Goal: Task Accomplishment & Management: Manage account settings

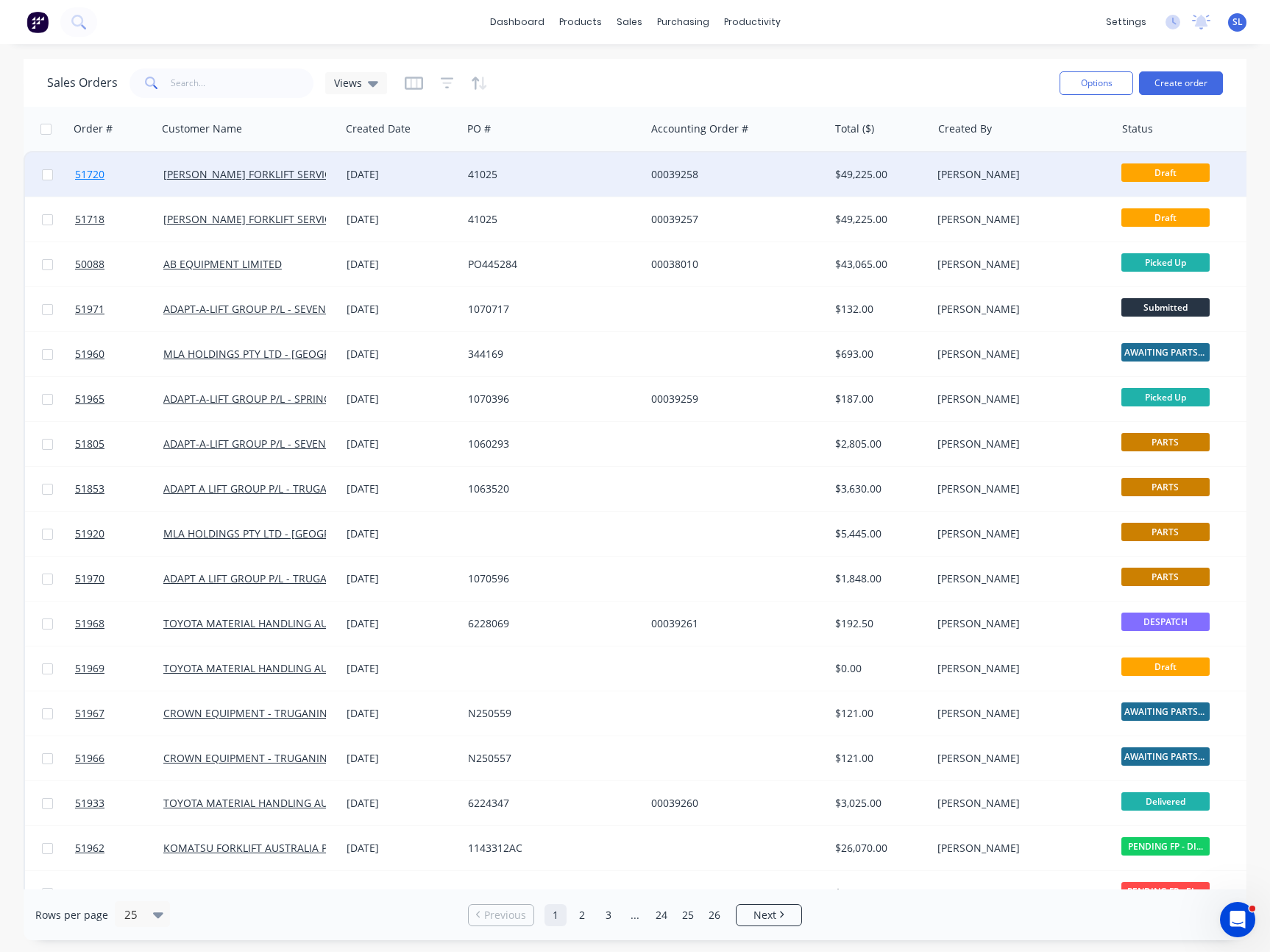
click at [91, 173] on span "51720" at bounding box center [90, 174] width 30 height 15
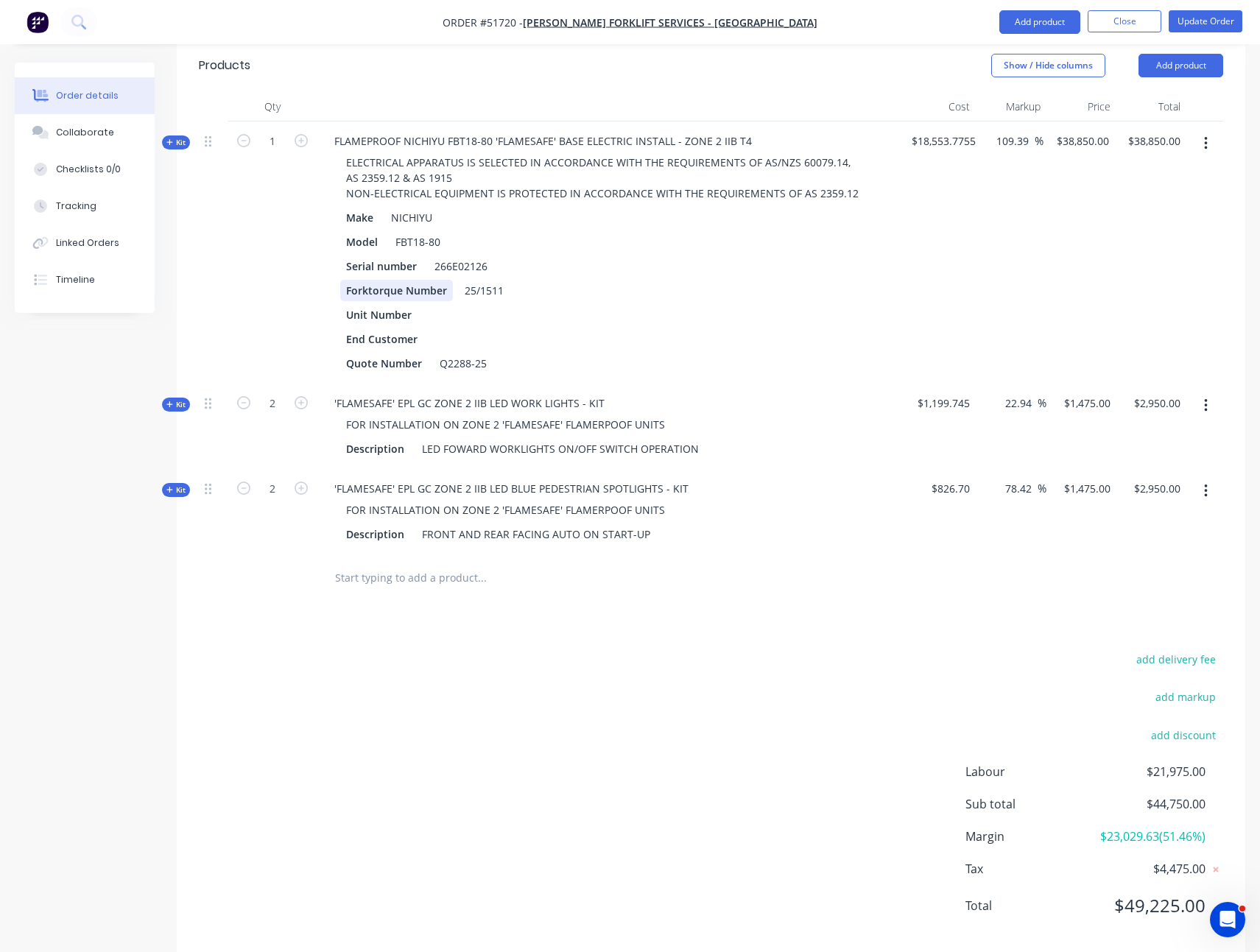
scroll to position [434, 0]
click at [167, 139] on icon at bounding box center [170, 142] width 7 height 7
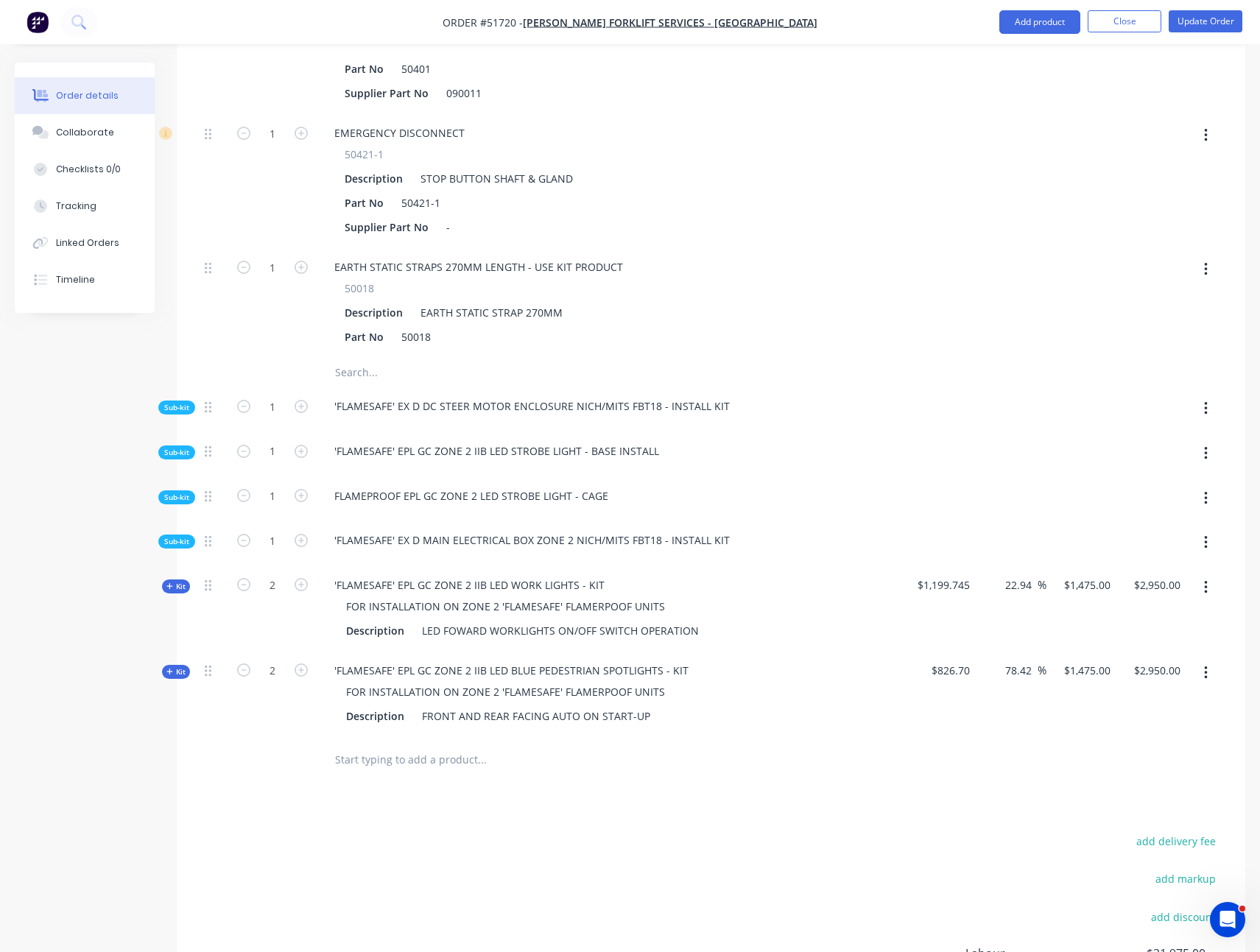
scroll to position [3912, 0]
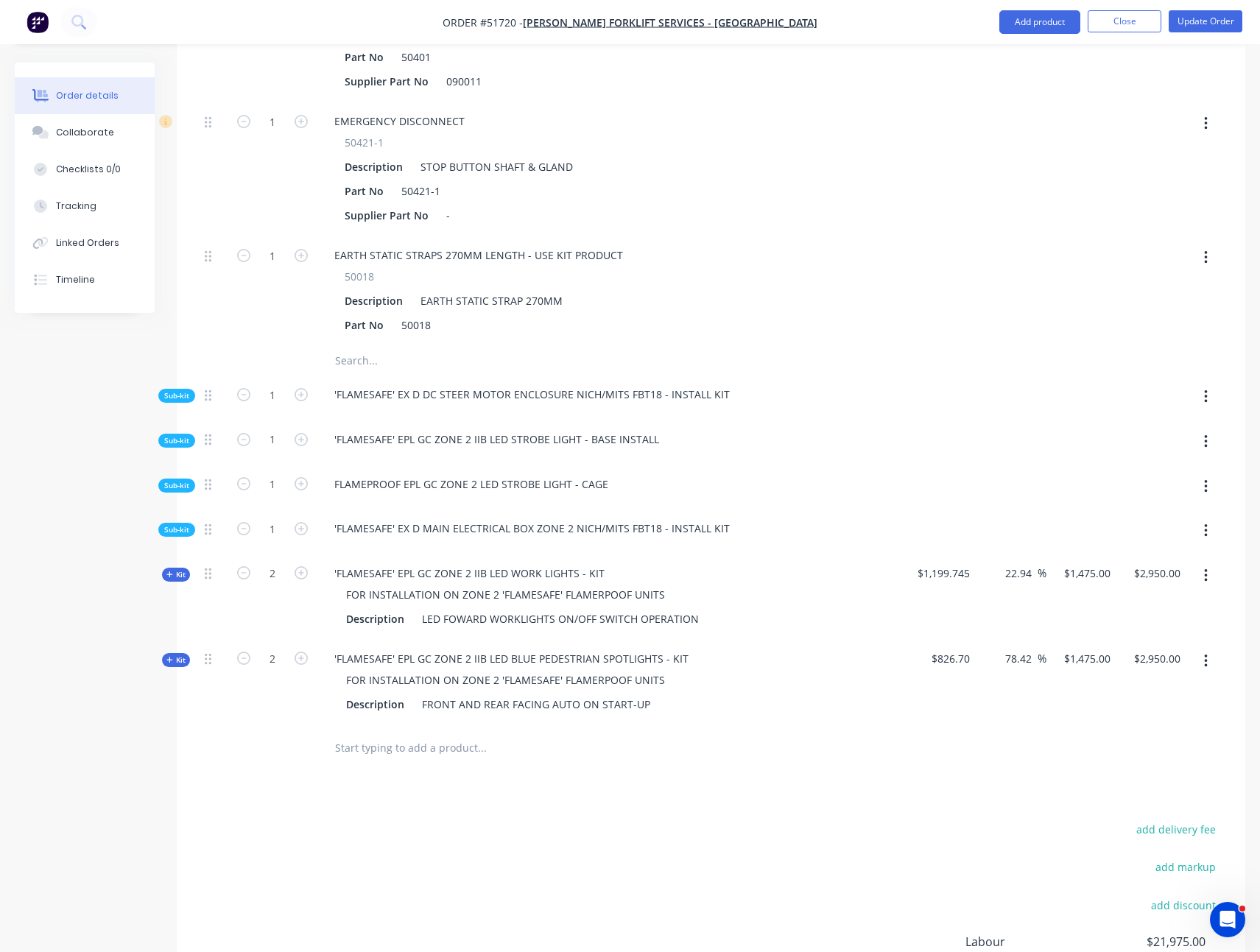
click at [163, 388] on div "Sub-kit" at bounding box center [177, 395] width 37 height 14
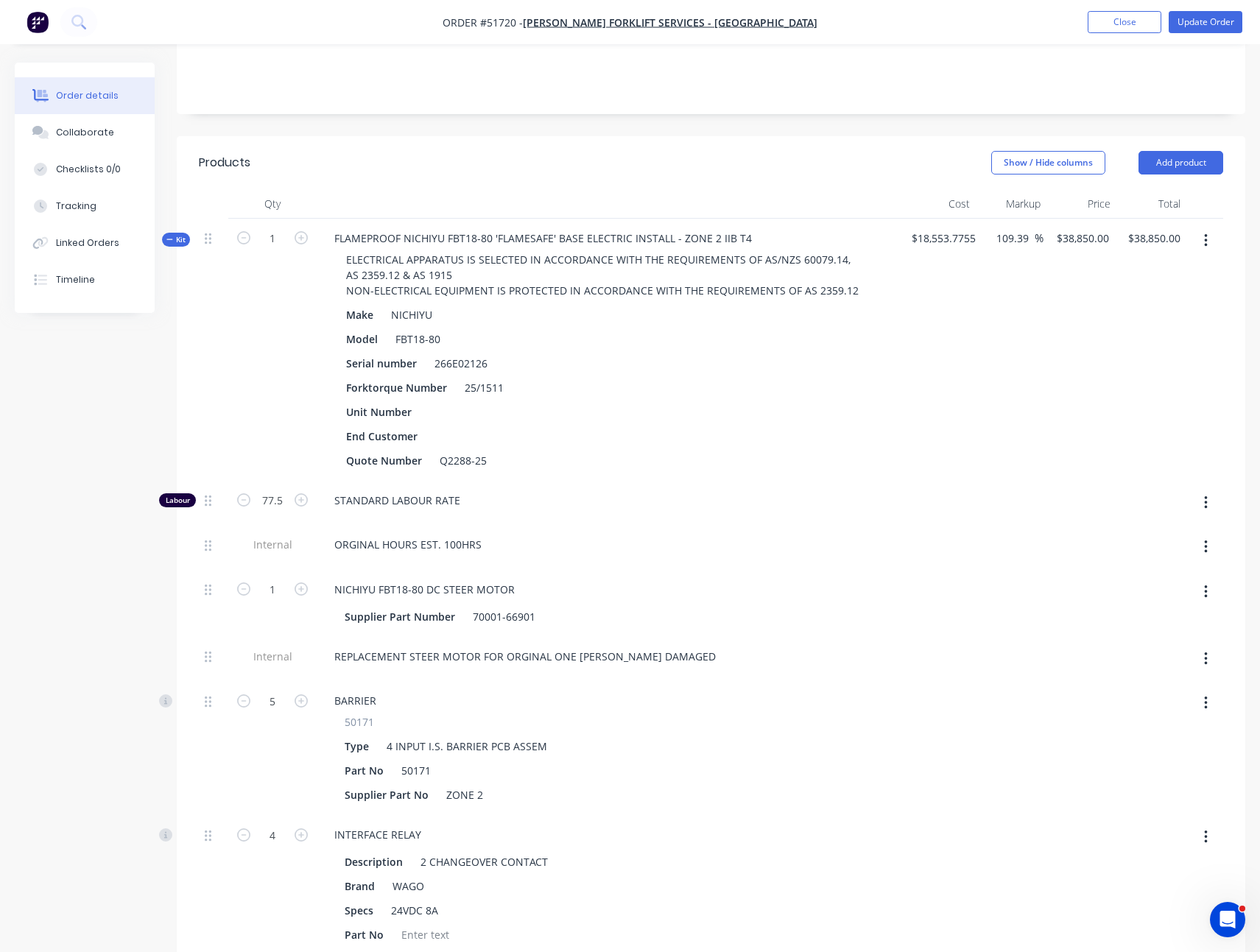
scroll to position [321, 0]
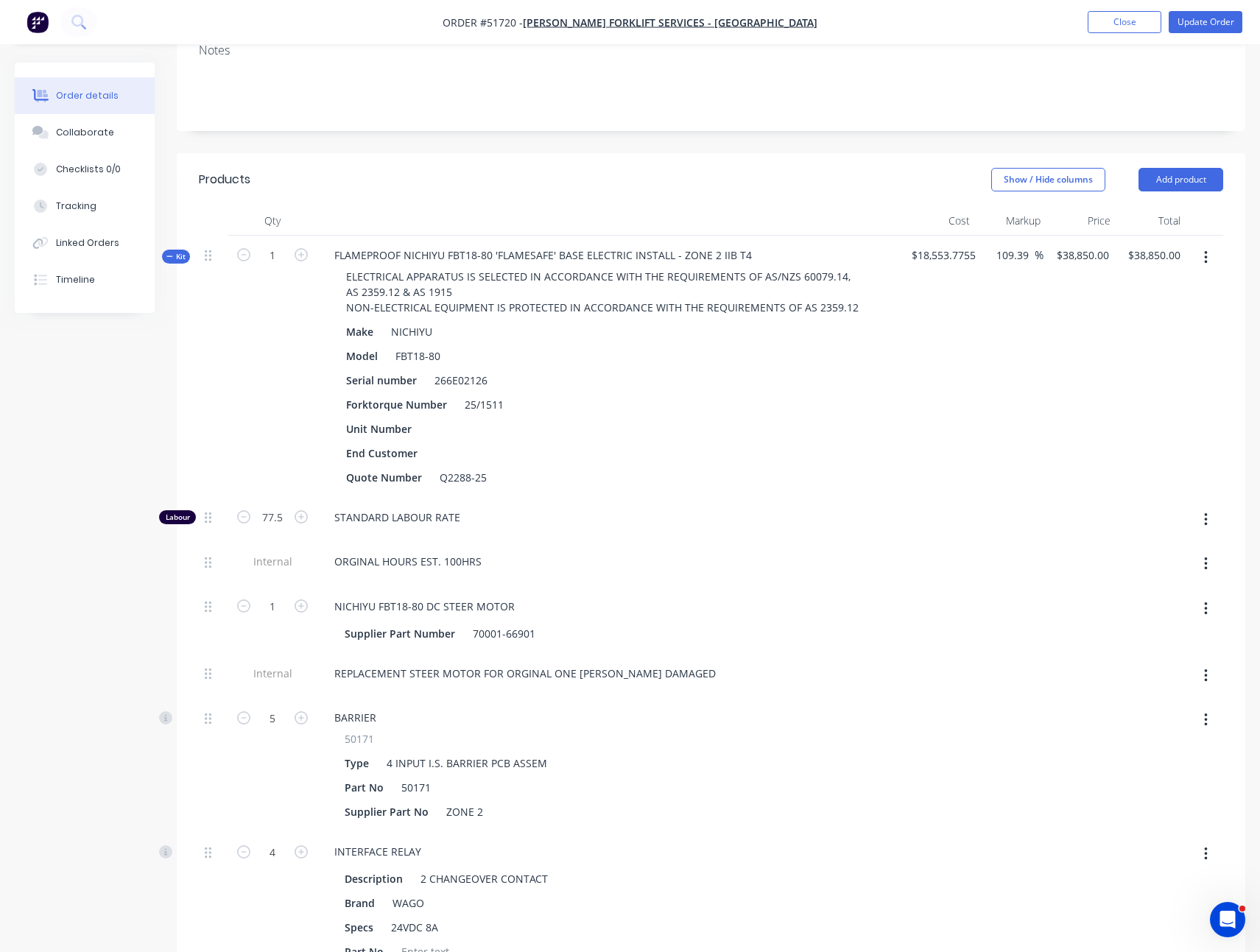
click at [186, 249] on div "Kit" at bounding box center [176, 256] width 28 height 14
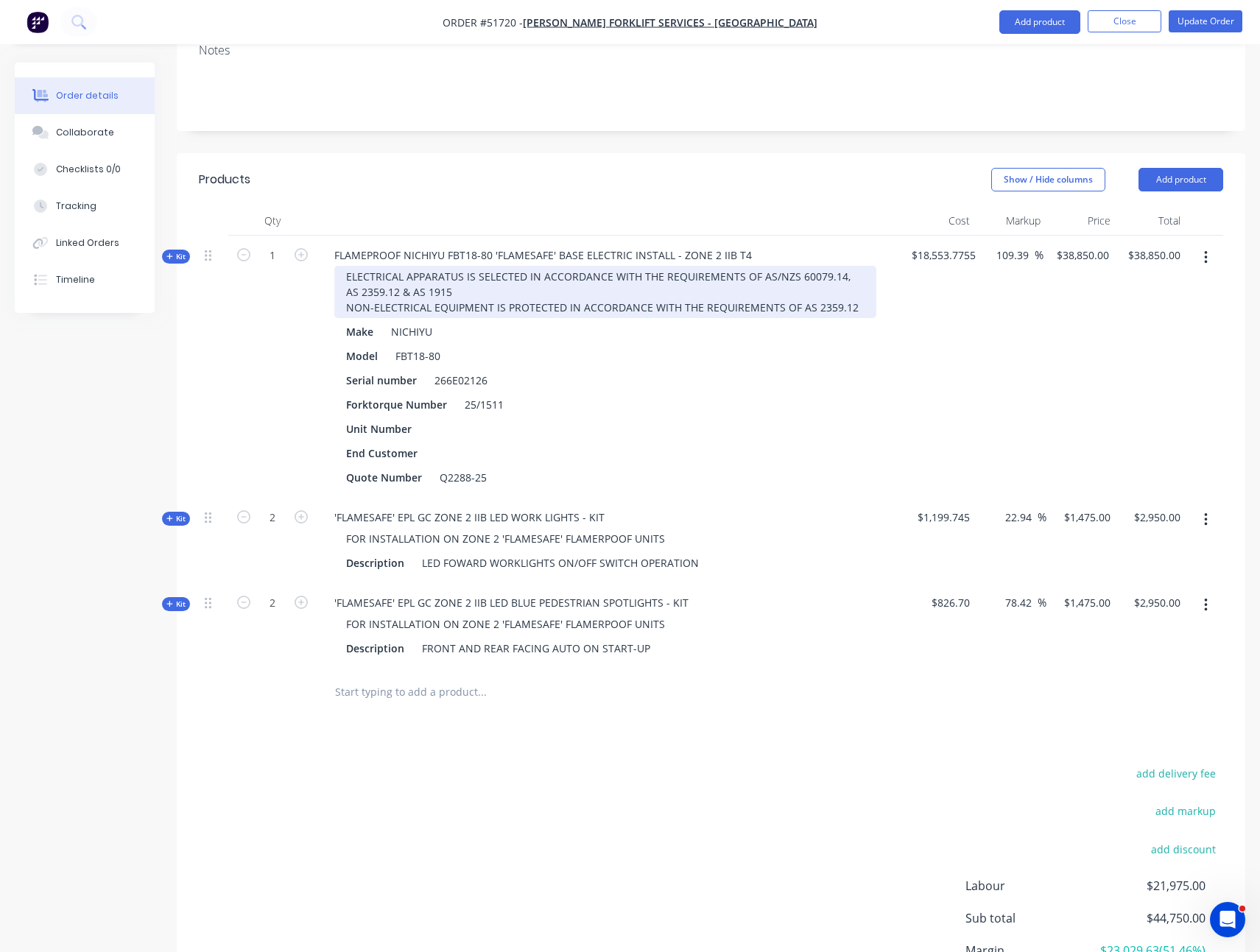
scroll to position [312, 0]
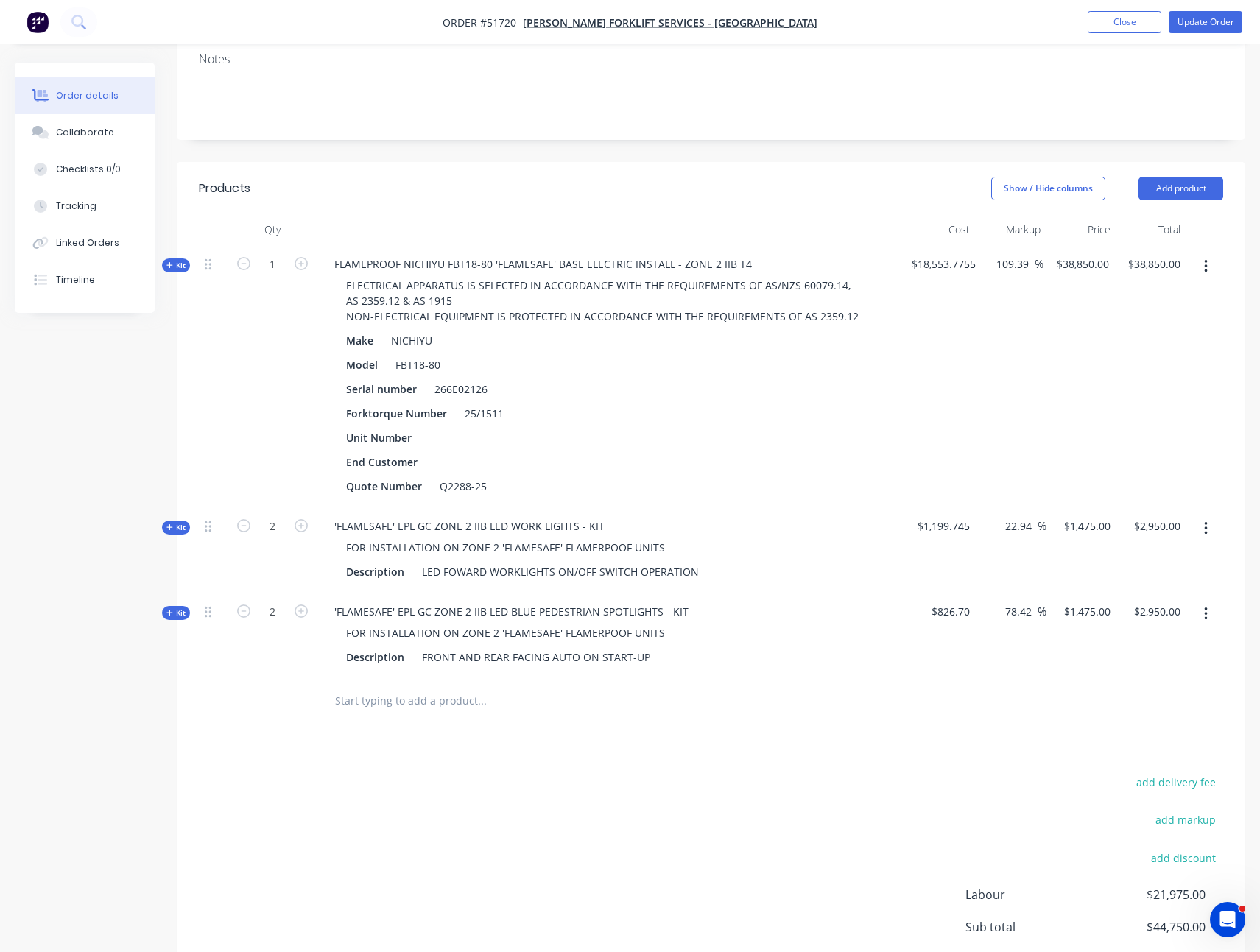
click at [182, 608] on span "Kit" at bounding box center [176, 613] width 19 height 11
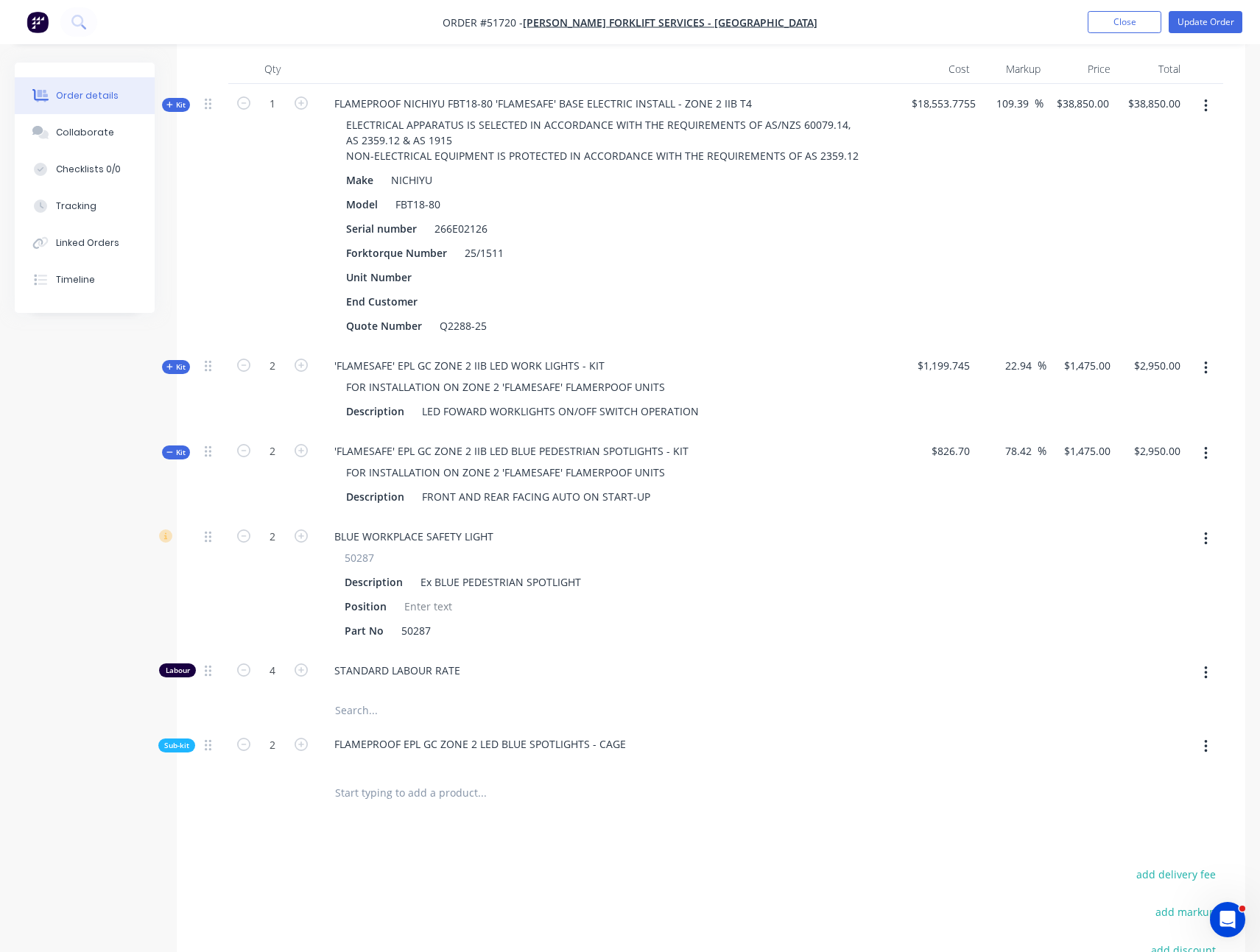
scroll to position [690, 0]
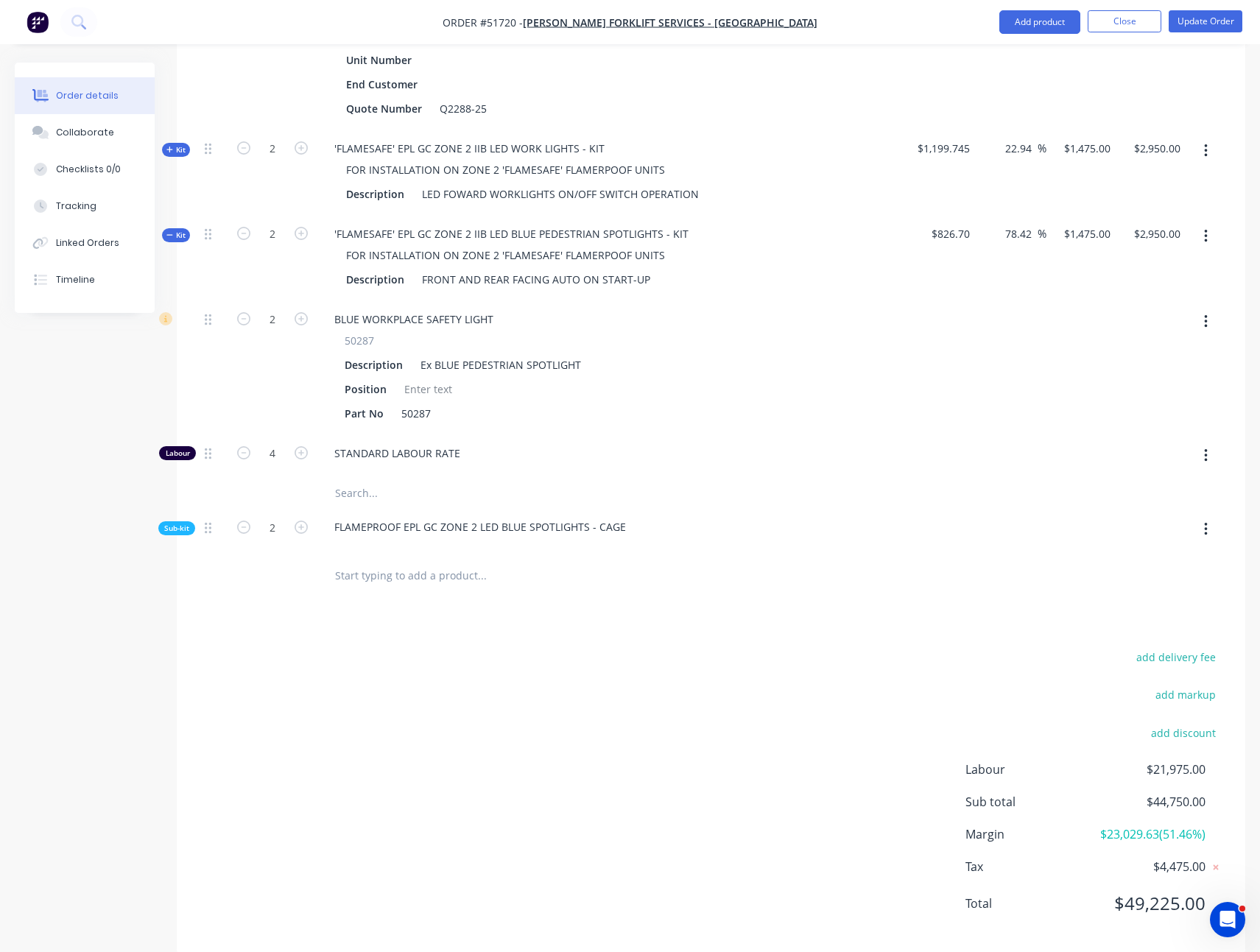
click at [182, 523] on span "Sub-kit" at bounding box center [177, 528] width 25 height 11
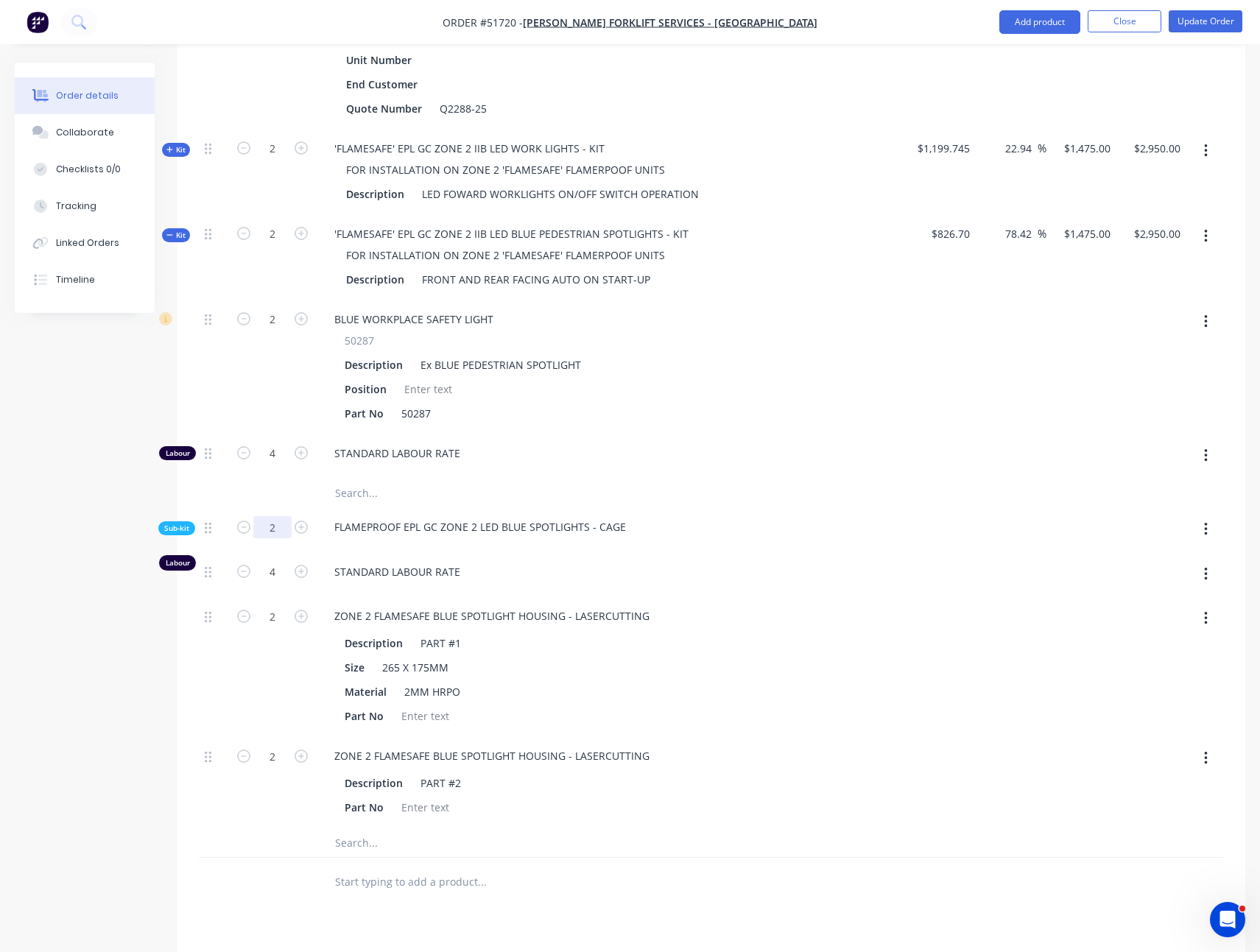
click at [260, 516] on input "2" at bounding box center [273, 527] width 38 height 22
click at [100, 479] on div "Created by Kyle Created 10/04/25 Required 10/04/25 Assigned to Add team member …" at bounding box center [630, 327] width 1231 height 1908
click at [276, 233] on div "2" at bounding box center [273, 257] width 89 height 86
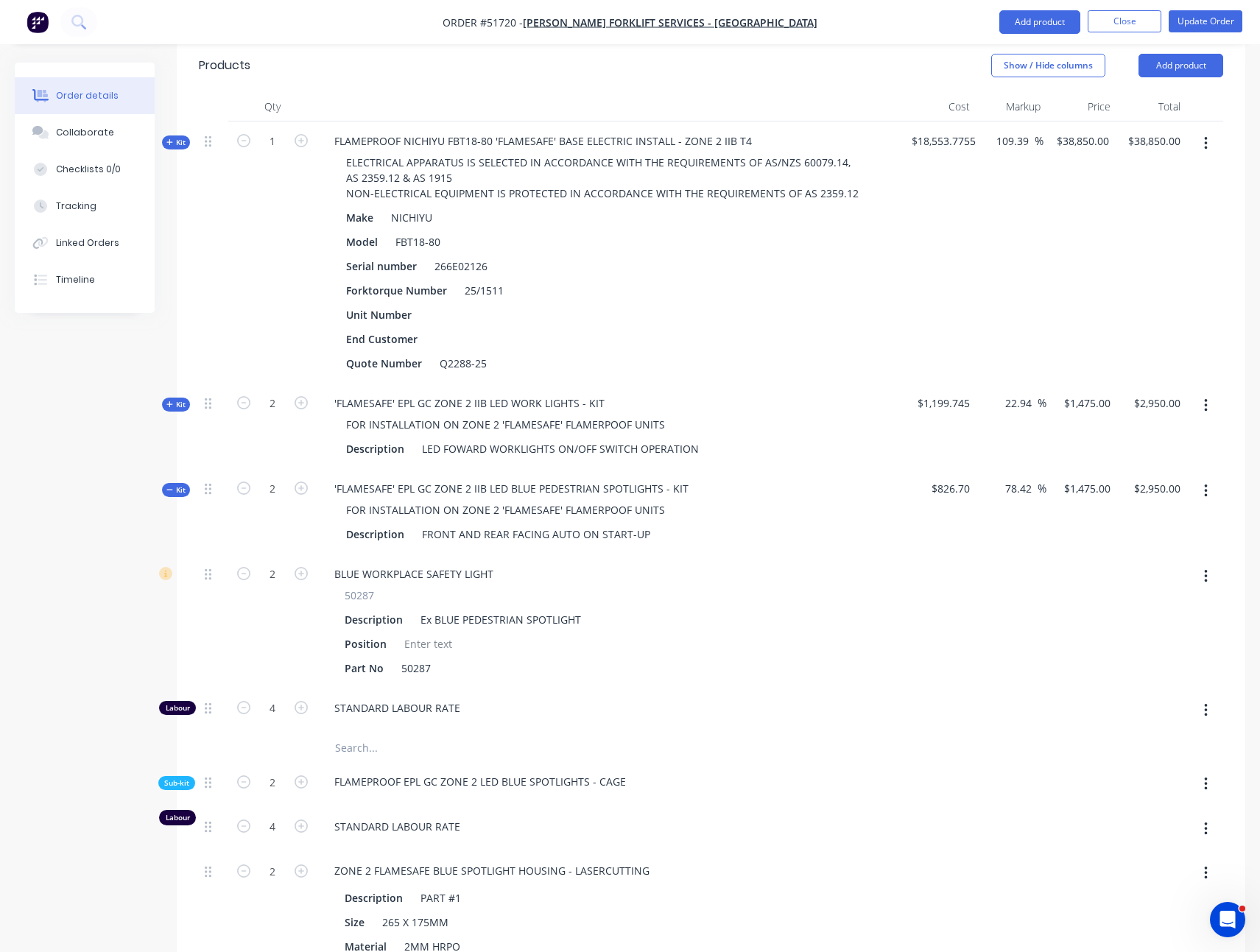
scroll to position [415, 0]
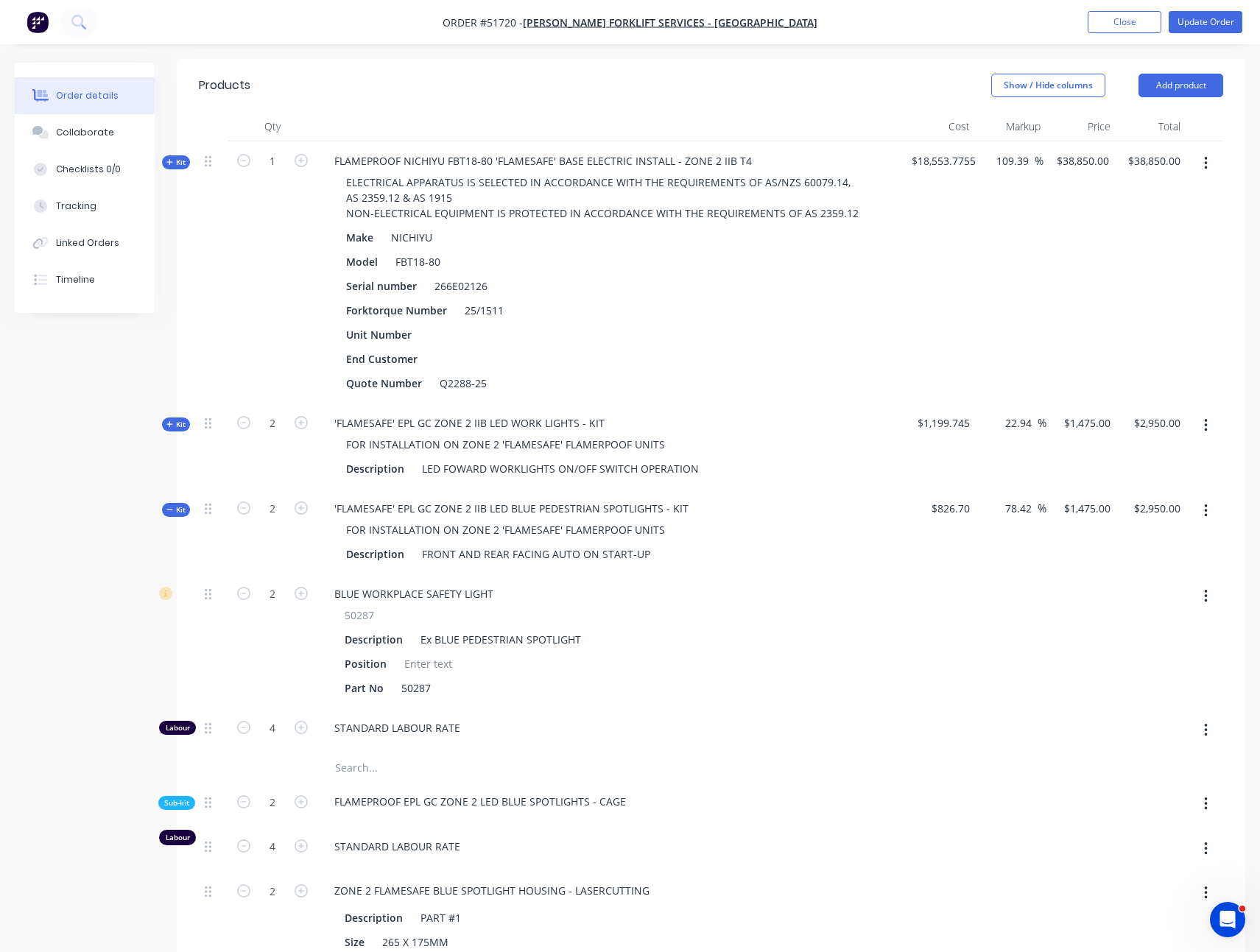
click at [182, 504] on span "Kit" at bounding box center [176, 509] width 19 height 11
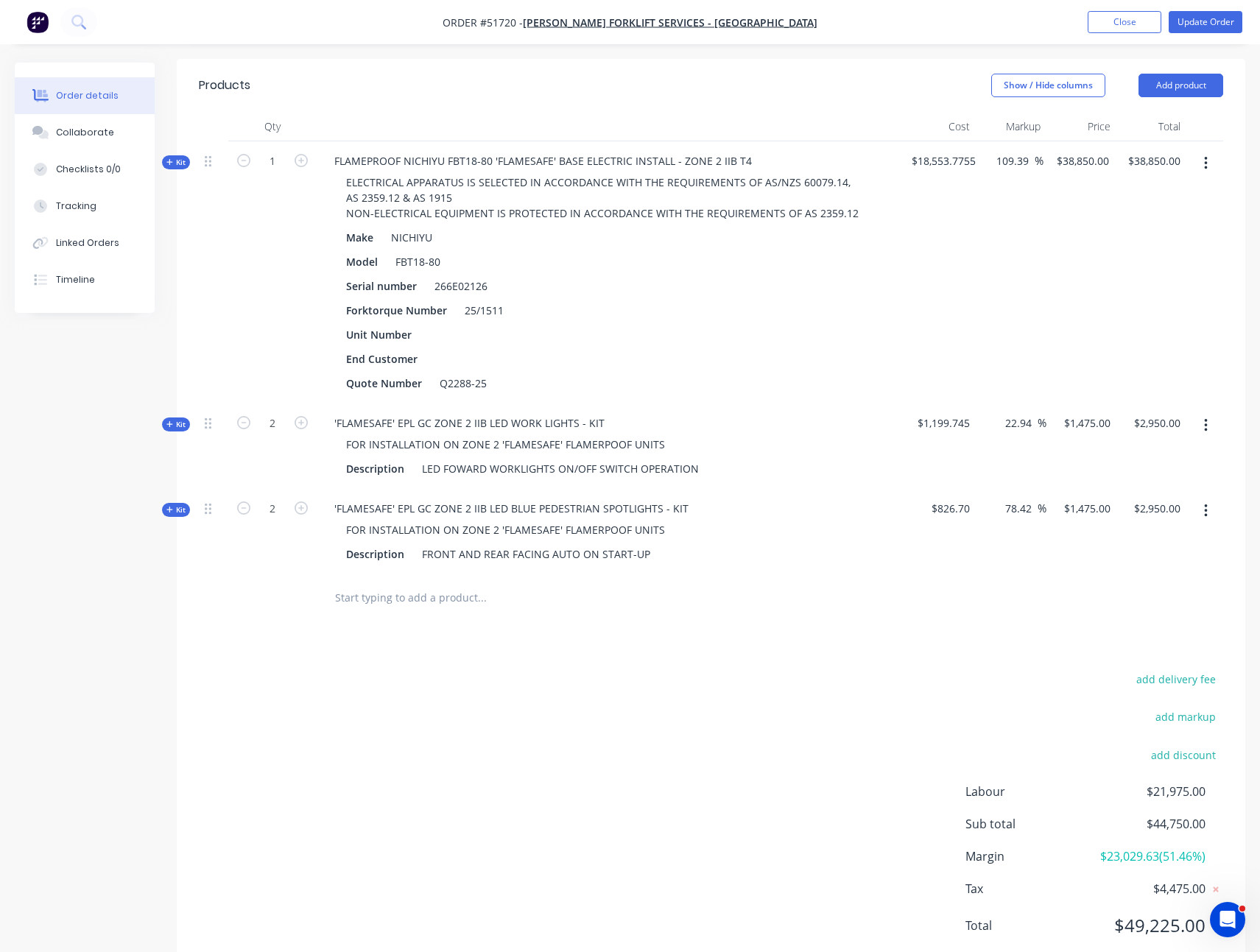
click at [187, 417] on div "Kit" at bounding box center [176, 424] width 28 height 14
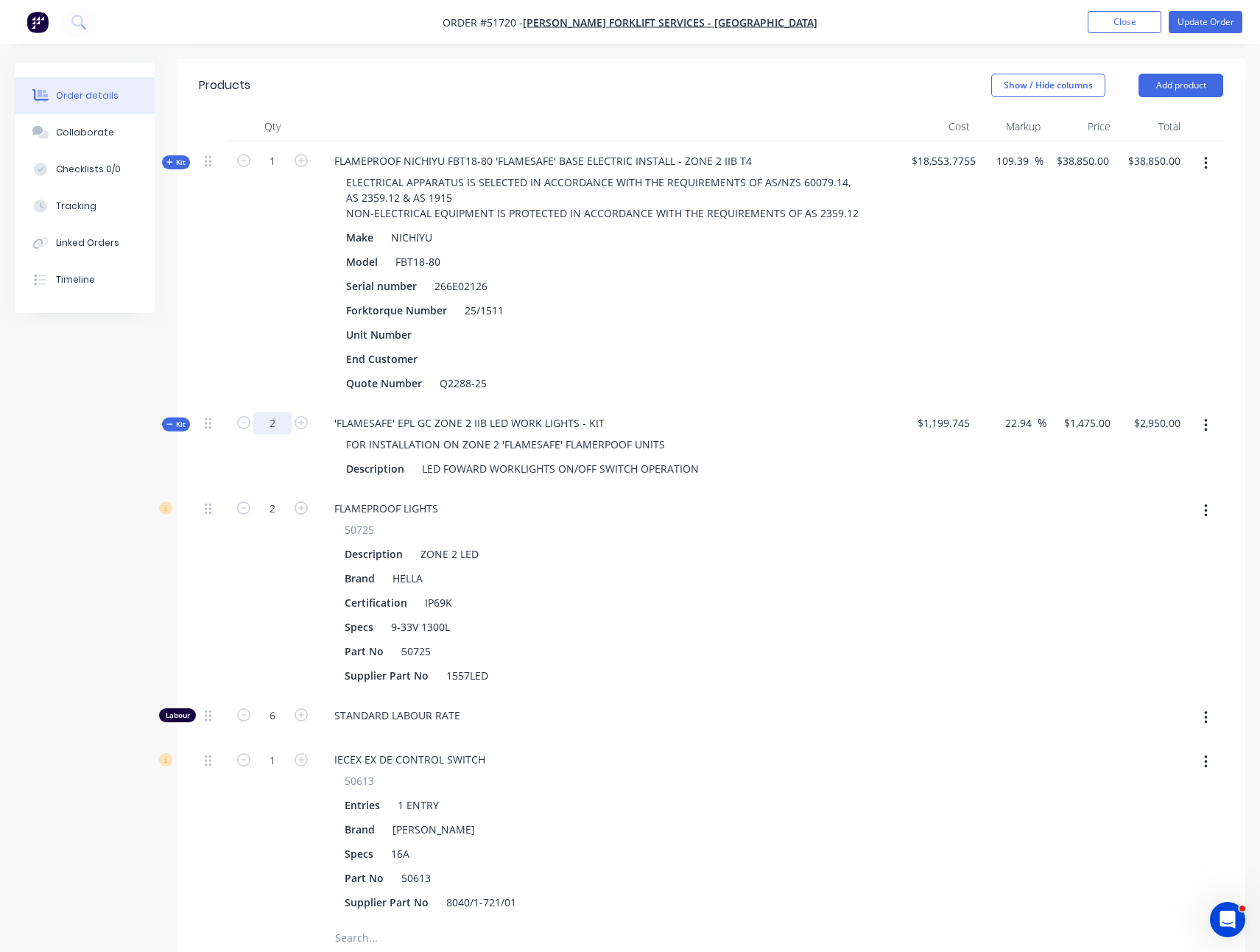
click at [269, 173] on input "2" at bounding box center [273, 161] width 38 height 22
type input "2"
click at [129, 436] on div "Created by Kyle Created 10/04/25 Required 10/04/25 Assigned to Add team member …" at bounding box center [630, 577] width 1231 height 1858
click at [272, 150] on input "1" at bounding box center [273, 161] width 38 height 22
click at [257, 187] on div "1" at bounding box center [273, 272] width 89 height 262
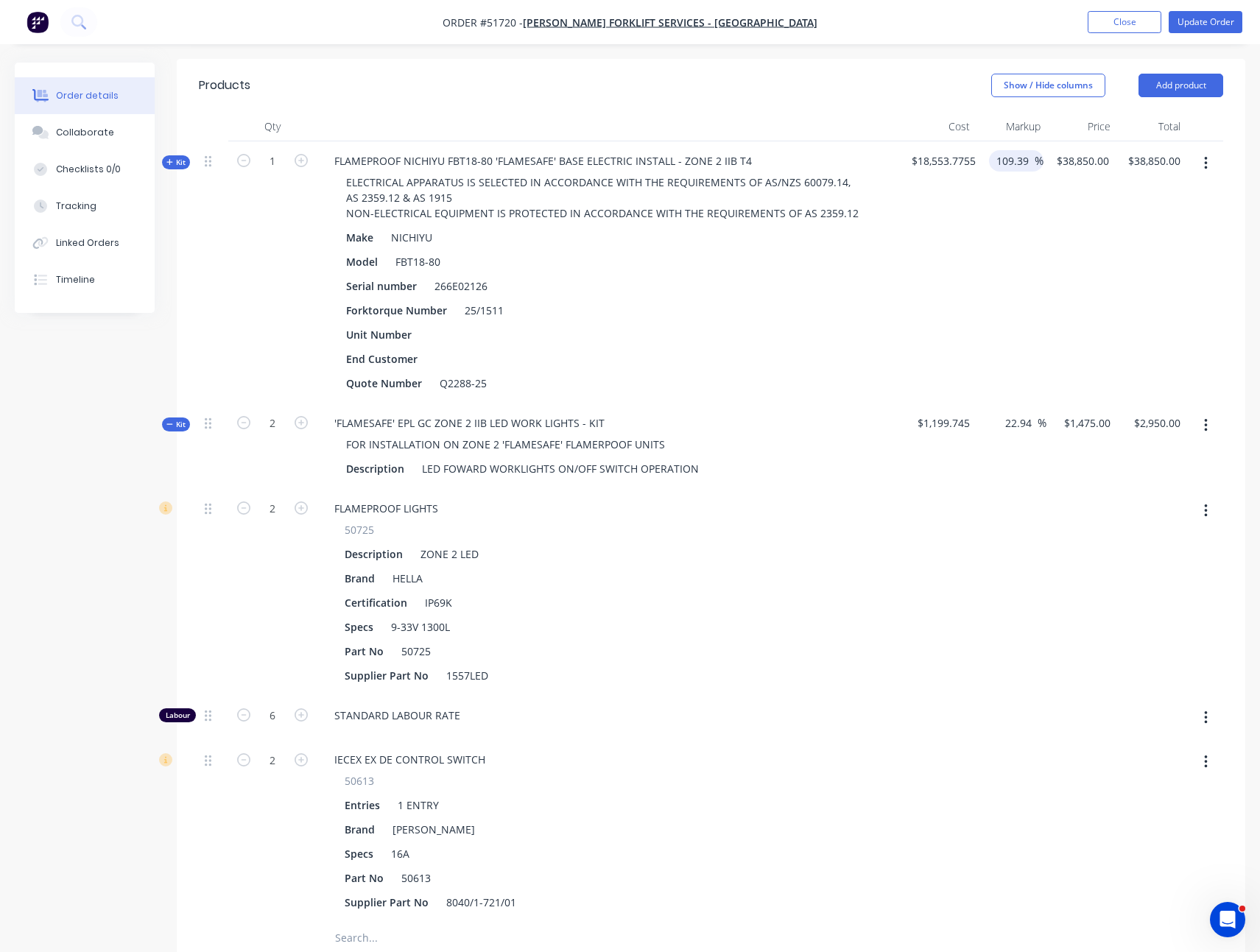
click at [1015, 150] on input "109.39" at bounding box center [1015, 160] width 40 height 21
type input "$38,849.7505"
type input "$38,849.75"
click at [1002, 178] on div "109.39 109.39 %" at bounding box center [1011, 272] width 60 height 262
click at [1020, 412] on input "22.94" at bounding box center [1020, 422] width 34 height 21
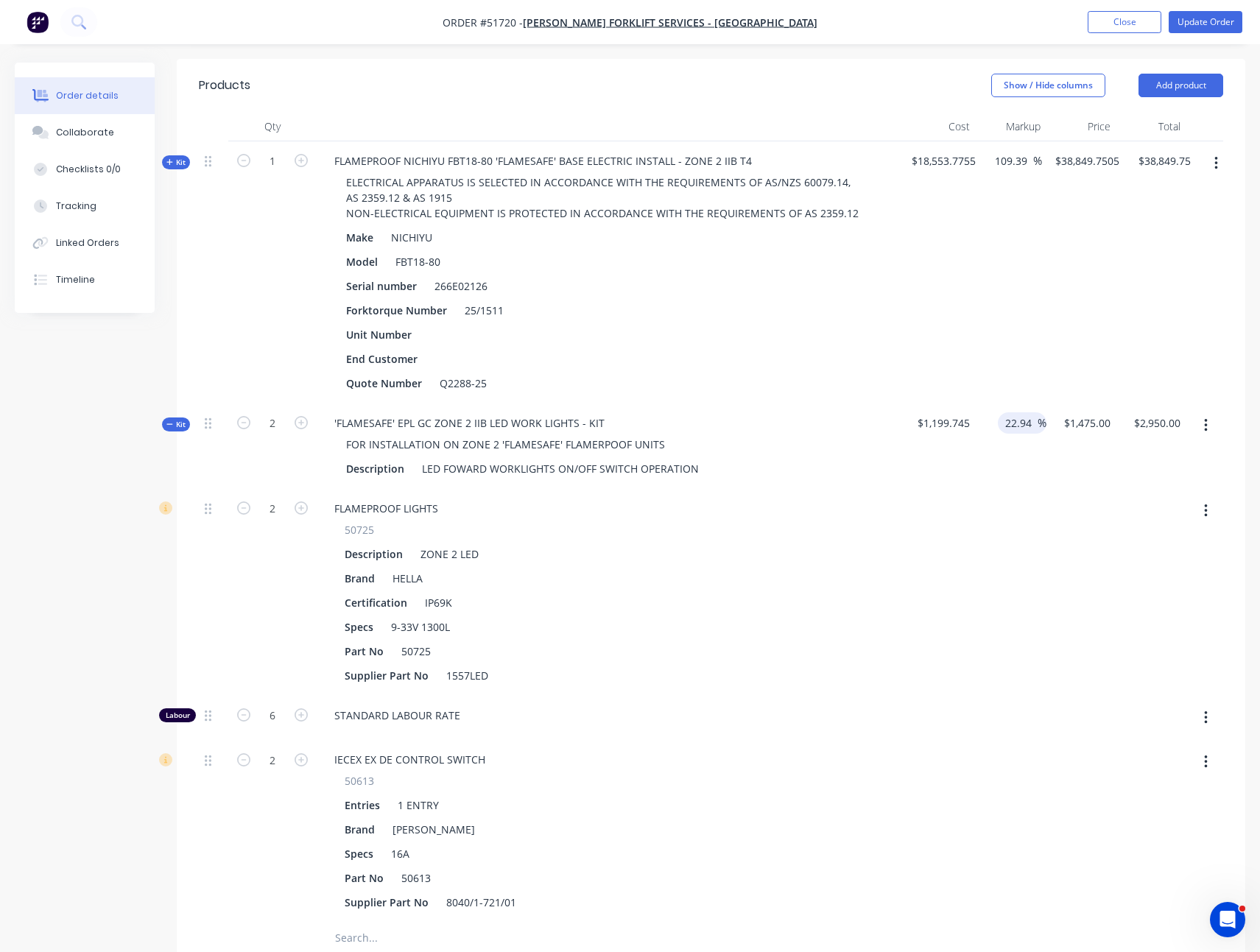
type input "$1,474.9665"
type input "$2,949.93"
click at [1013, 442] on div "22.94 22.94 %" at bounding box center [1010, 446] width 70 height 86
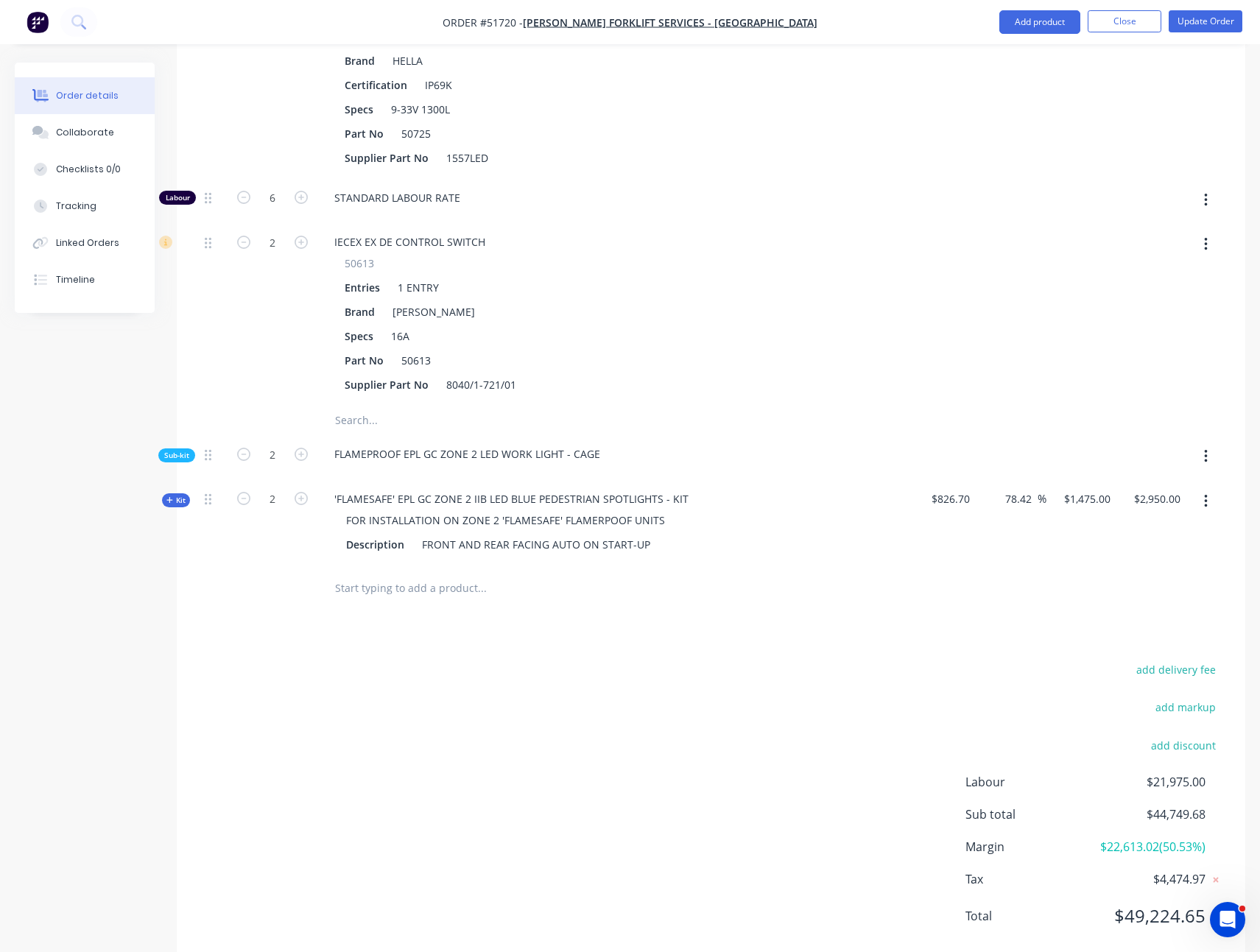
scroll to position [931, 0]
click at [1012, 490] on input "78.42" at bounding box center [1020, 500] width 34 height 21
type input "$1,474.9981"
click at [1014, 566] on div at bounding box center [711, 590] width 1024 height 48
click at [178, 496] on span "Kit" at bounding box center [176, 501] width 19 height 11
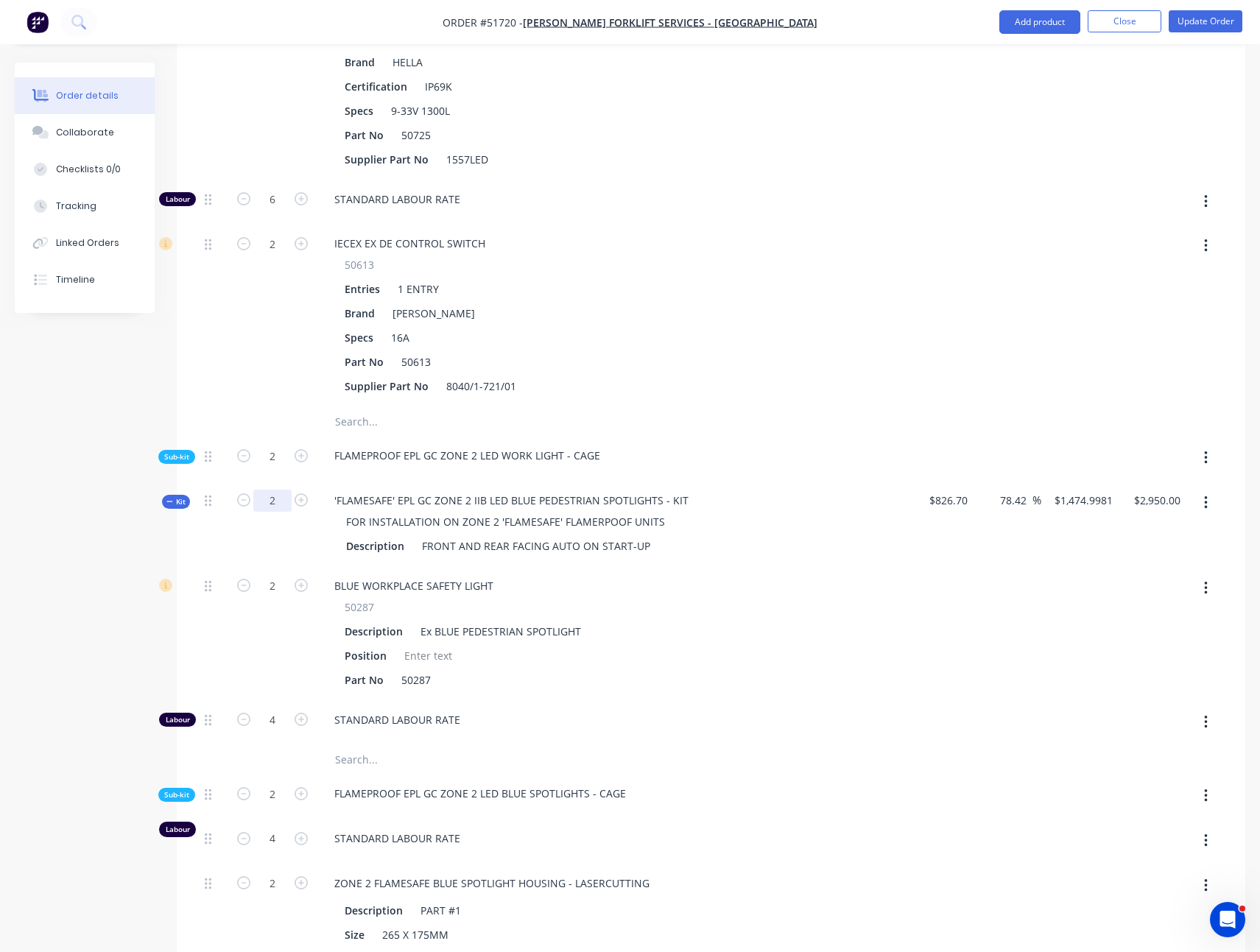
click at [89, 507] on div "Created by Kyle Created 10/04/25 Required 10/04/25 Assigned to Add team member …" at bounding box center [630, 340] width 1231 height 2417
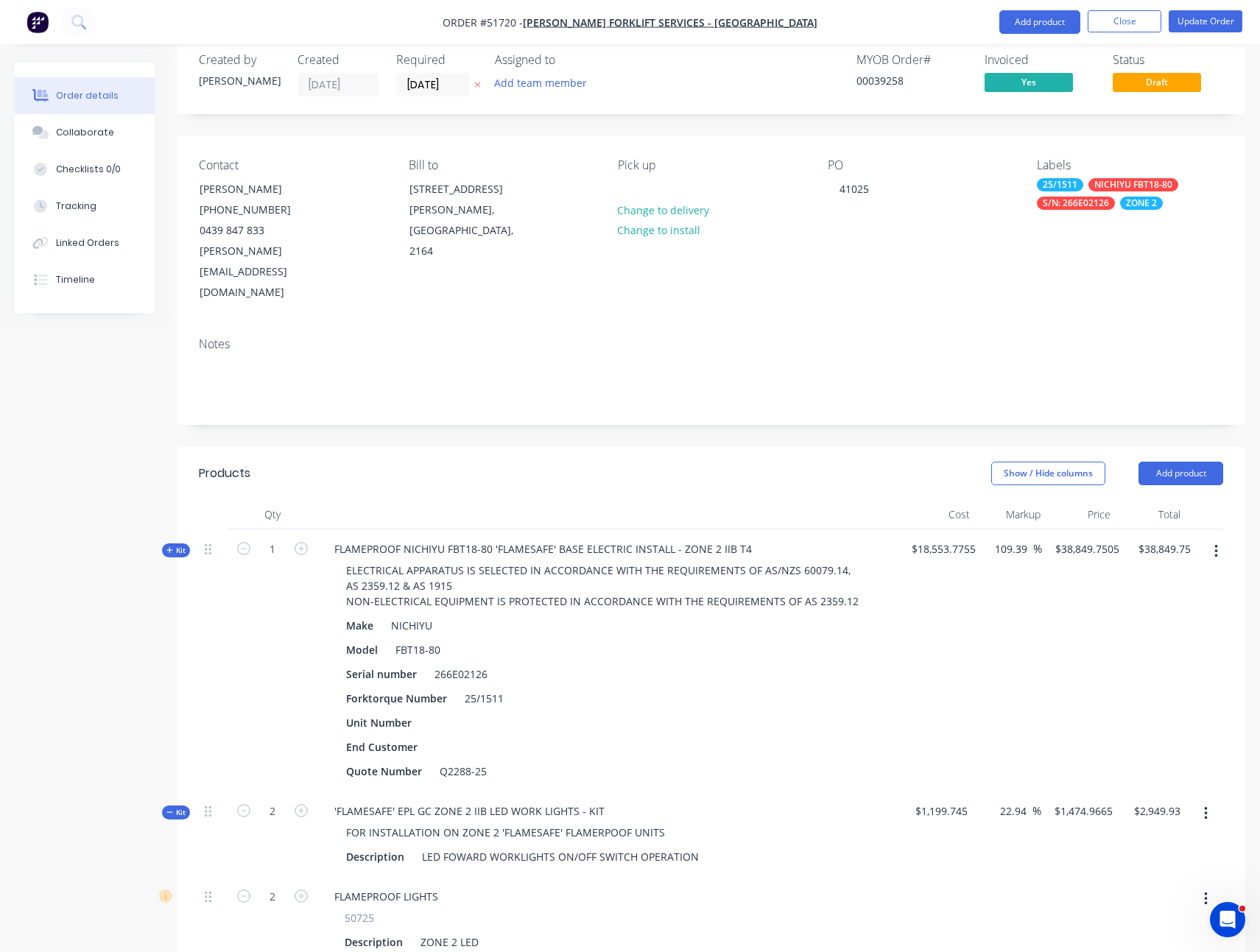
scroll to position [0, 0]
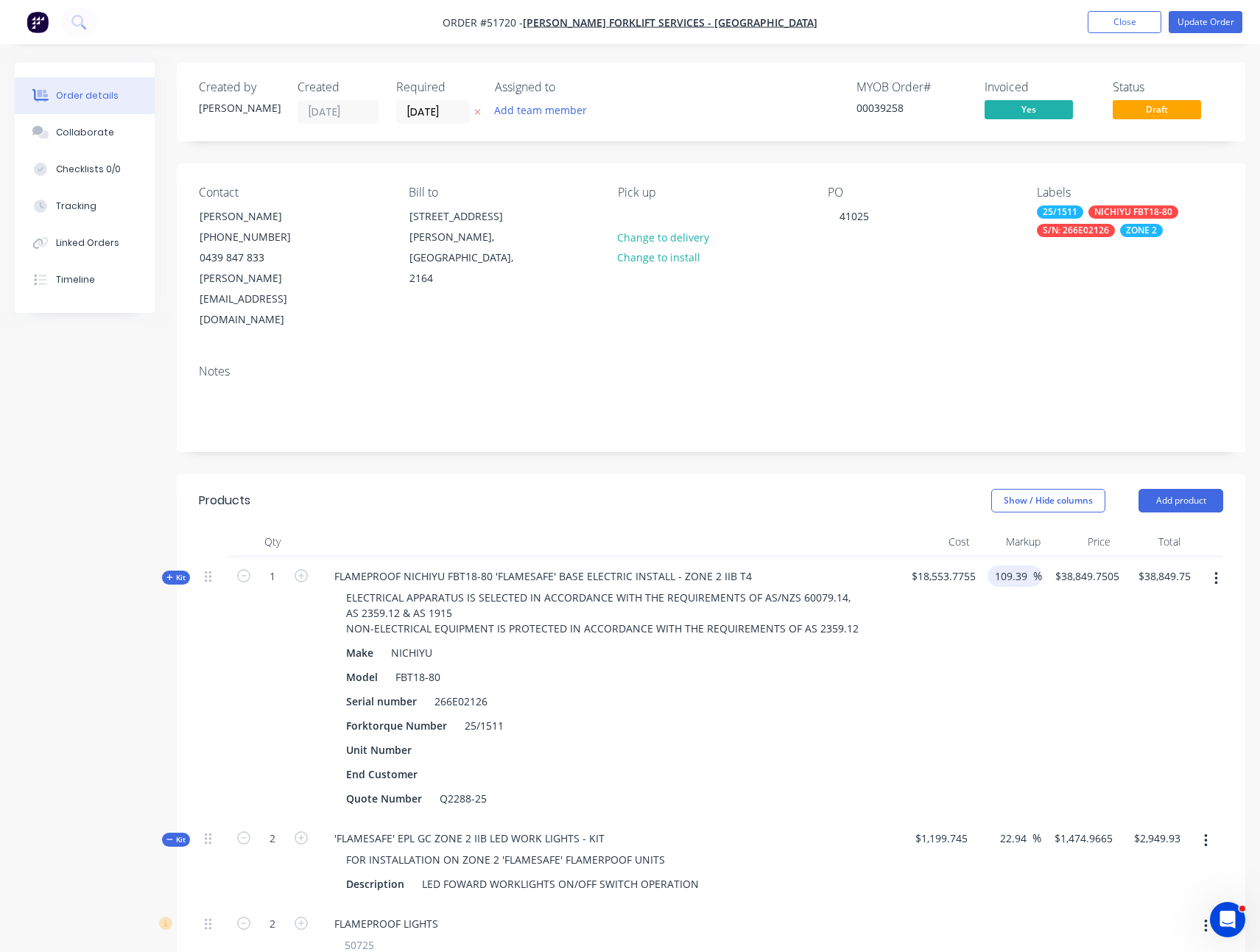
click at [1033, 568] on span "%" at bounding box center [1037, 576] width 9 height 17
click at [1025, 597] on div "109.39 109.39 %" at bounding box center [1011, 688] width 60 height 262
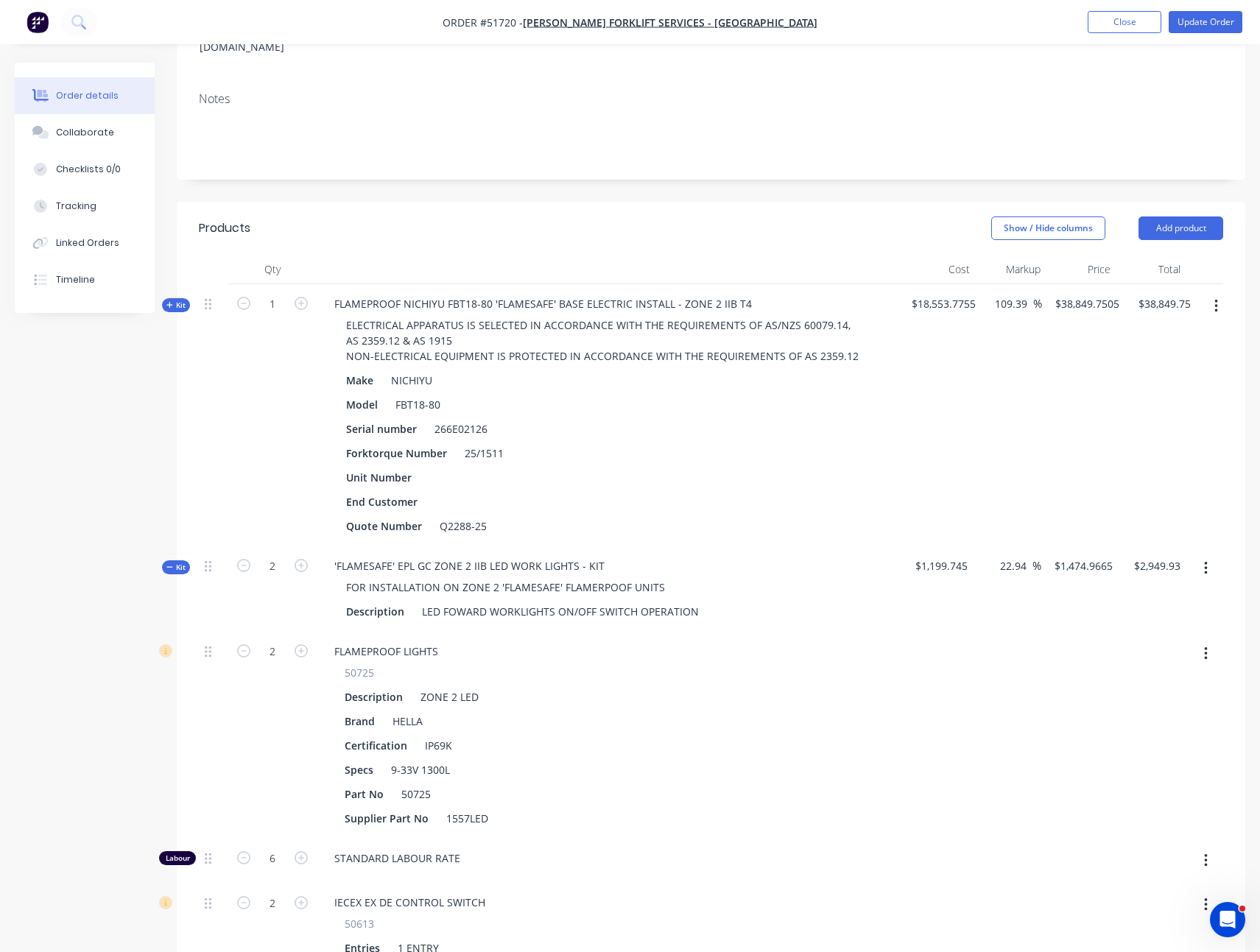
scroll to position [167, 0]
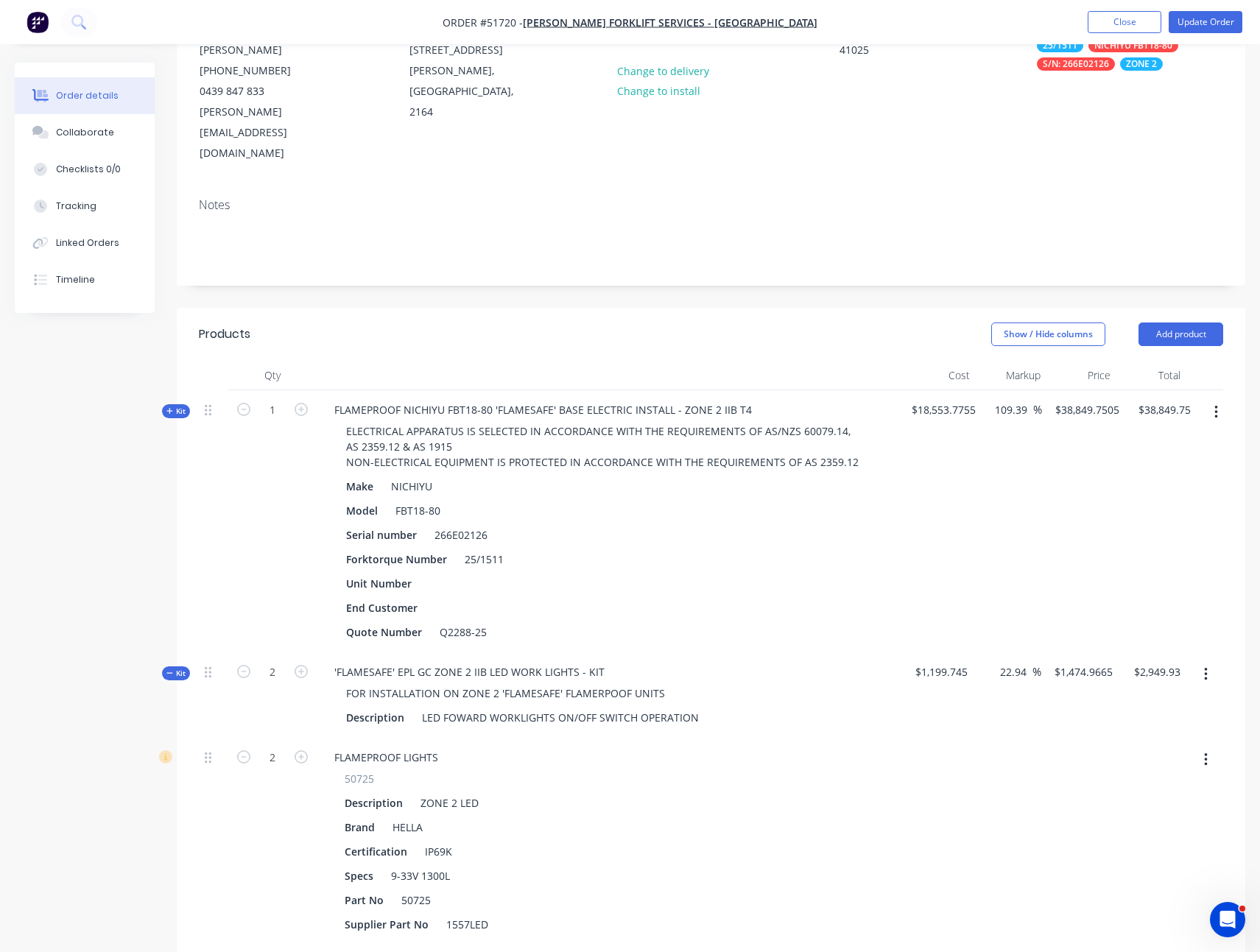
click at [168, 408] on icon at bounding box center [170, 411] width 6 height 6
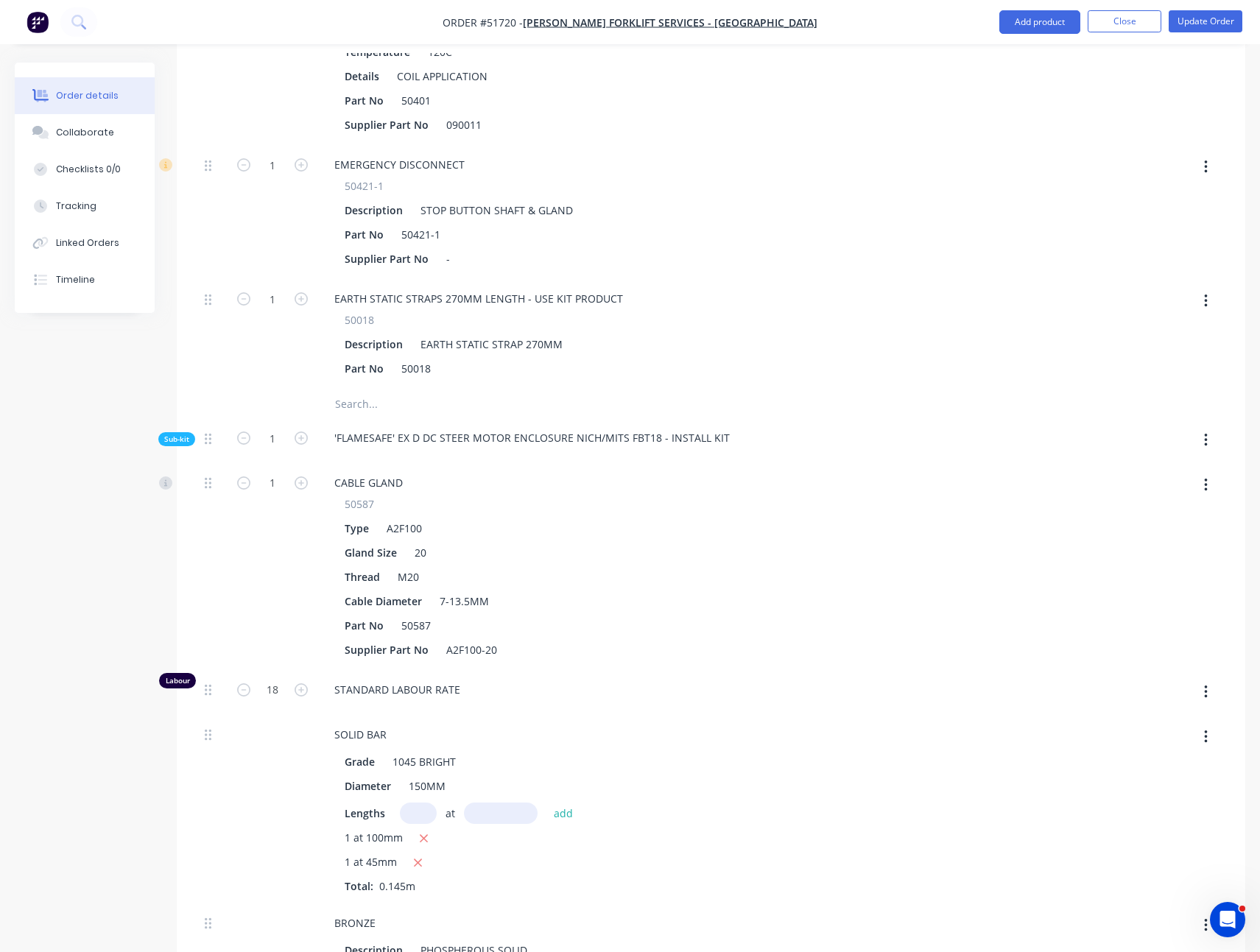
scroll to position [3924, 0]
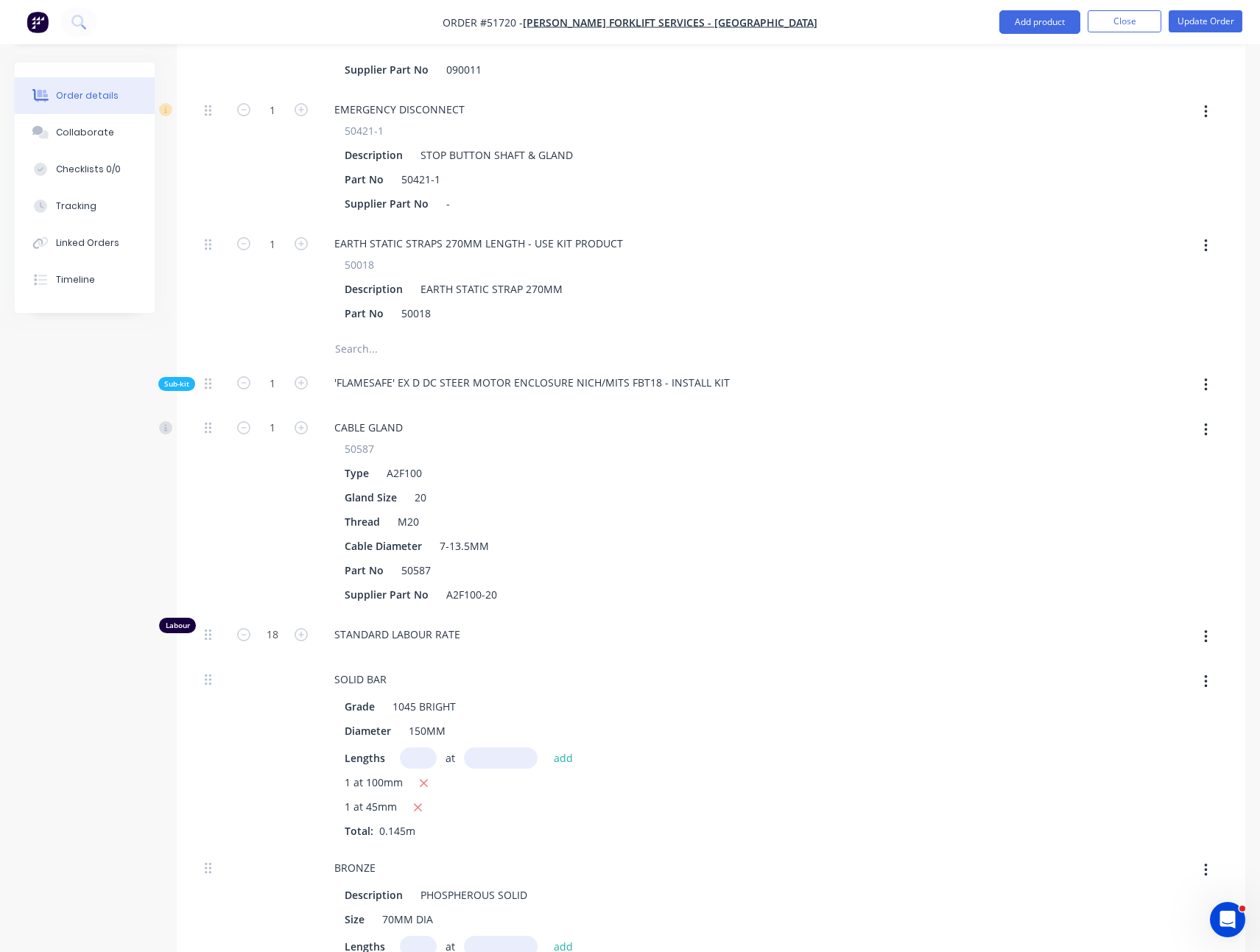
click at [189, 378] on span "Sub-kit" at bounding box center [177, 383] width 25 height 11
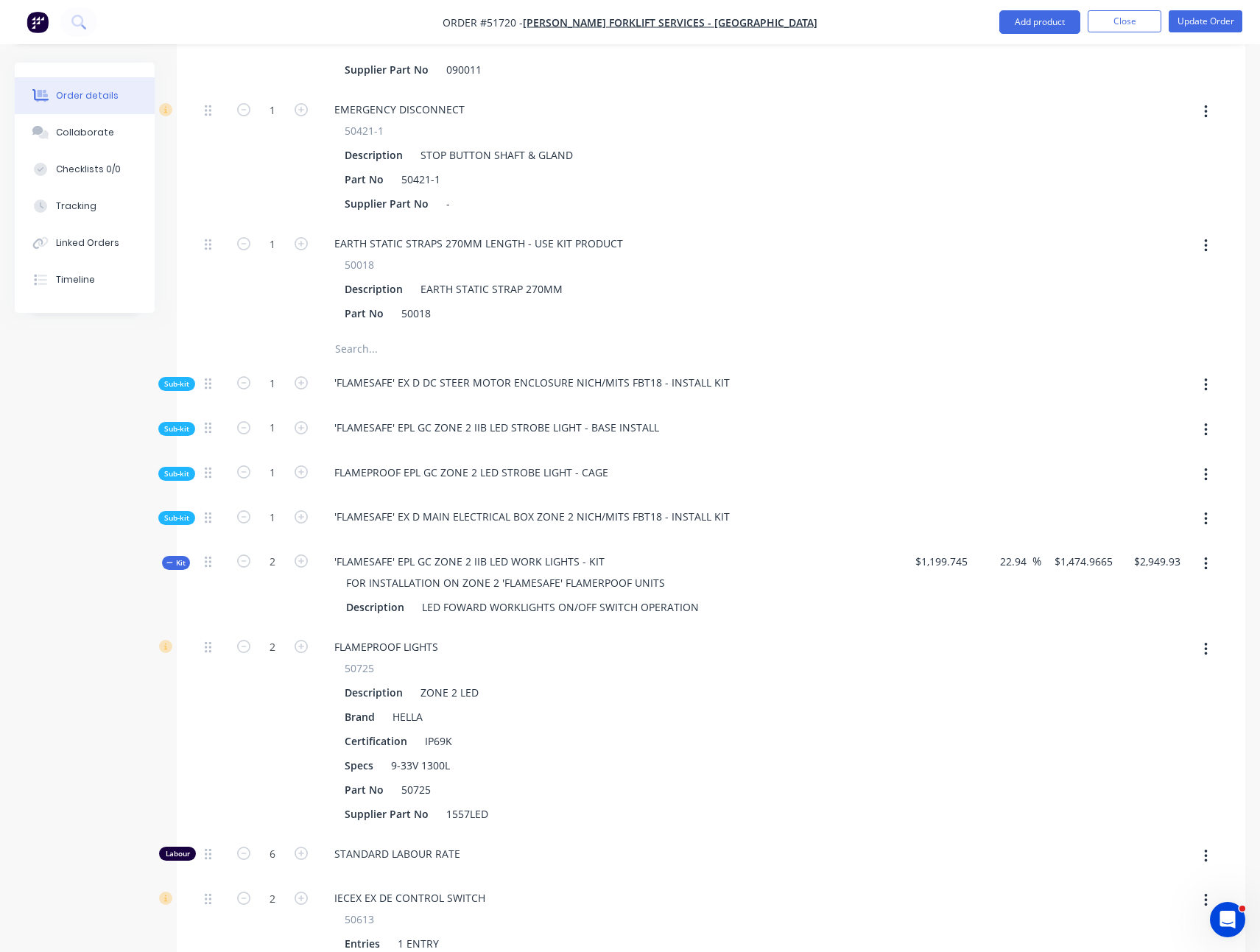
click at [180, 378] on span "Sub-kit" at bounding box center [177, 383] width 25 height 11
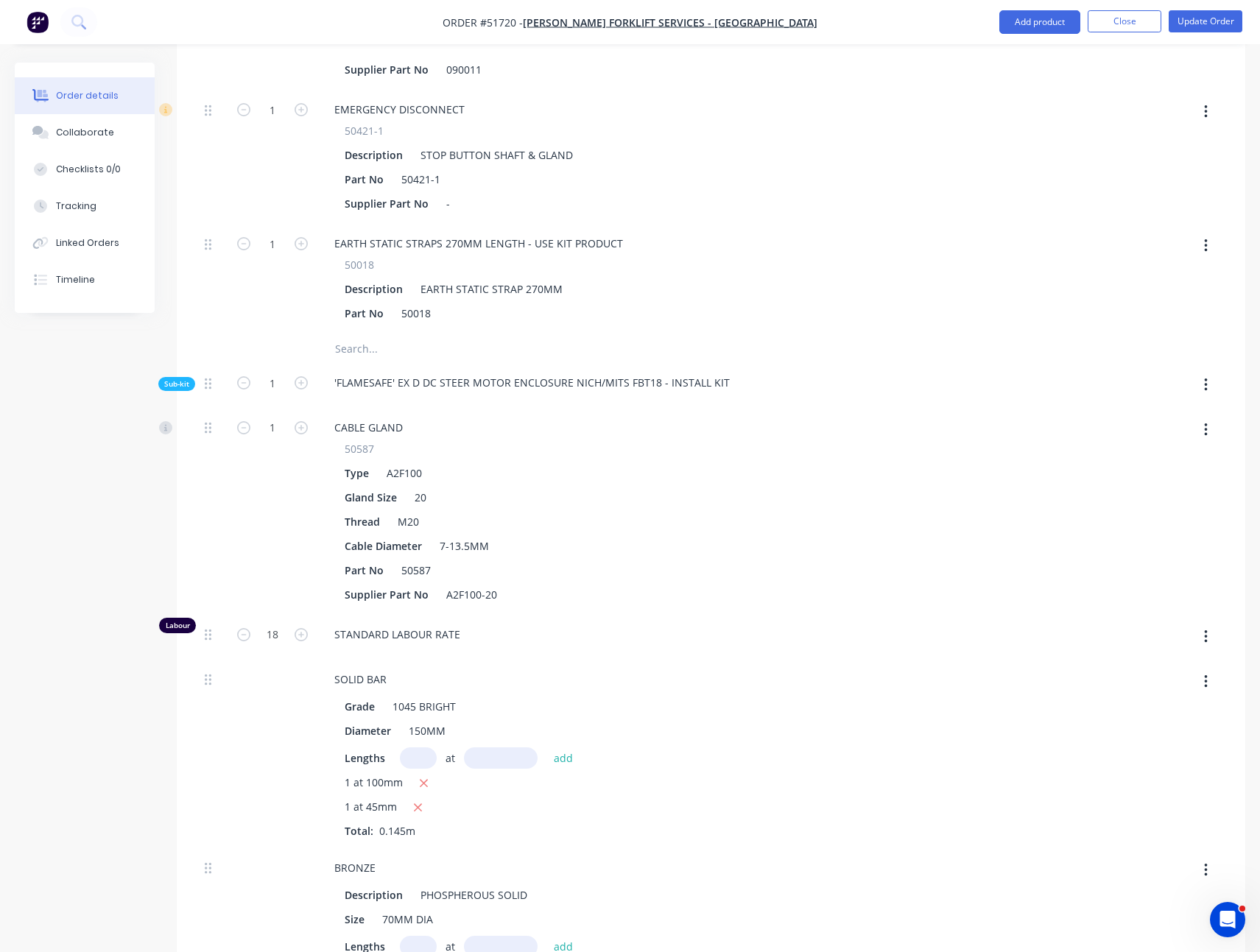
click at [180, 378] on span "Sub-kit" at bounding box center [177, 383] width 25 height 11
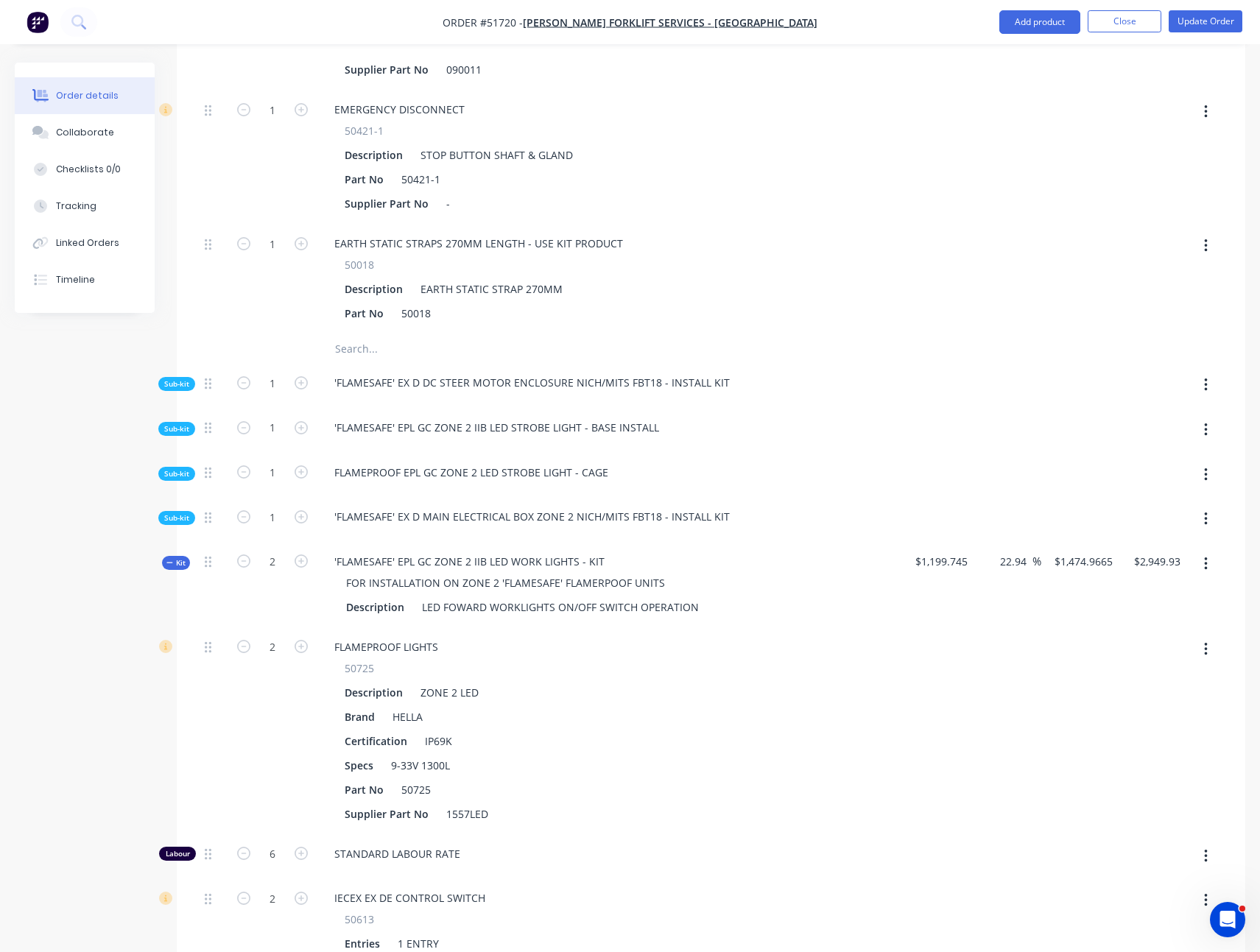
click at [179, 423] on span "Sub-kit" at bounding box center [177, 428] width 25 height 11
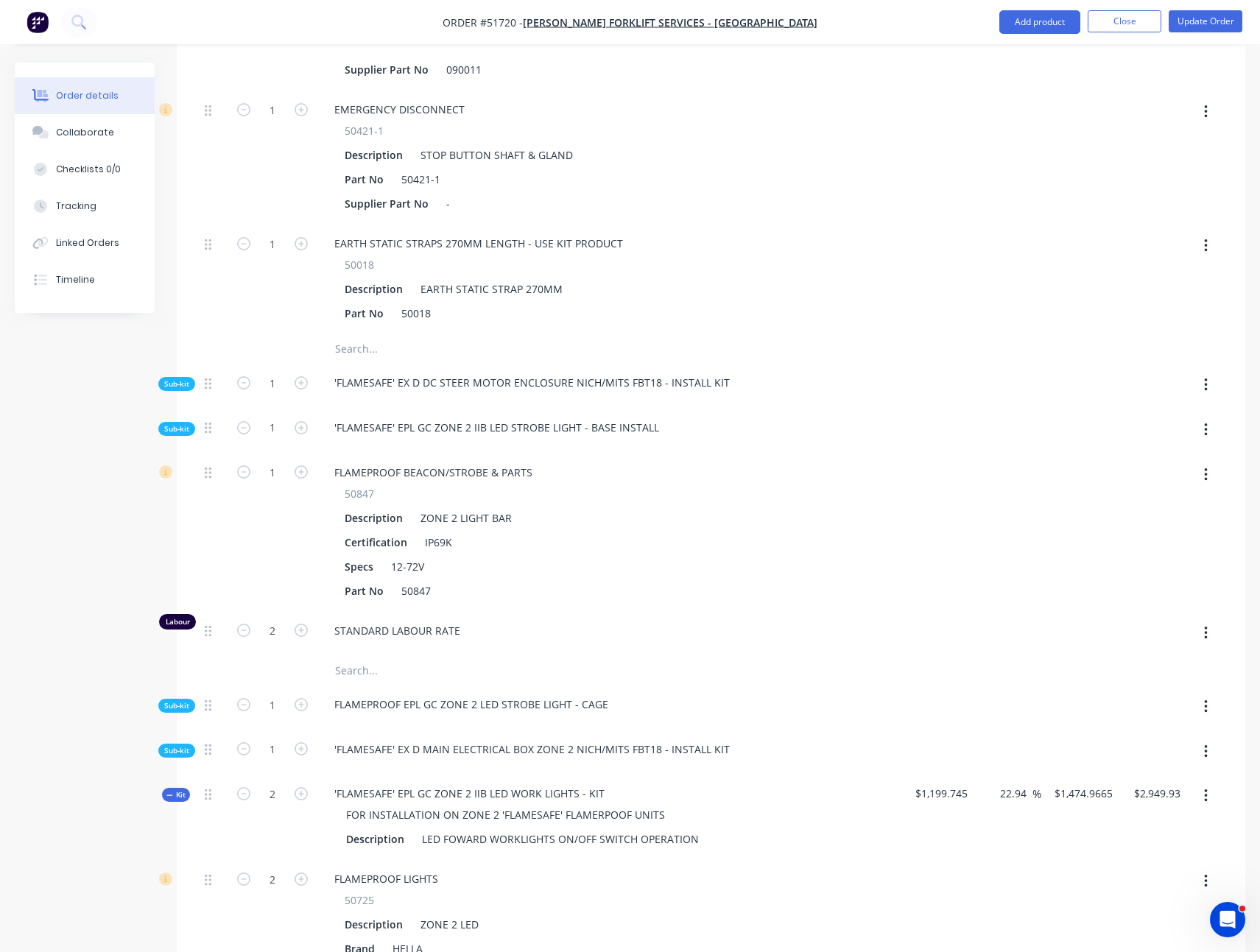
click at [179, 423] on span "Sub-kit" at bounding box center [177, 428] width 25 height 11
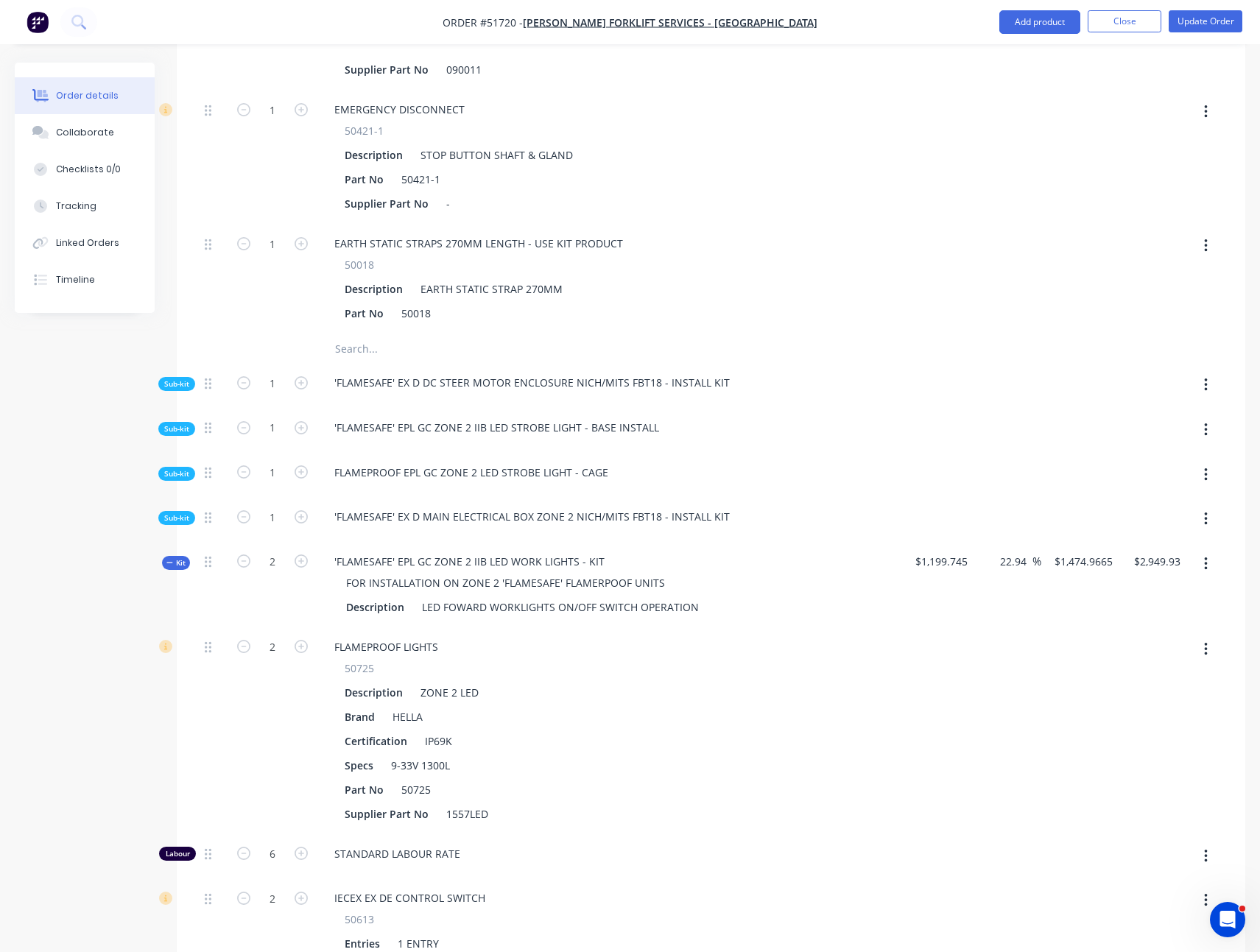
click at [179, 423] on span "Sub-kit" at bounding box center [177, 428] width 25 height 11
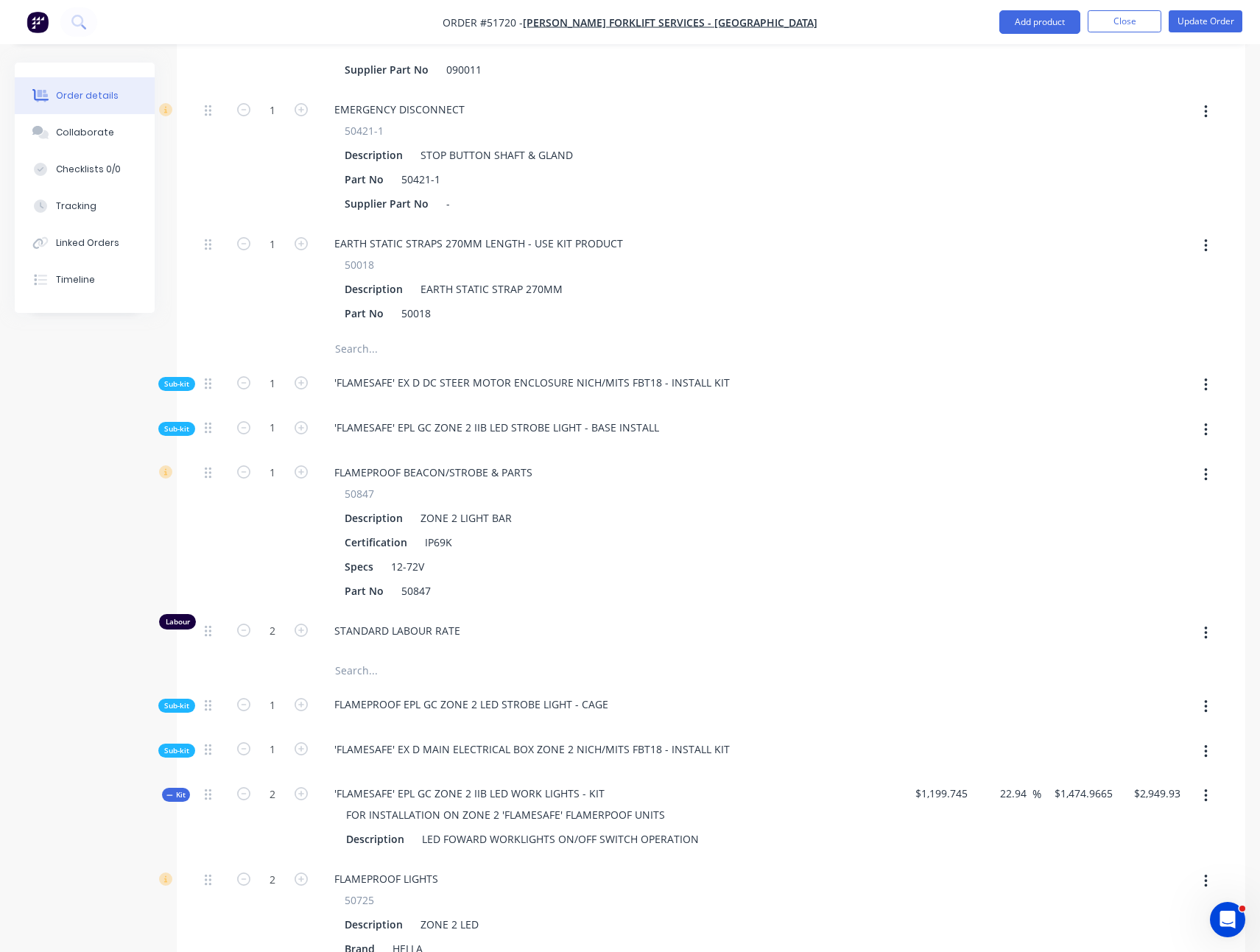
click at [179, 423] on span "Sub-kit" at bounding box center [177, 428] width 25 height 11
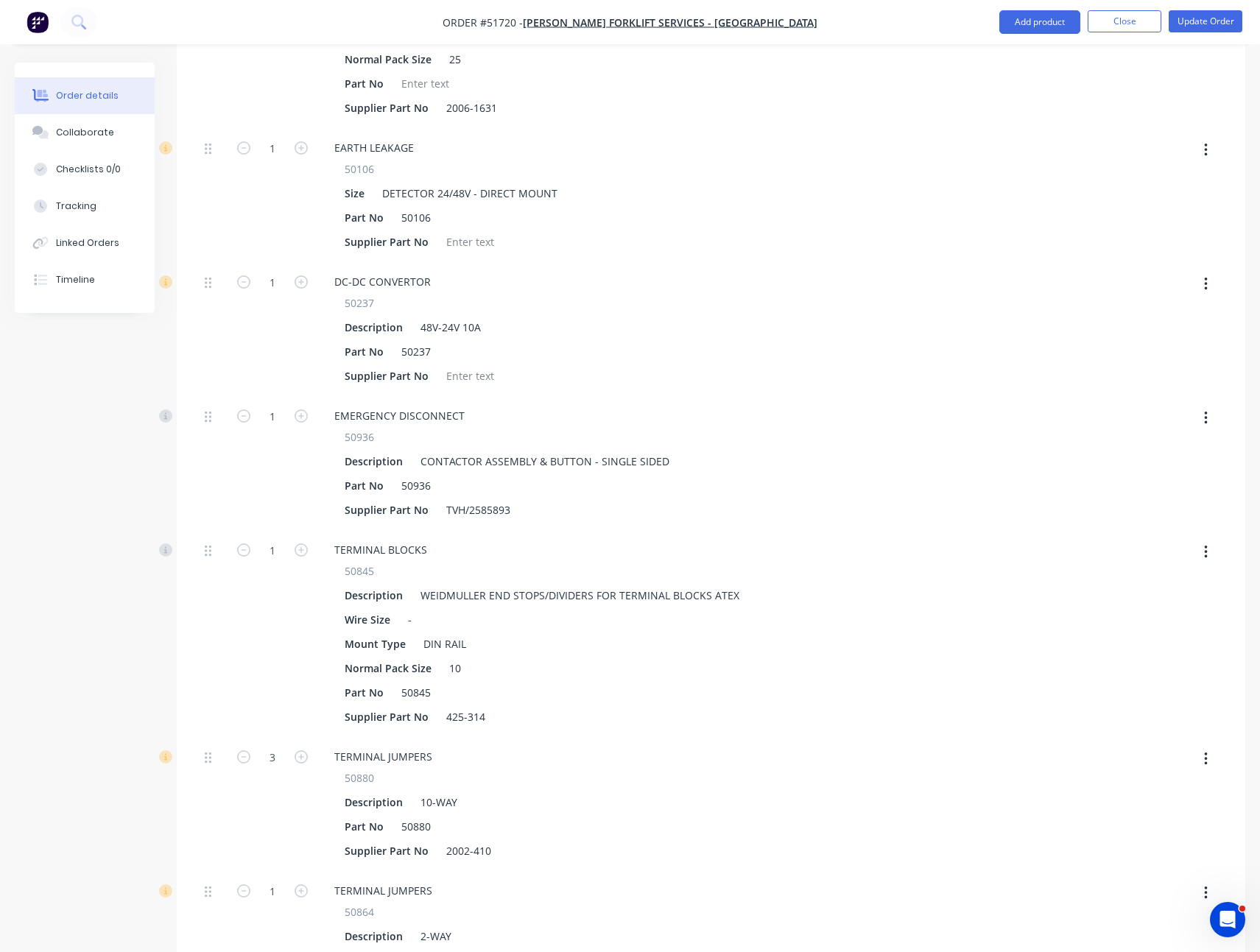
scroll to position [0, 0]
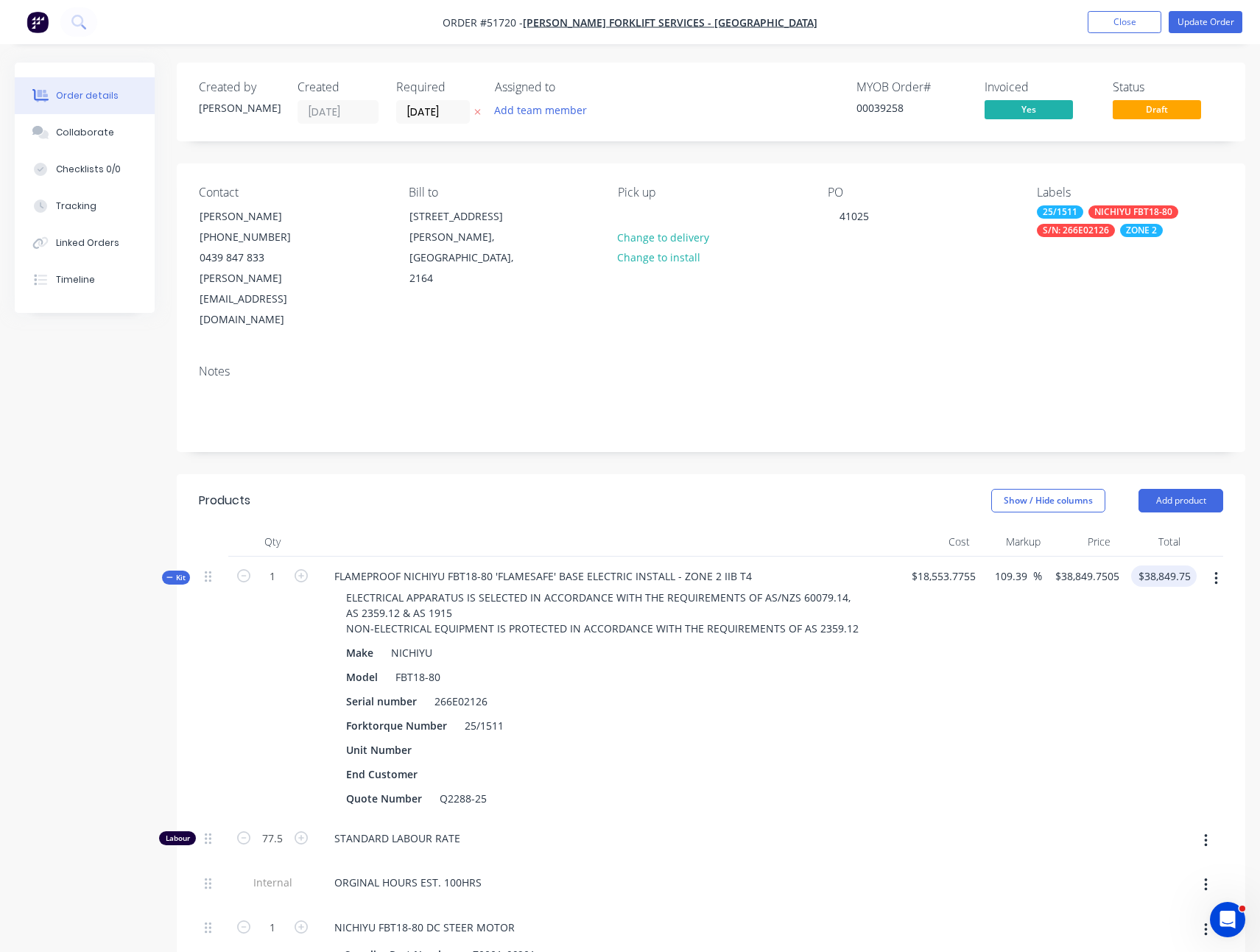
type input "38849.75"
click at [1180, 566] on input "38849.75" at bounding box center [1163, 576] width 52 height 21
type input "$38,849.75"
click at [1179, 573] on div "$38,849.75 $38,849.75" at bounding box center [1151, 688] width 72 height 262
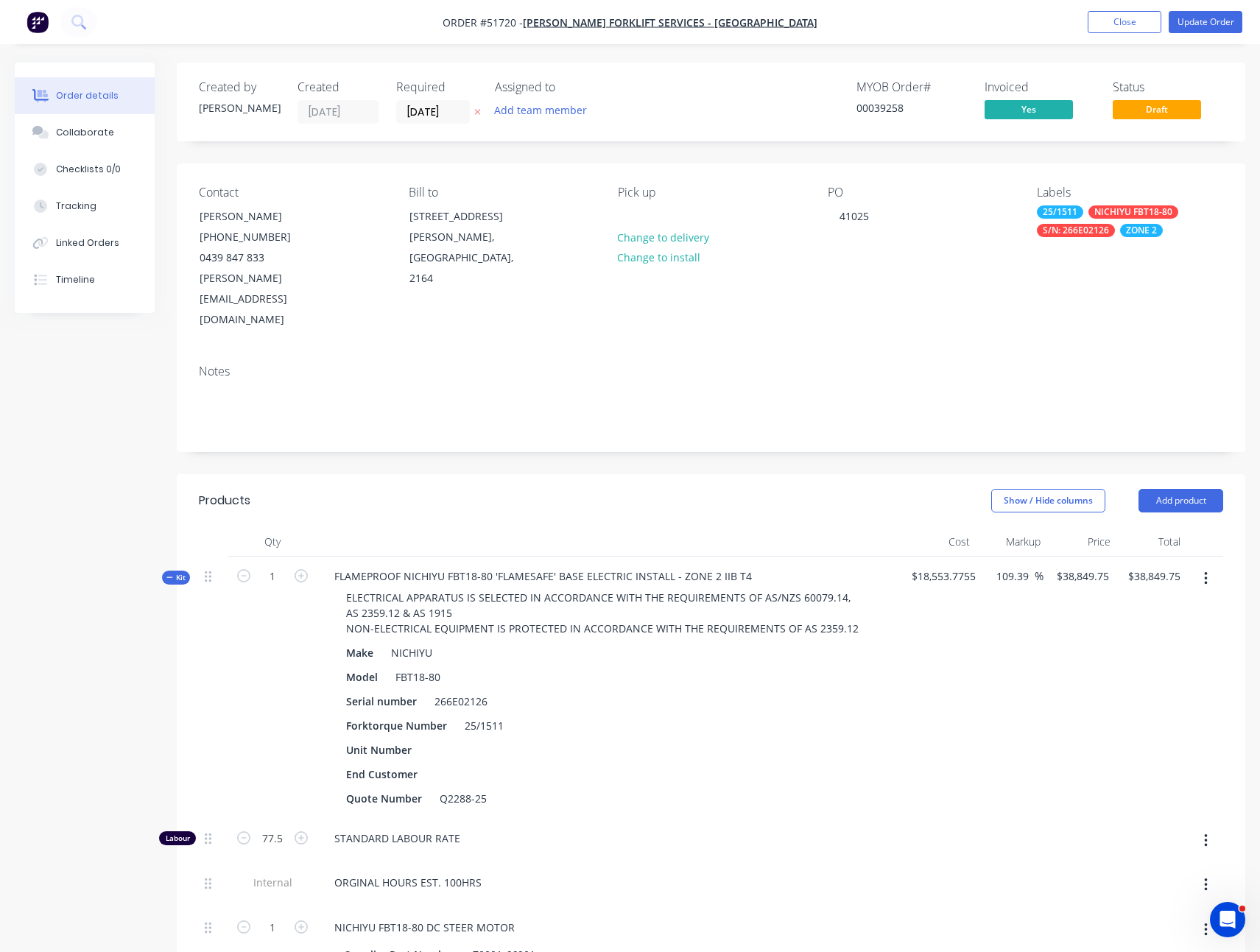
click at [184, 572] on span "Kit" at bounding box center [176, 577] width 19 height 11
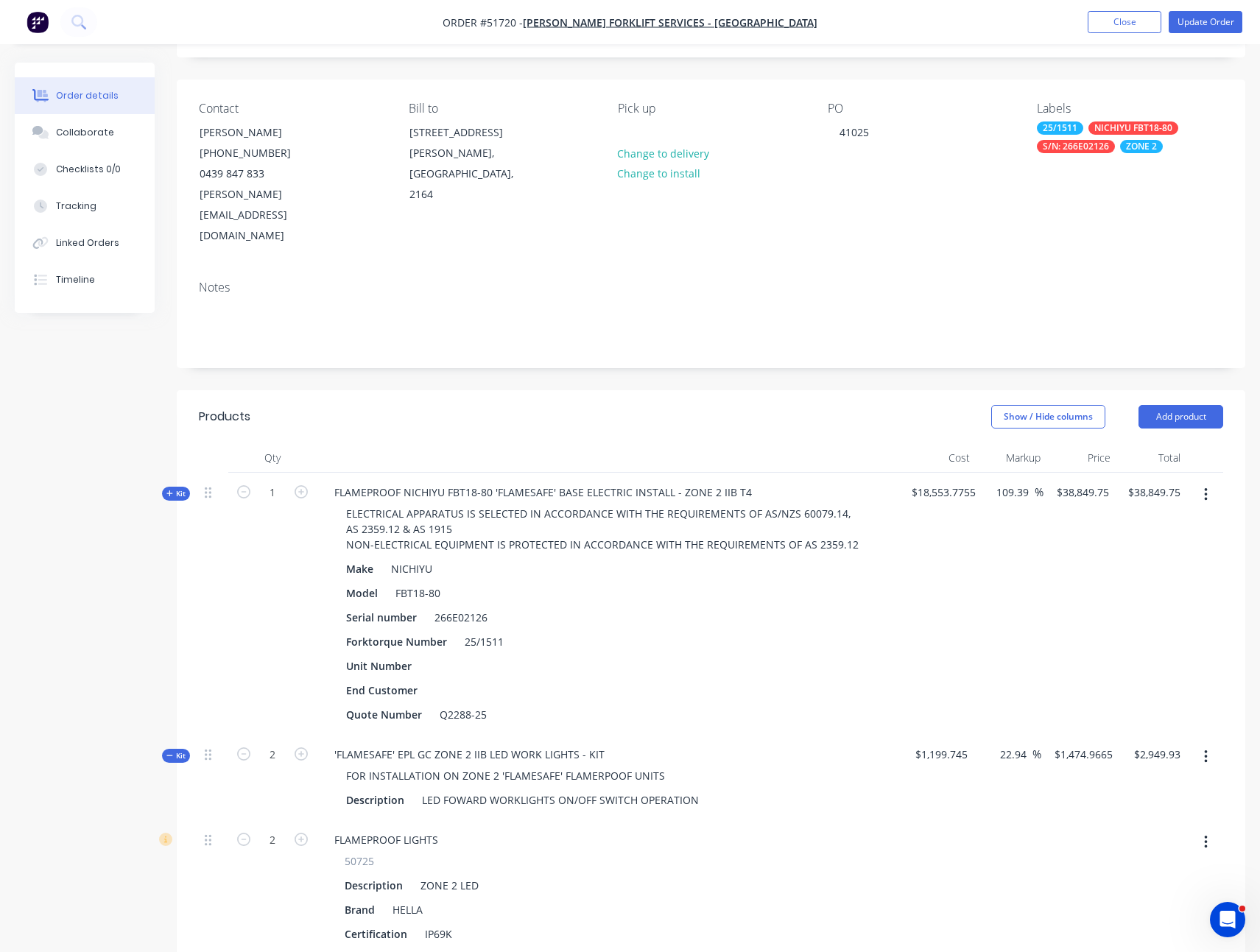
scroll to position [282, 0]
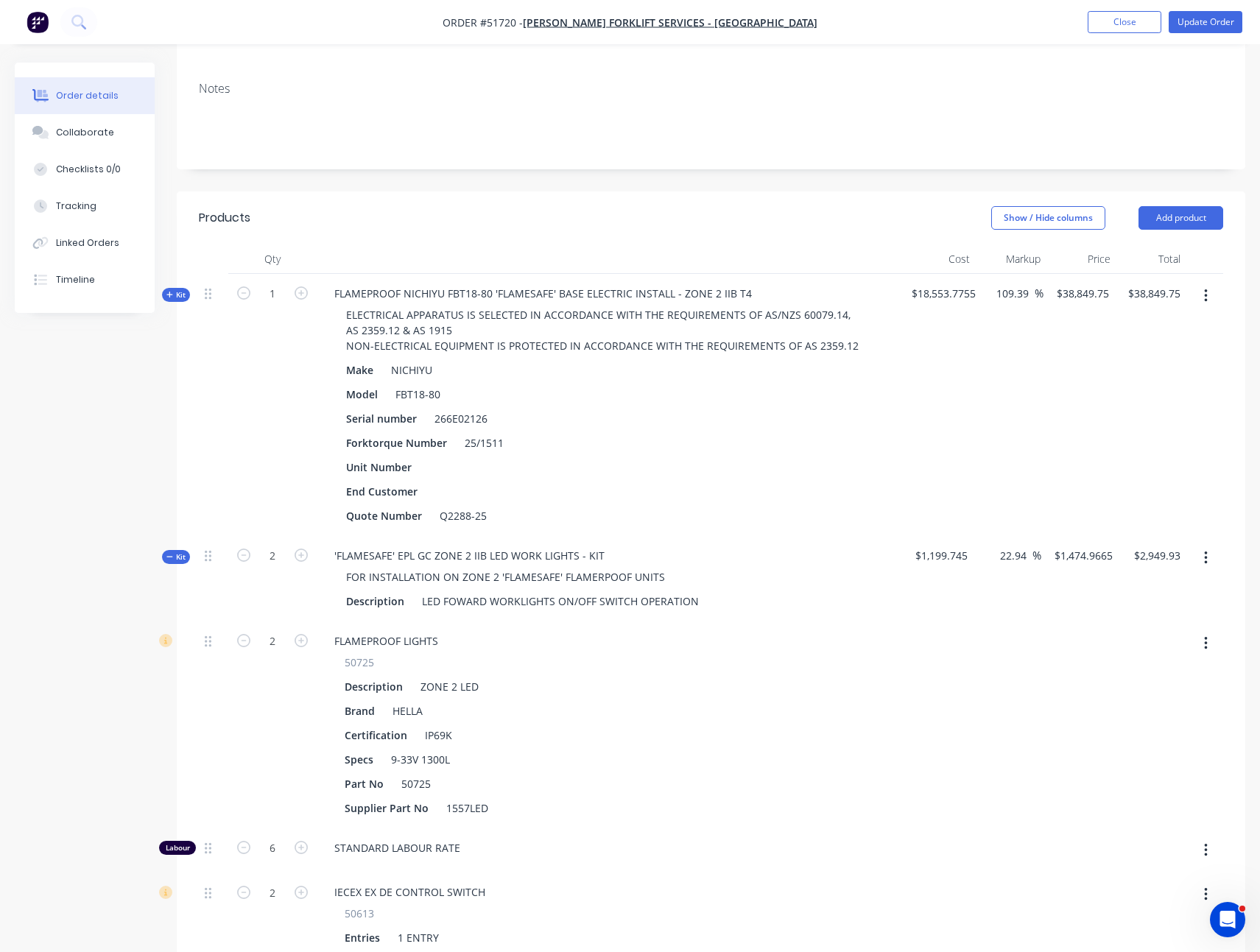
click at [165, 550] on div "Kit" at bounding box center [176, 557] width 28 height 14
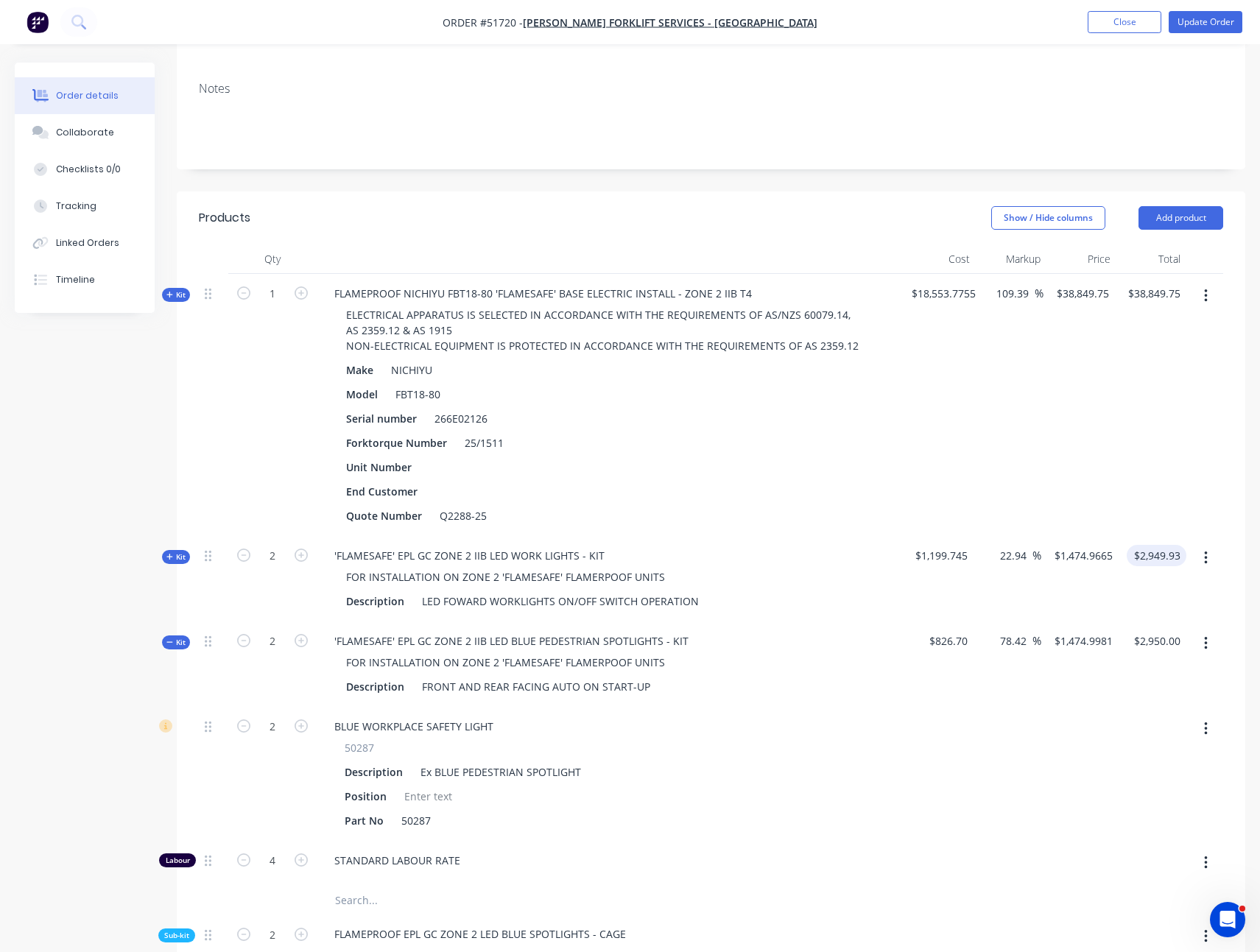
type input "2949.93"
click at [1177, 545] on input "2949.93" at bounding box center [1160, 555] width 54 height 21
type input "$1,474.965"
type input "$2,949.93"
click at [1156, 446] on div "$38,849.75 $38,849.75" at bounding box center [1151, 404] width 72 height 262
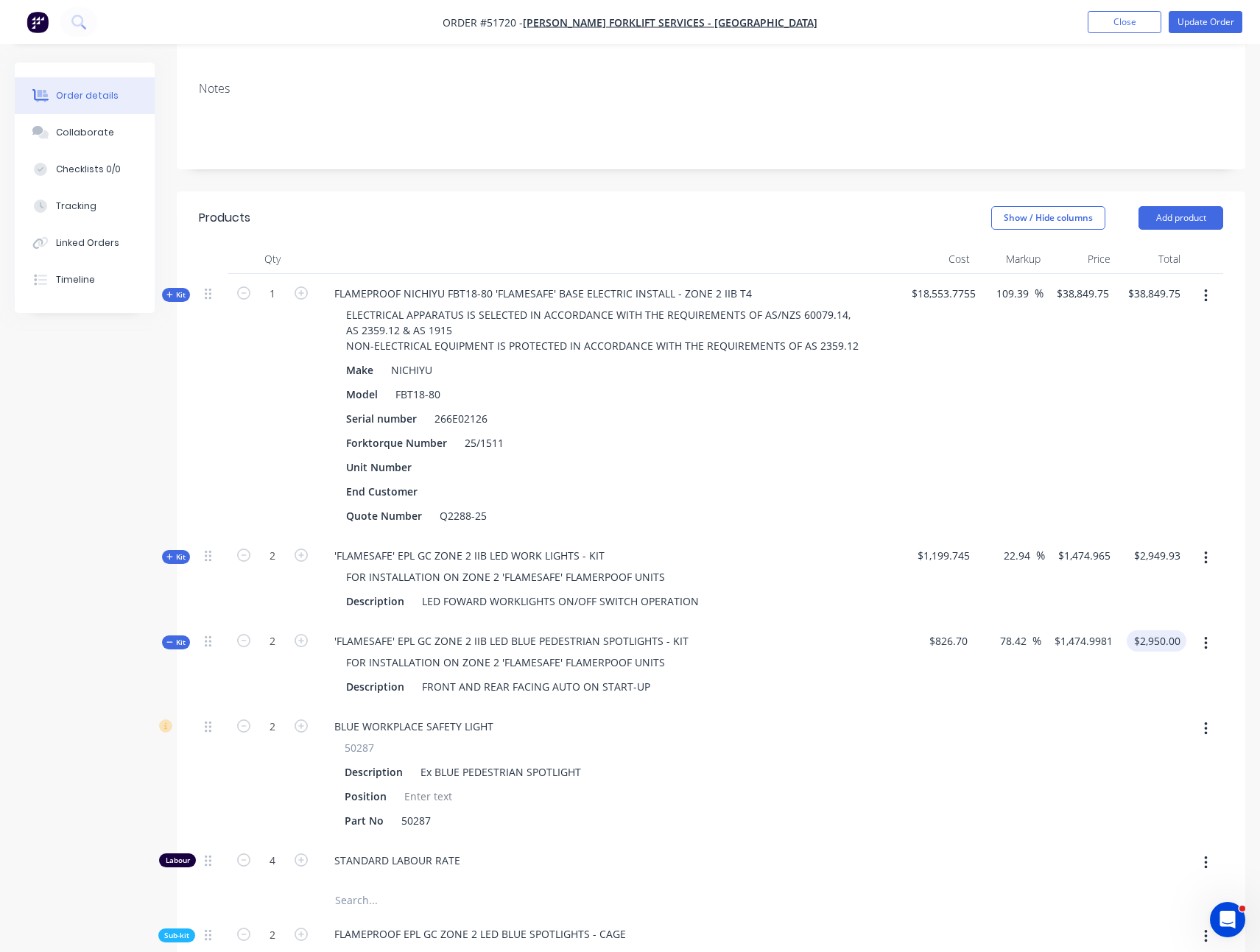
type input "2950.00"
click at [1152, 630] on input "2950.00" at bounding box center [1160, 640] width 54 height 21
type input "$1,475.00"
type input "$2,950.00"
click at [1153, 566] on div "$2,949.93 $2,949.93" at bounding box center [1151, 579] width 70 height 86
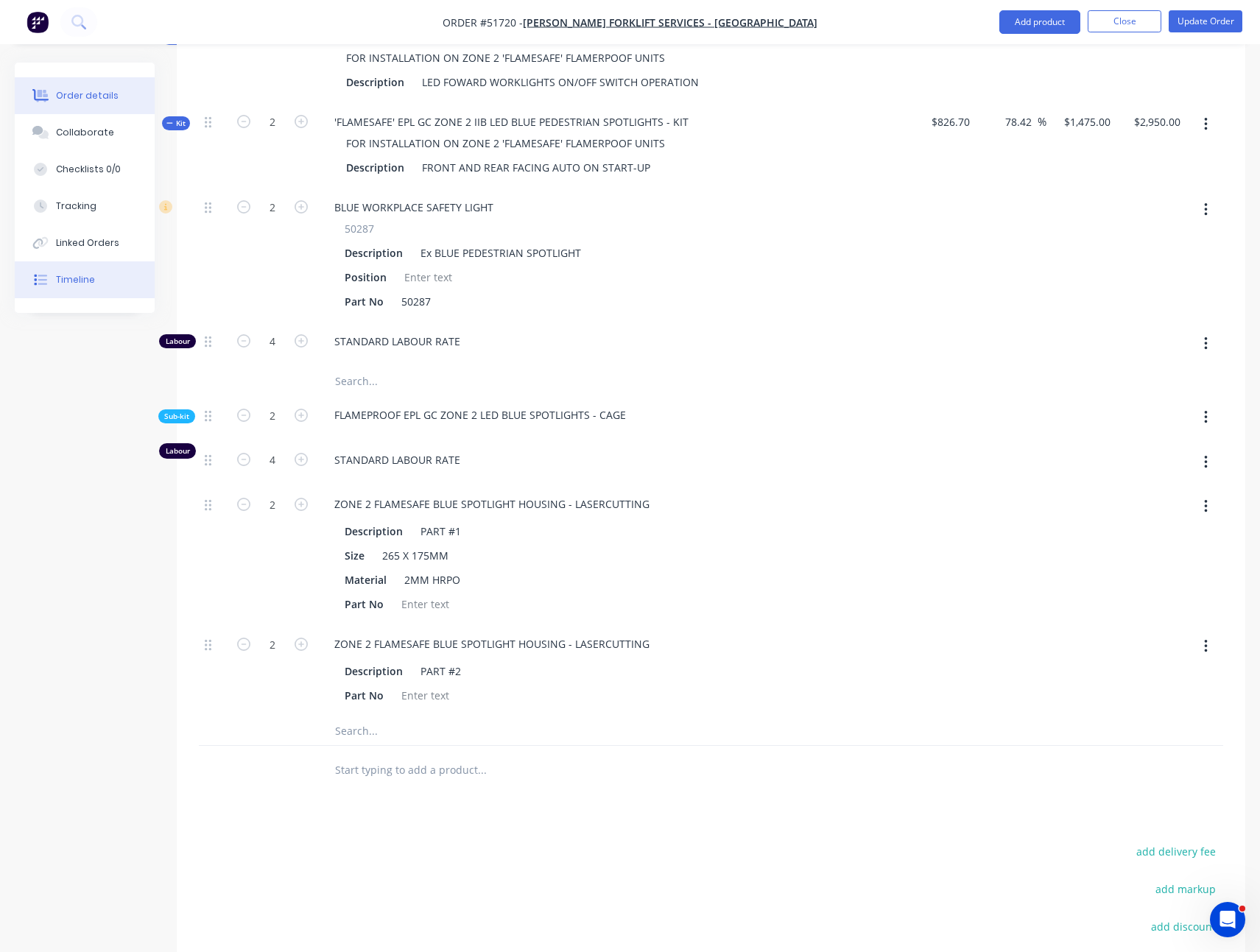
scroll to position [995, 0]
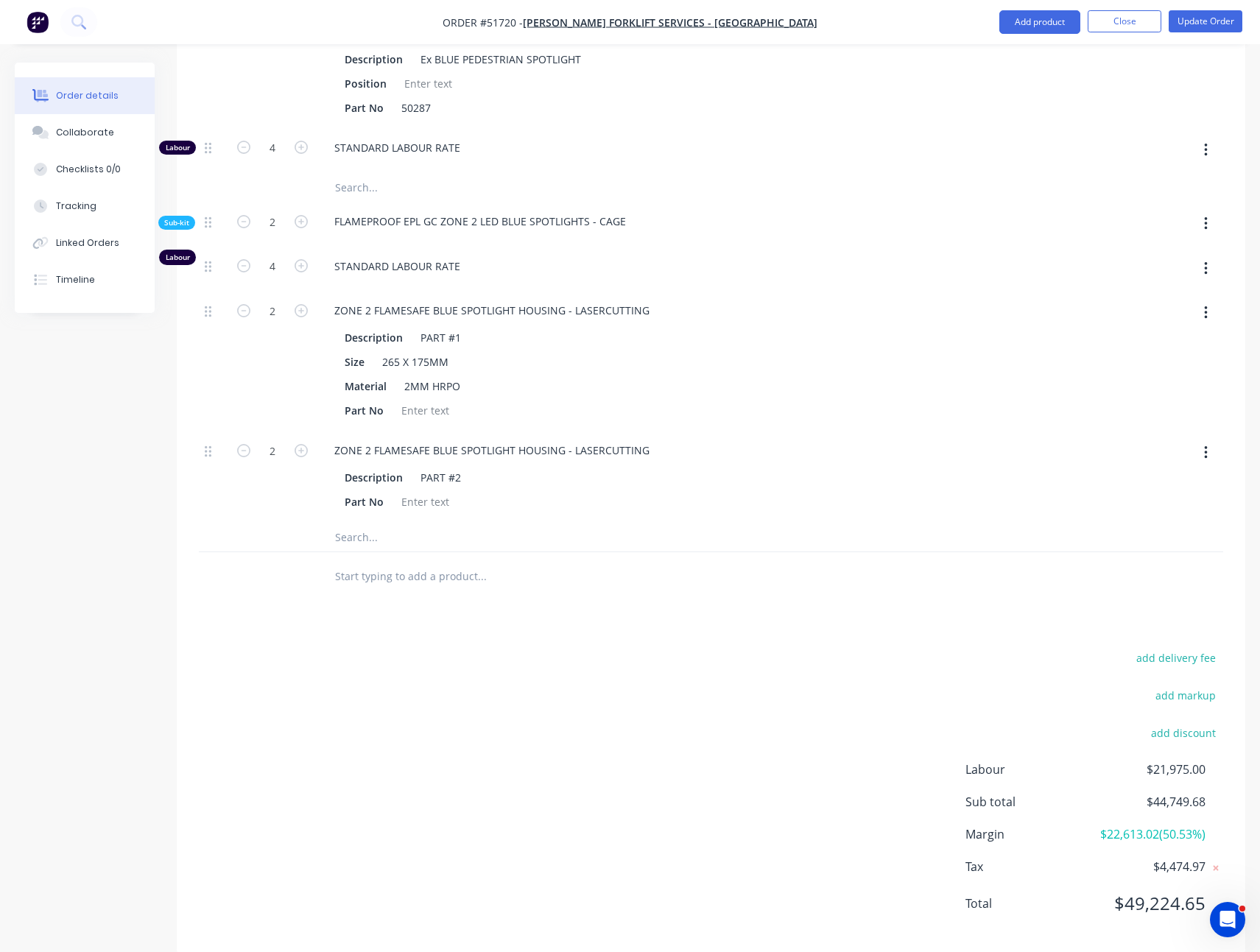
click at [1201, 439] on button "button" at bounding box center [1206, 452] width 35 height 27
click at [1208, 299] on button "button" at bounding box center [1206, 312] width 35 height 27
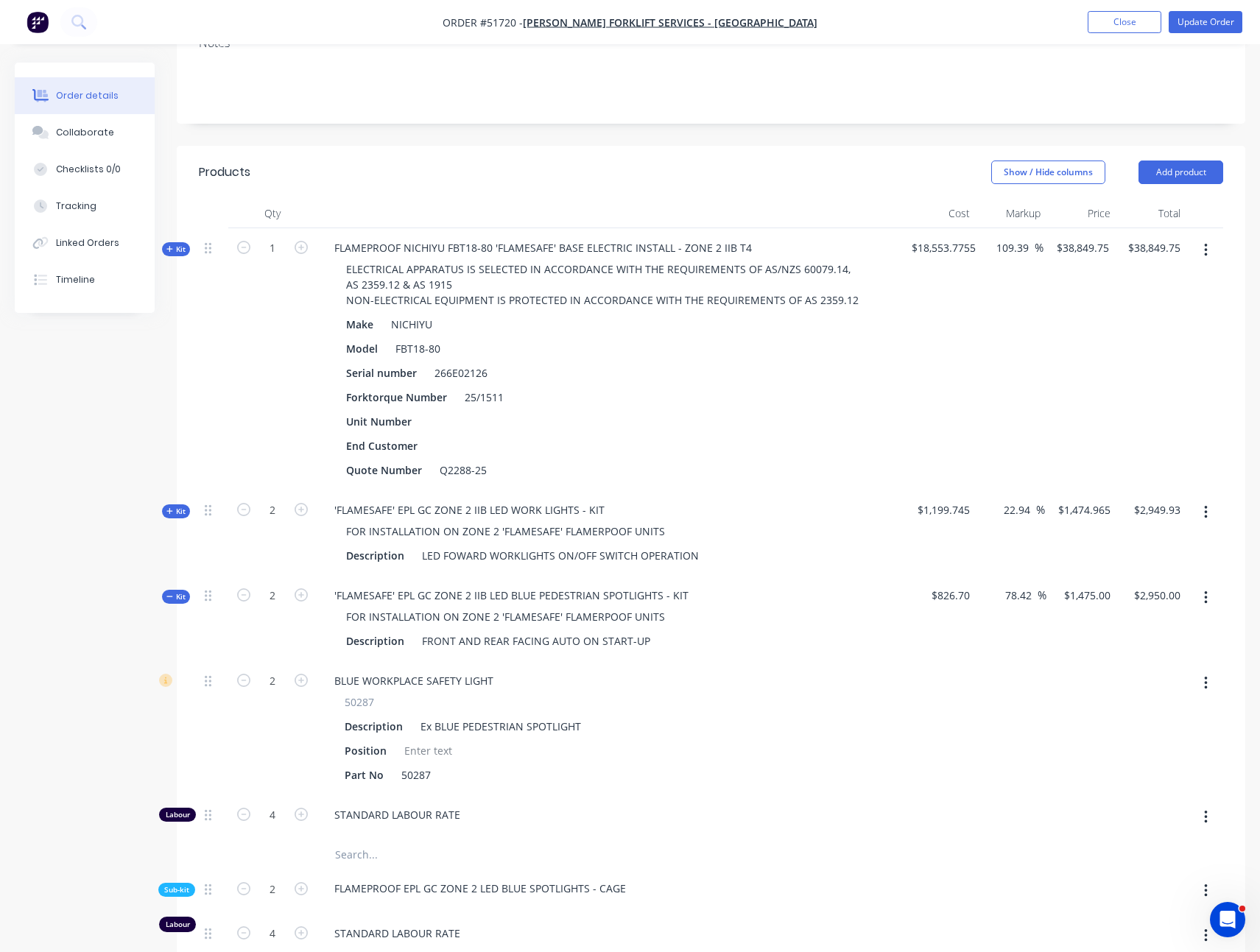
scroll to position [303, 0]
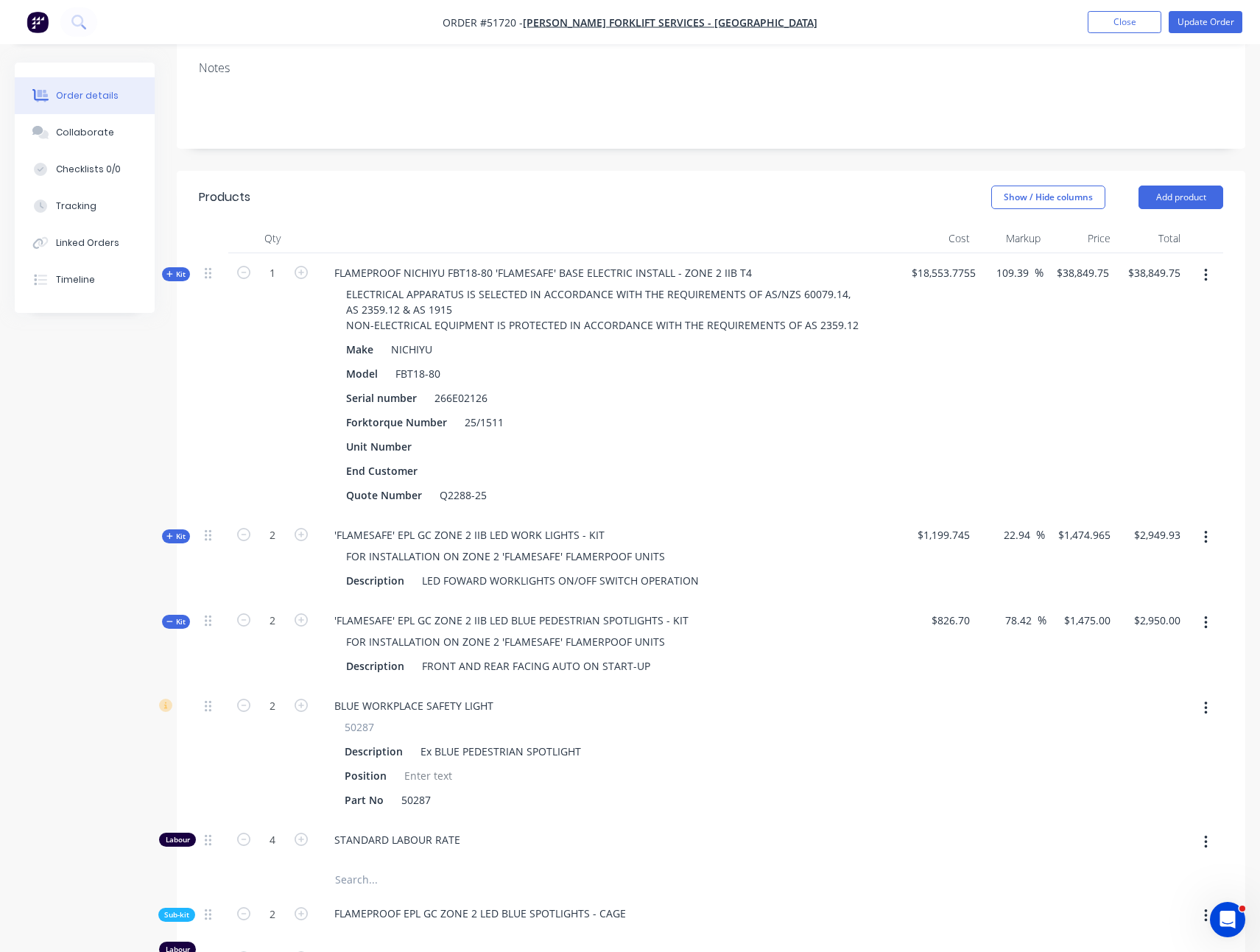
click at [183, 616] on span "Kit" at bounding box center [176, 621] width 19 height 11
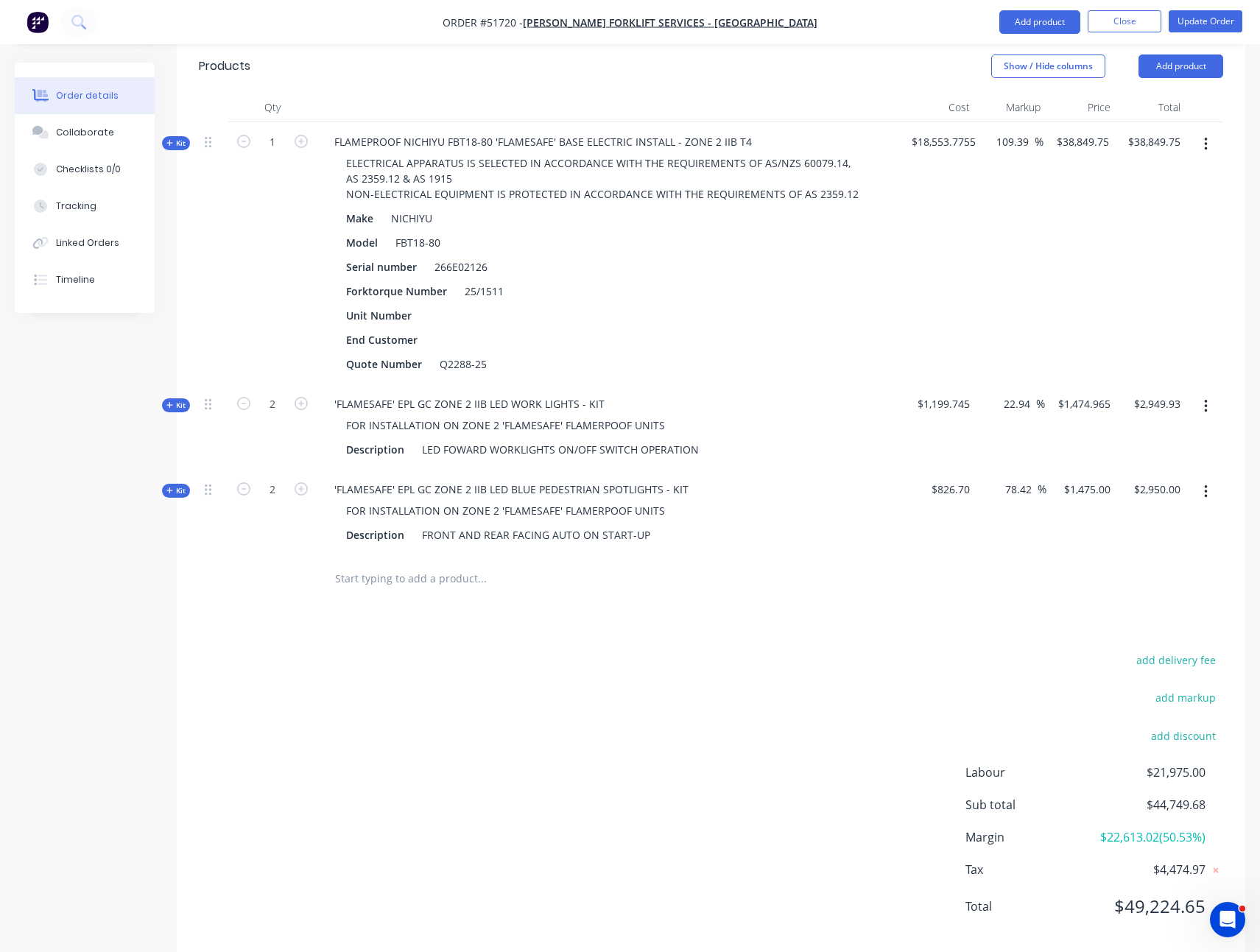
scroll to position [437, 0]
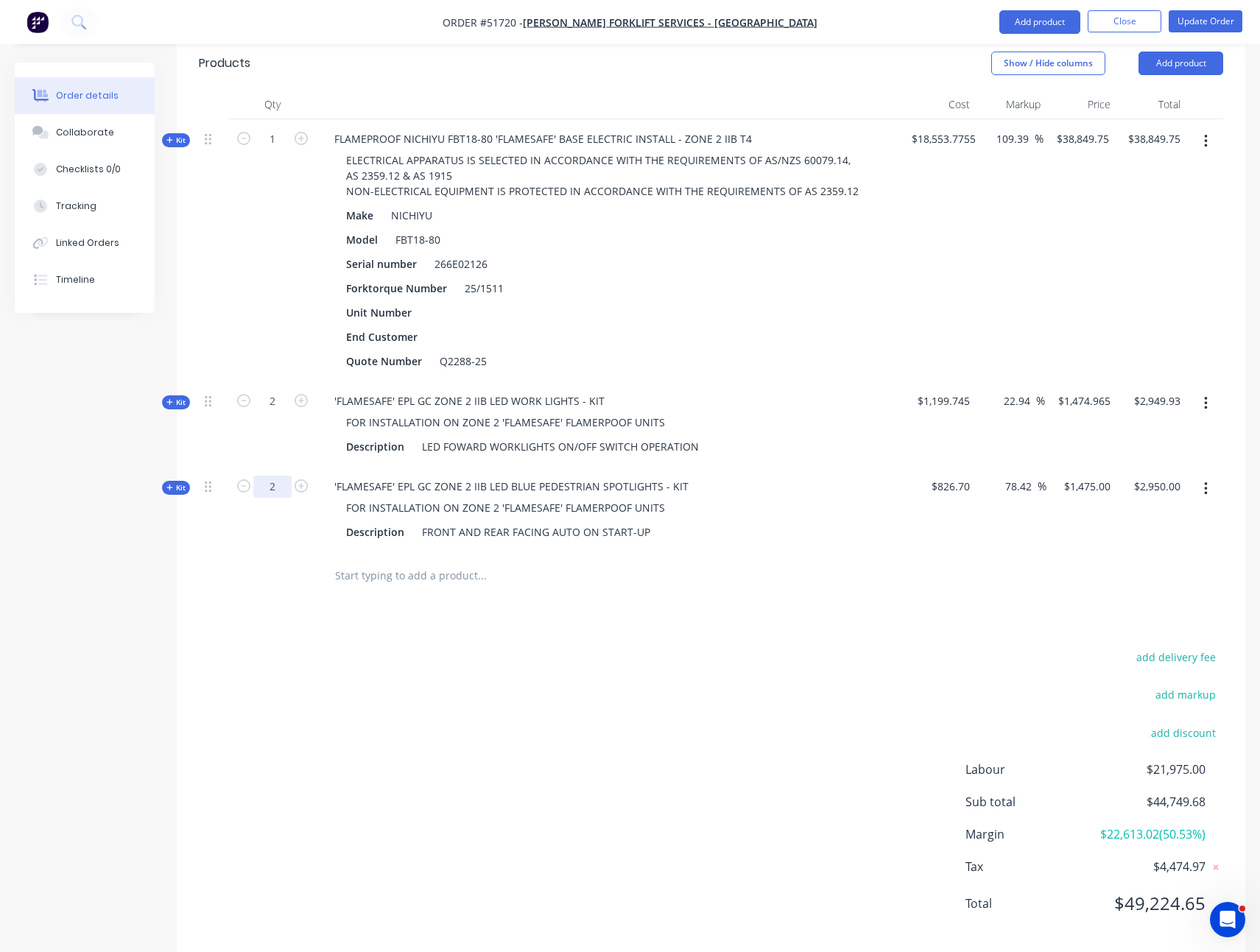
click at [278, 150] on input "2" at bounding box center [273, 139] width 38 height 22
click at [277, 585] on div "Products Show / Hide columns Add product Qty Cost Markup Price Total Kit 1 FLAM…" at bounding box center [711, 495] width 1068 height 916
click at [170, 482] on span "Kit" at bounding box center [176, 487] width 19 height 11
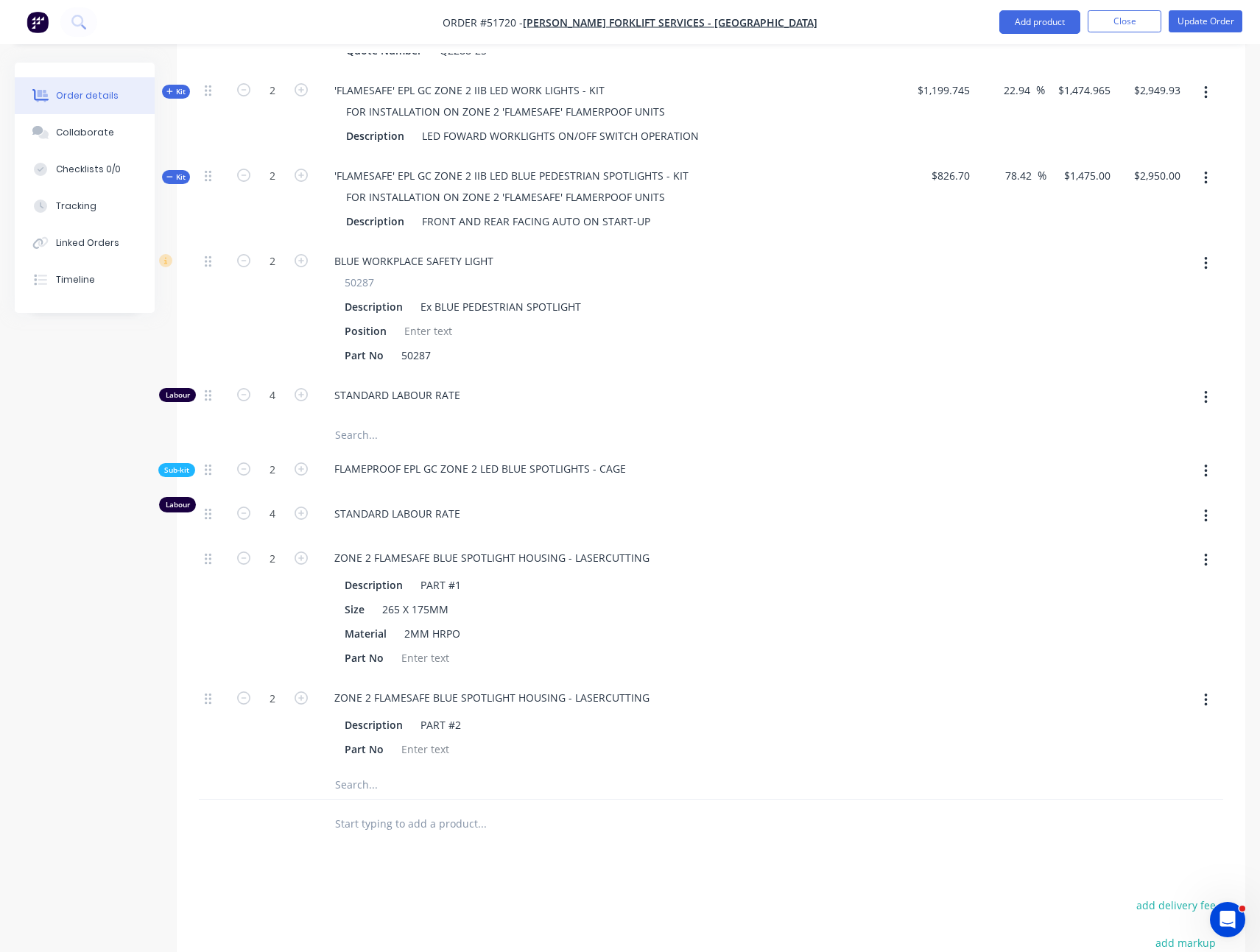
click at [170, 464] on span "Sub-kit" at bounding box center [177, 469] width 25 height 11
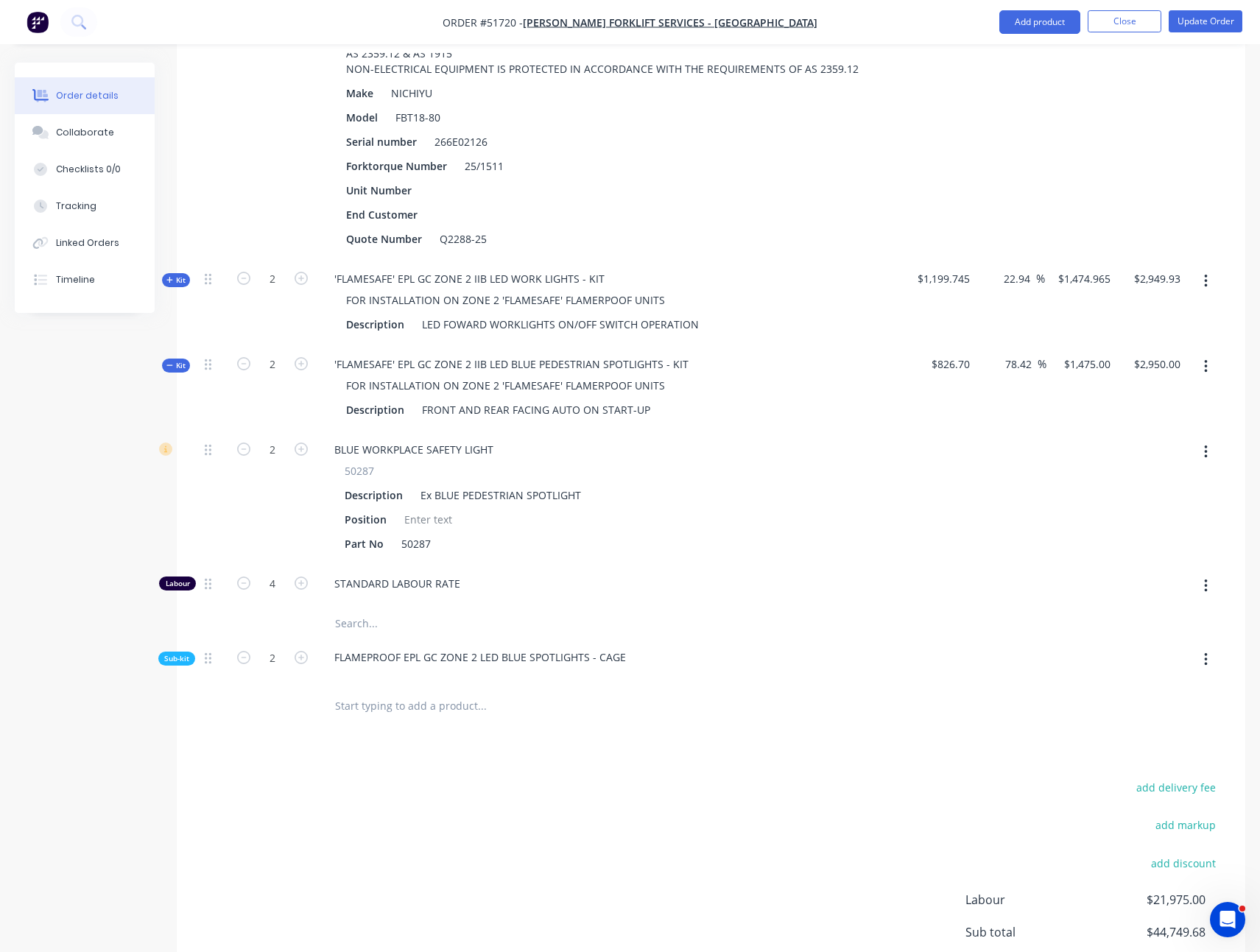
scroll to position [557, 0]
click at [179, 656] on span "Sub-kit" at bounding box center [177, 661] width 25 height 11
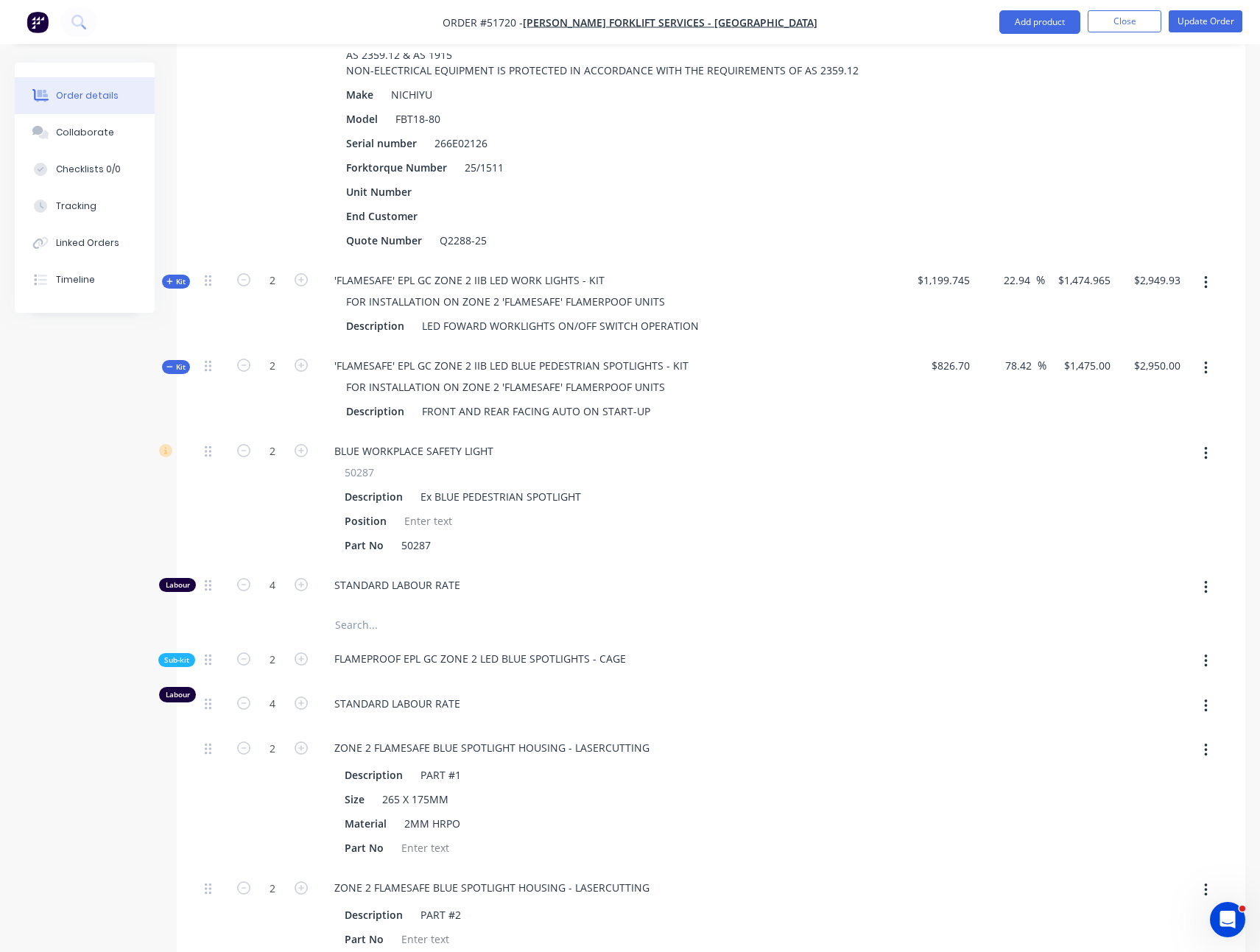
scroll to position [439, 0]
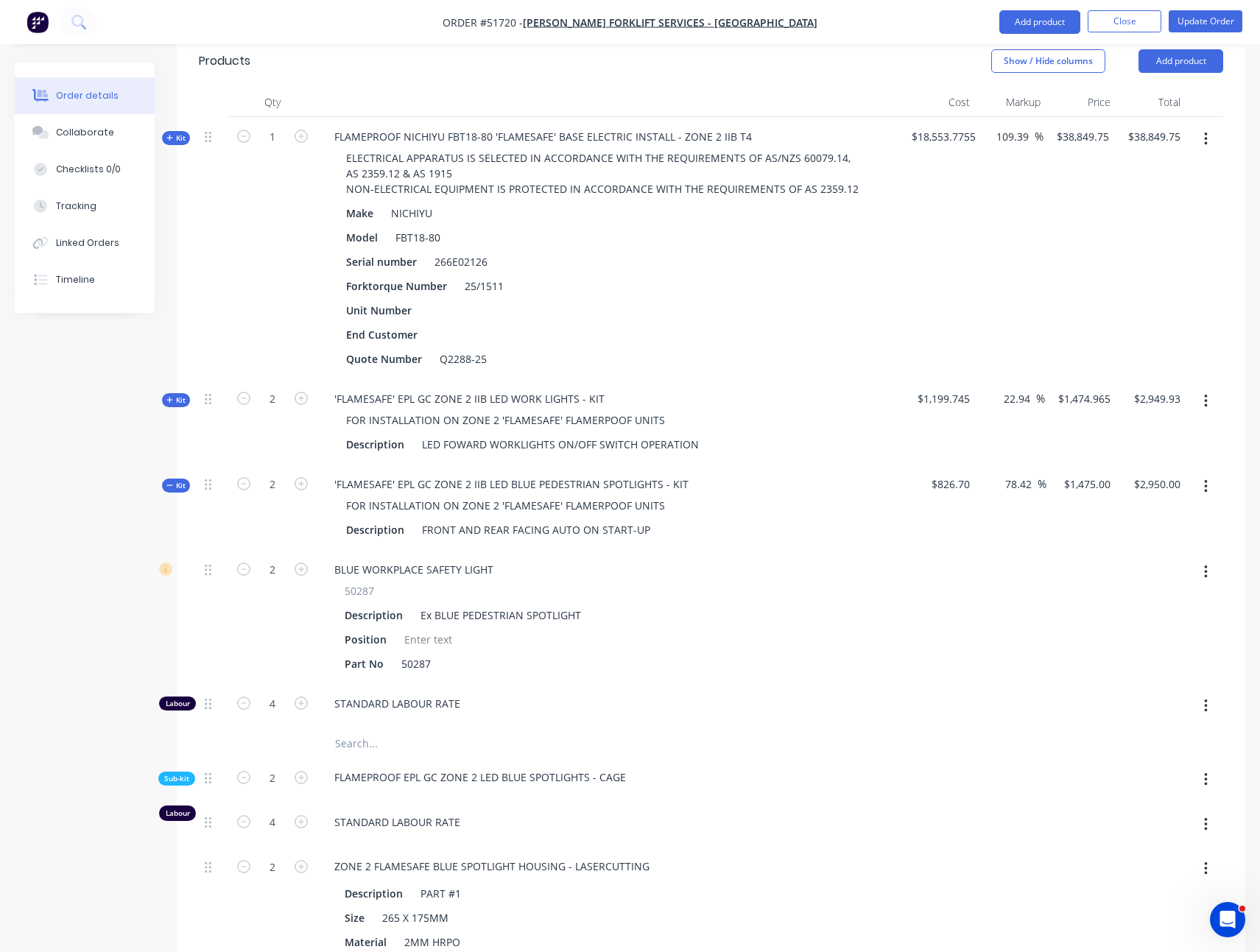
click at [177, 480] on span "Kit" at bounding box center [176, 485] width 19 height 11
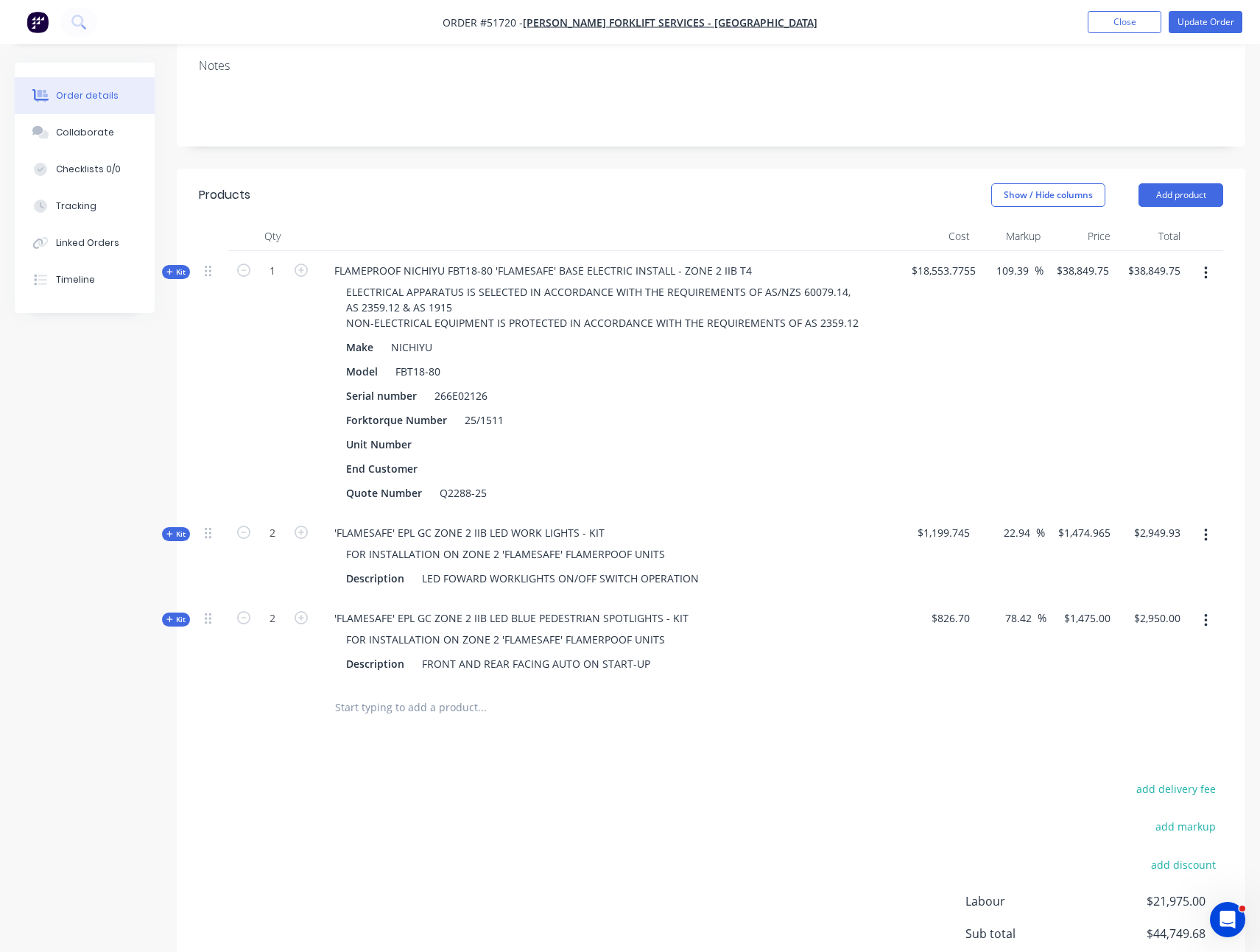
scroll to position [296, 0]
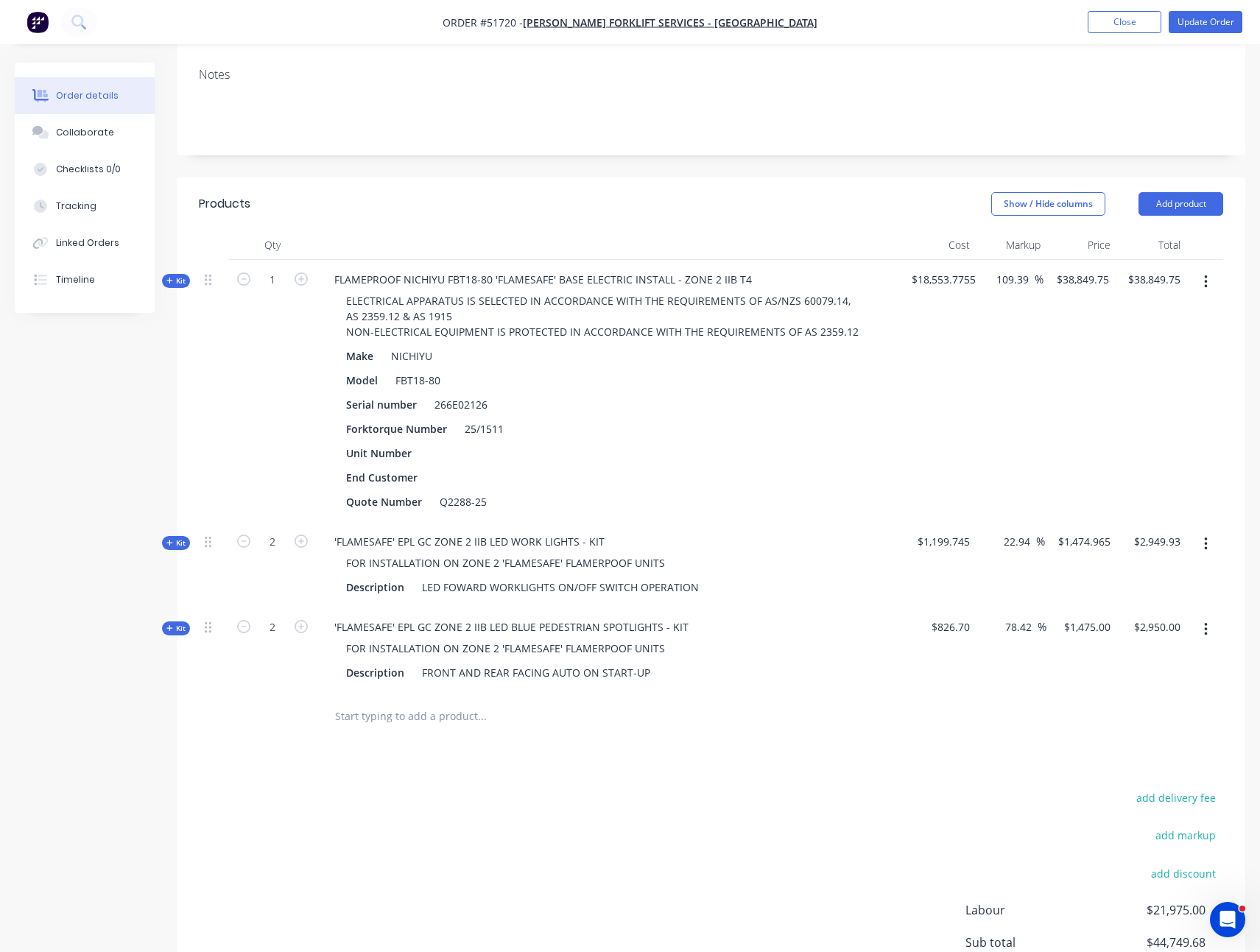
click at [949, 271] on span "$18,553.7755" at bounding box center [944, 278] width 64 height 15
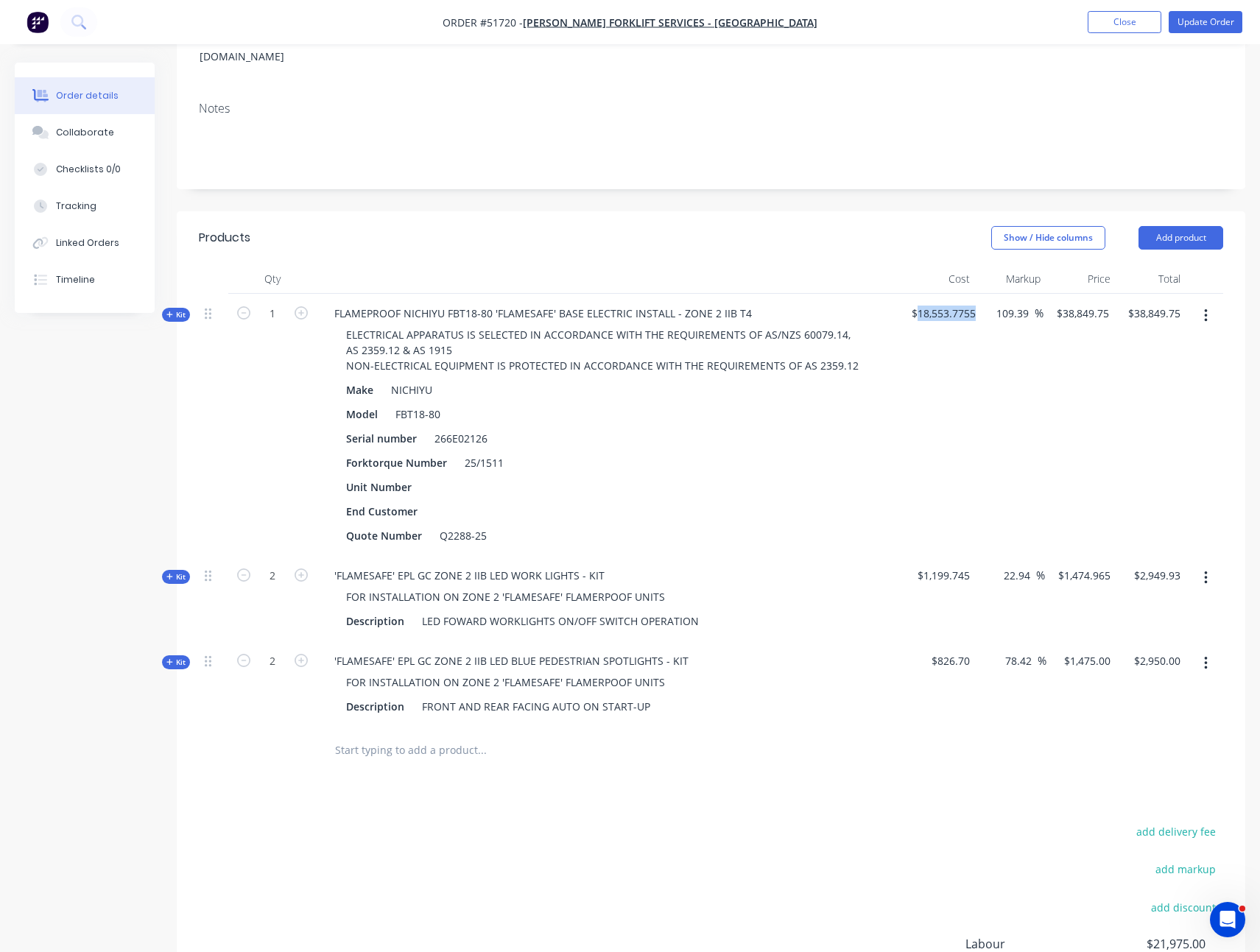
scroll to position [260, 0]
click at [1018, 567] on input "22.94" at bounding box center [1019, 577] width 34 height 21
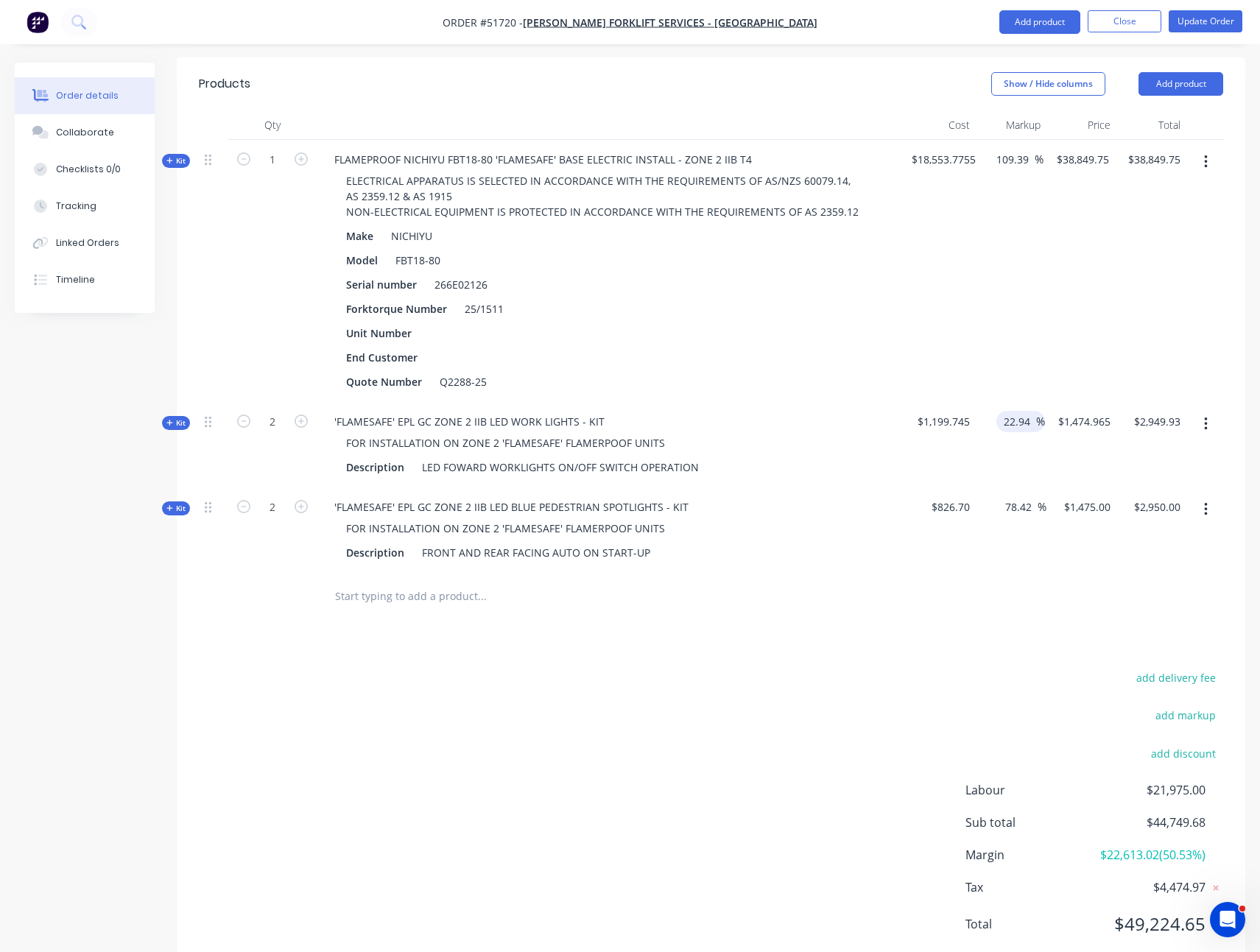
scroll to position [437, 0]
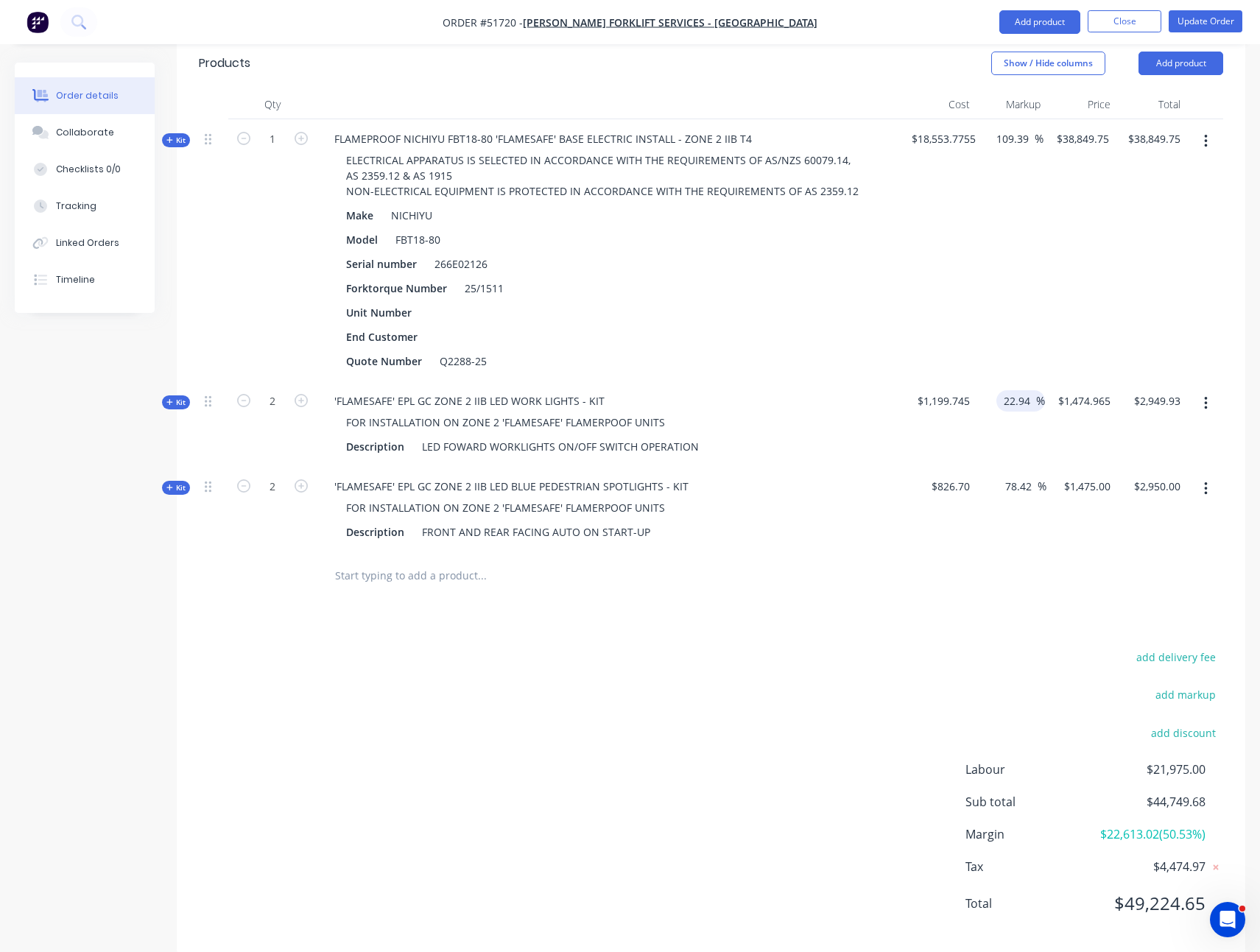
type input "$1,474.9665"
click at [1017, 552] on div at bounding box center [711, 576] width 1024 height 48
click at [1017, 476] on input "78.42" at bounding box center [1020, 486] width 34 height 21
type input "$1,474.9981"
click at [1025, 552] on div at bounding box center [711, 576] width 1024 height 48
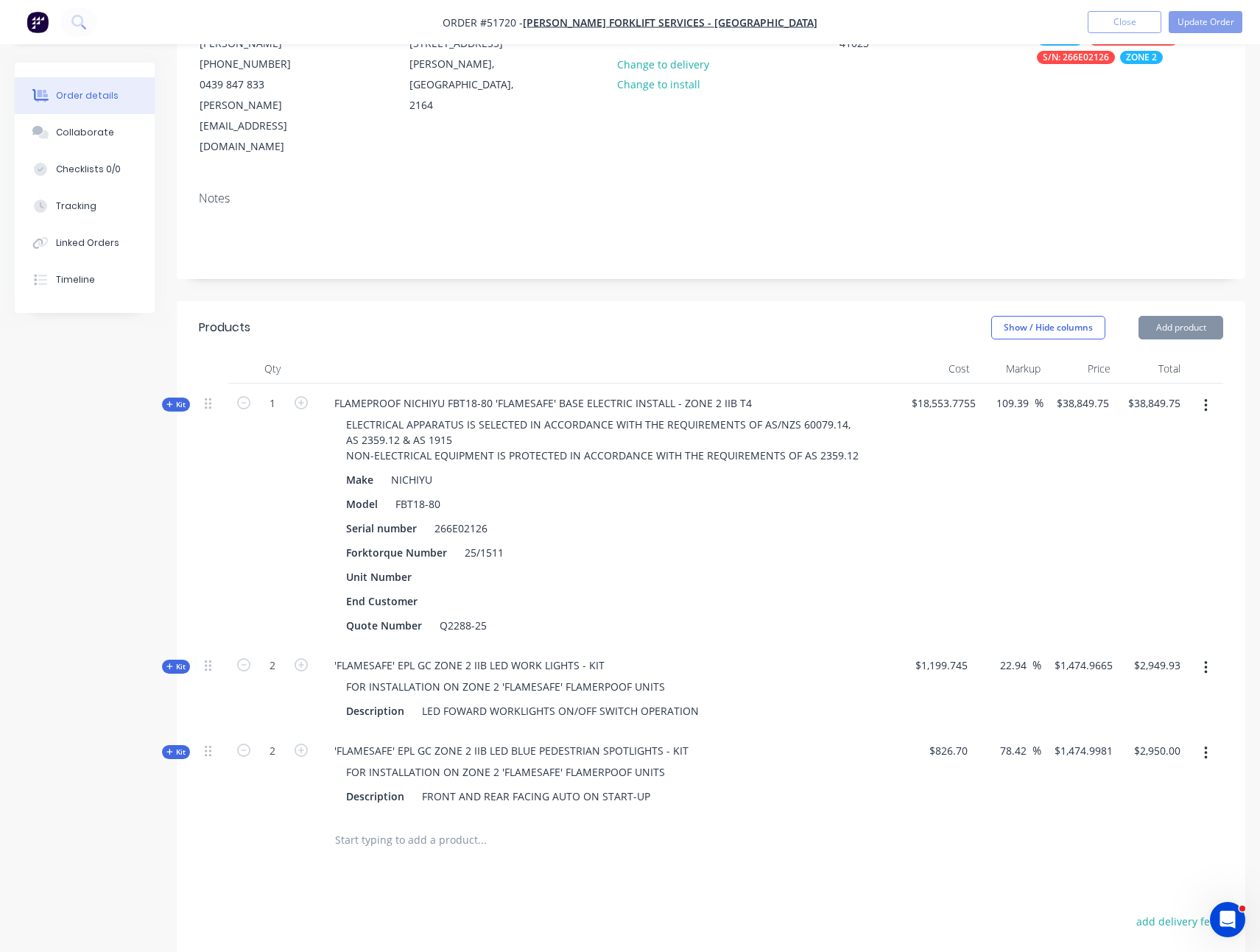
scroll to position [170, 0]
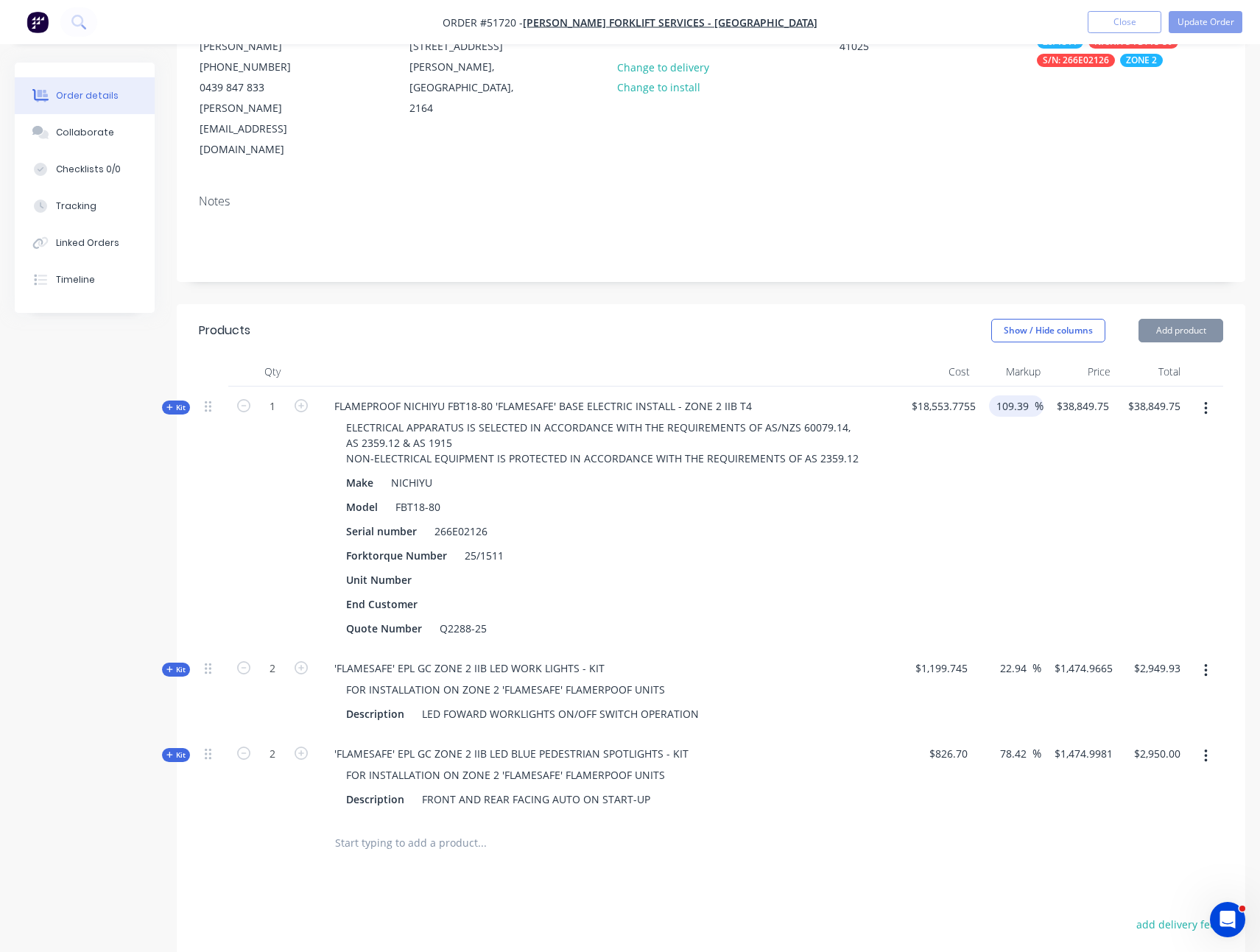
click at [1014, 395] on input "109.39" at bounding box center [1015, 405] width 40 height 21
click at [1041, 488] on div "109.39 109.39 %" at bounding box center [1011, 517] width 60 height 262
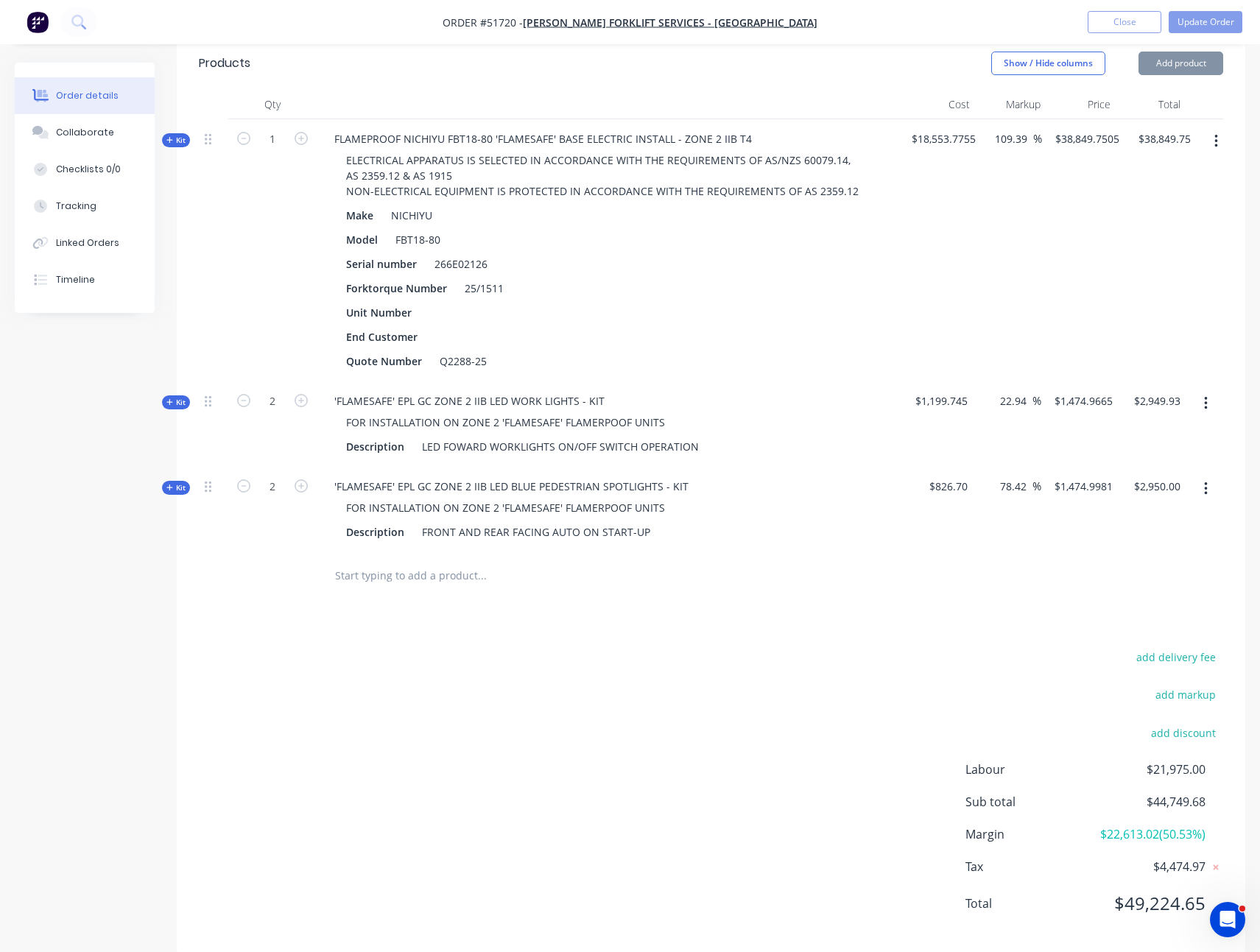
scroll to position [411, 0]
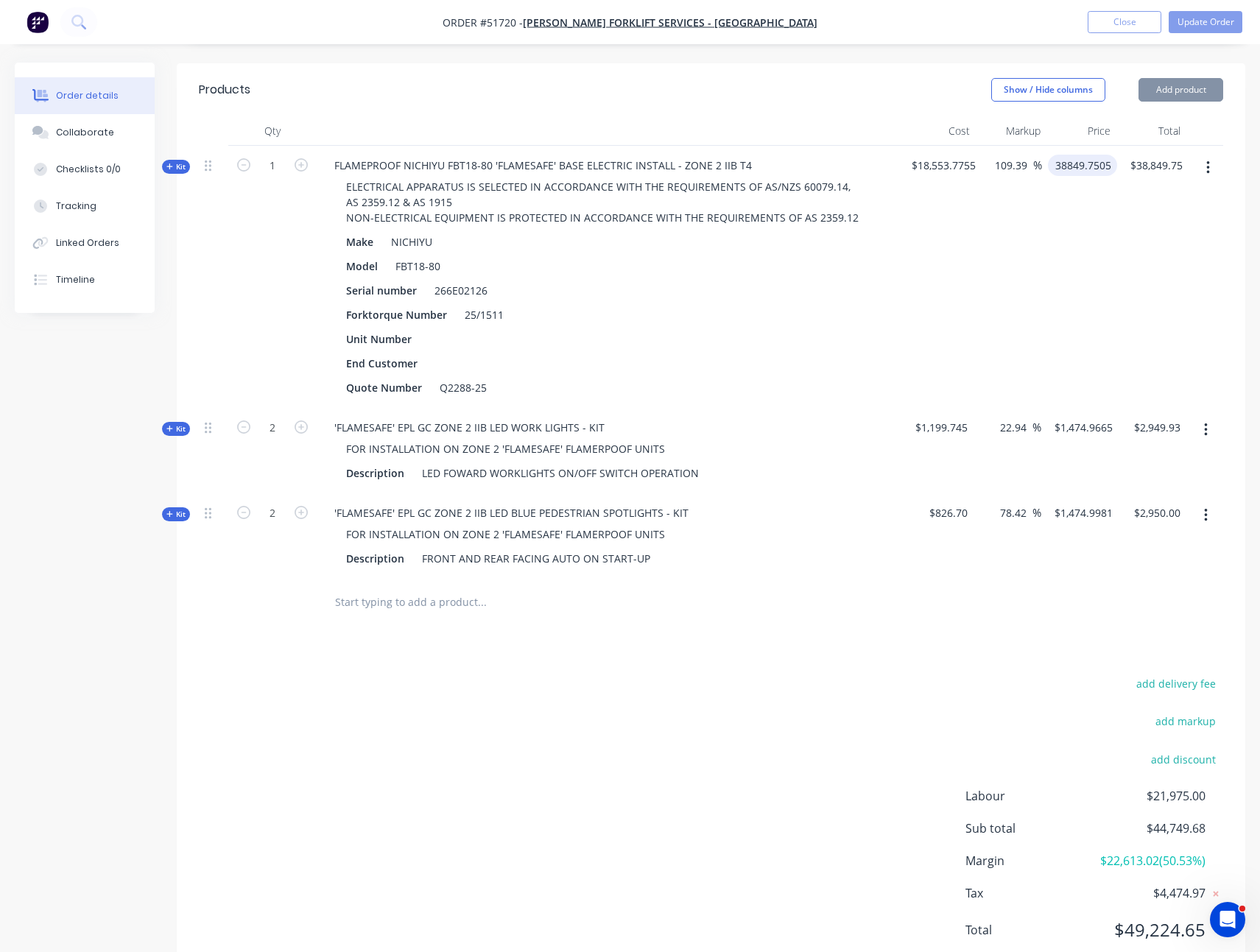
click at [1084, 155] on input "38849.7505" at bounding box center [1085, 165] width 63 height 21
type input "$38,849.7505"
click at [1120, 225] on div "Kit 1 FLAMEPROOF NICHIYU FBT18-80 'FLAMESAFE' BASE ELECTRIC INSTALL - ZONE 2 II…" at bounding box center [711, 276] width 1024 height 262
click at [1093, 417] on input "1474.9665" at bounding box center [1086, 427] width 66 height 21
type input "$1,474.9665"
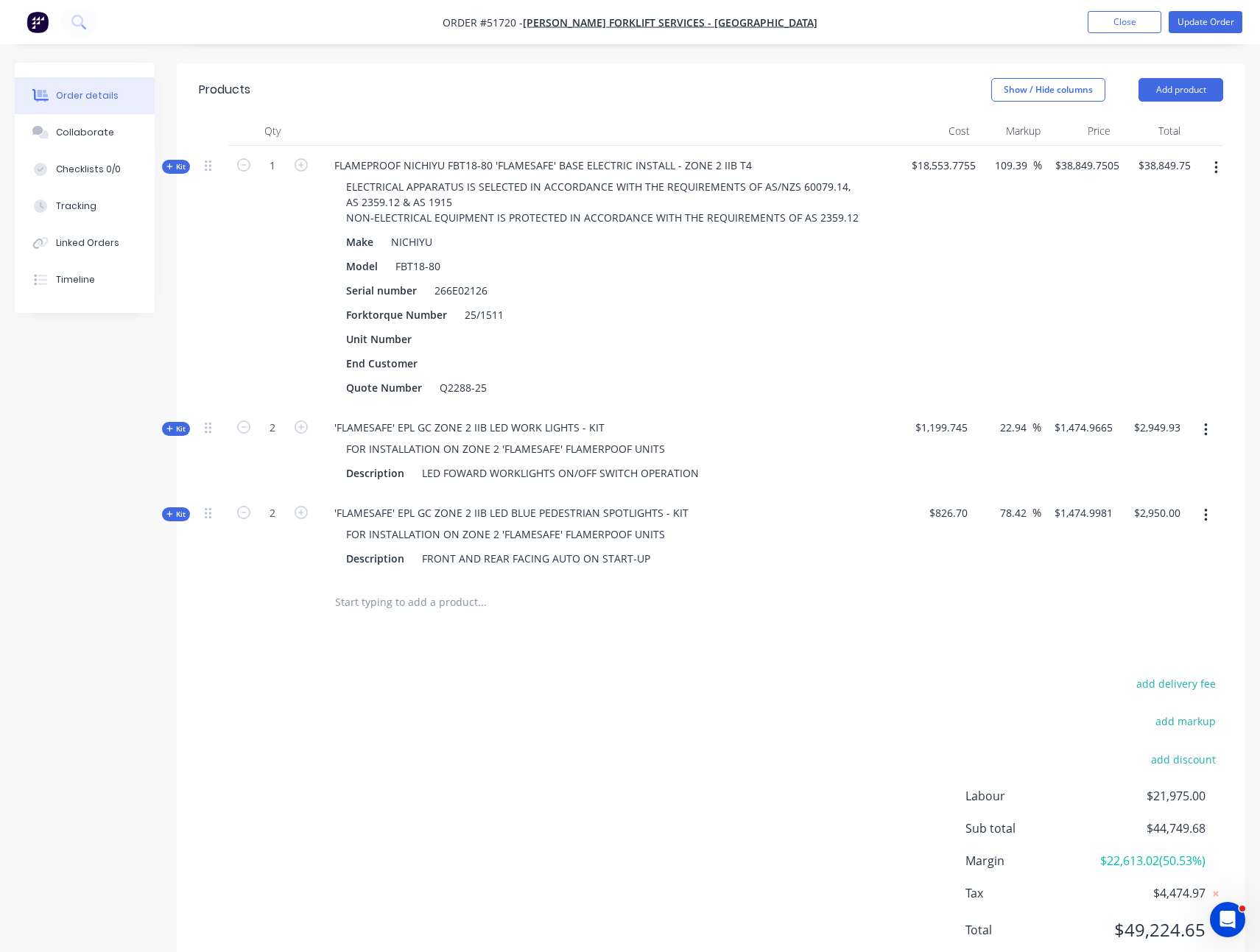
click at [1087, 579] on div at bounding box center [711, 603] width 1024 height 48
click at [1085, 502] on input "1474.9981" at bounding box center [1086, 512] width 66 height 21
type input "$1,474.9981"
click at [1076, 522] on div "$1,474.9981 $1,474.9981" at bounding box center [1079, 536] width 77 height 86
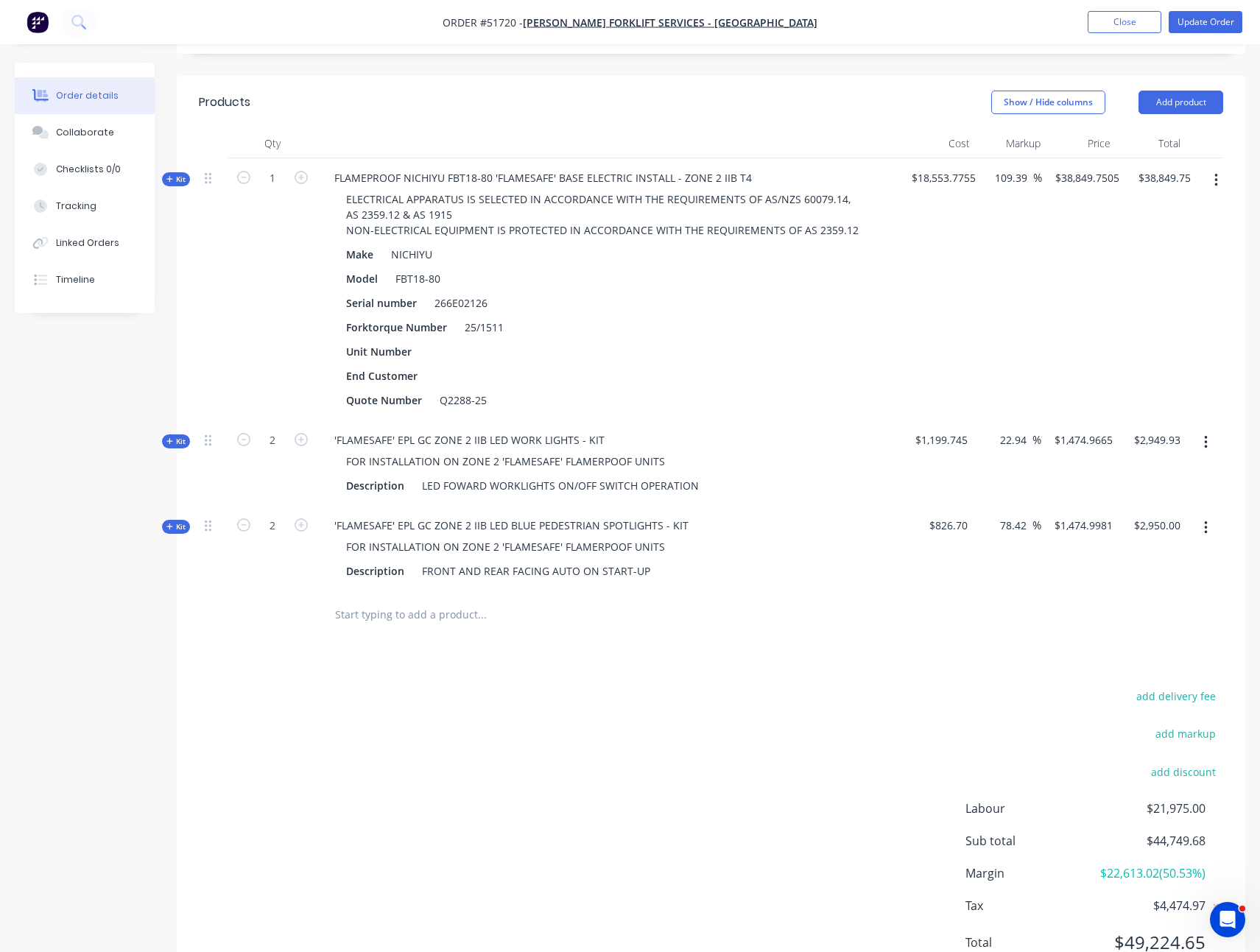
scroll to position [385, 0]
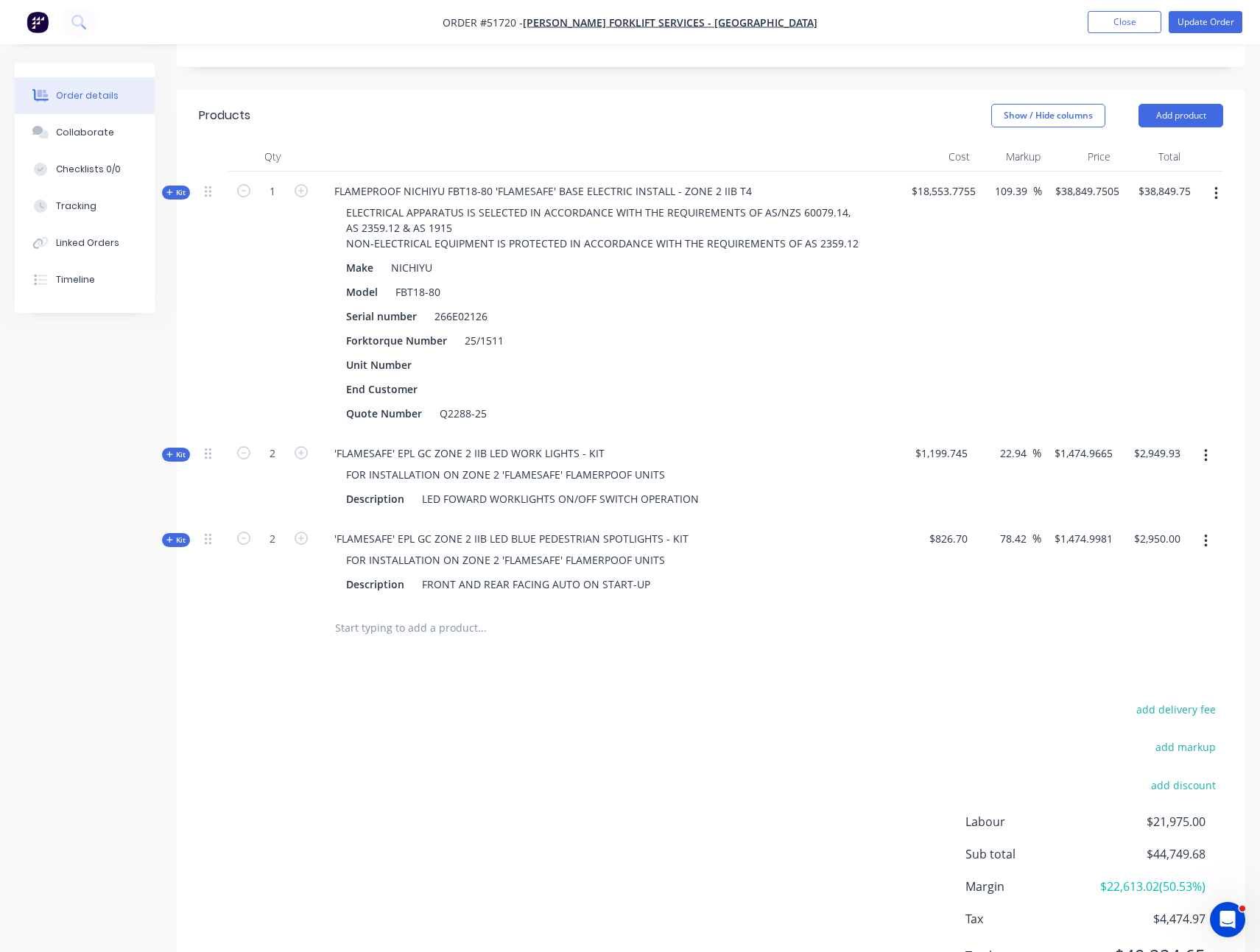
click at [185, 535] on span "Kit" at bounding box center [176, 540] width 19 height 11
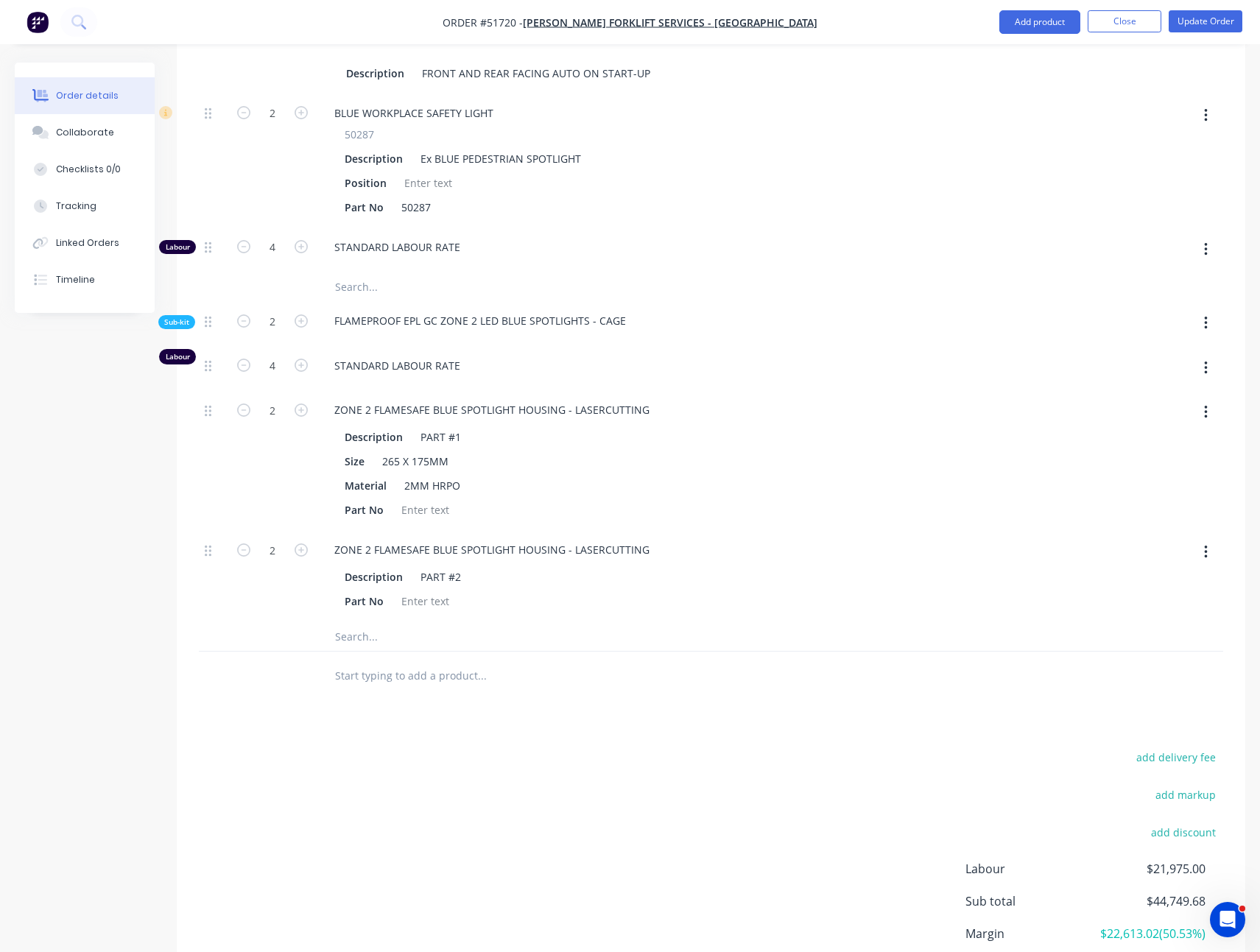
scroll to position [876, 0]
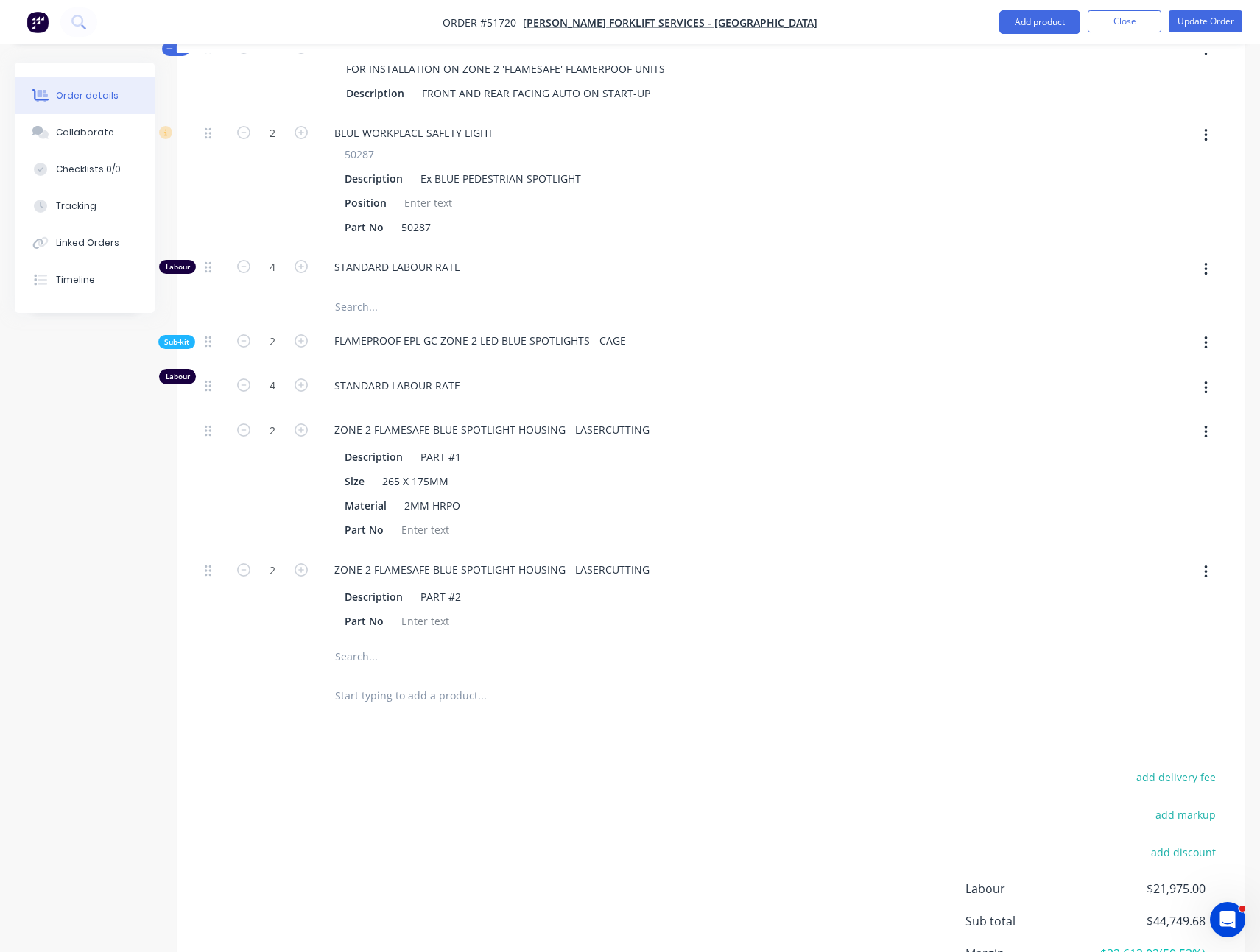
click at [178, 336] on span "Sub-kit" at bounding box center [177, 341] width 25 height 11
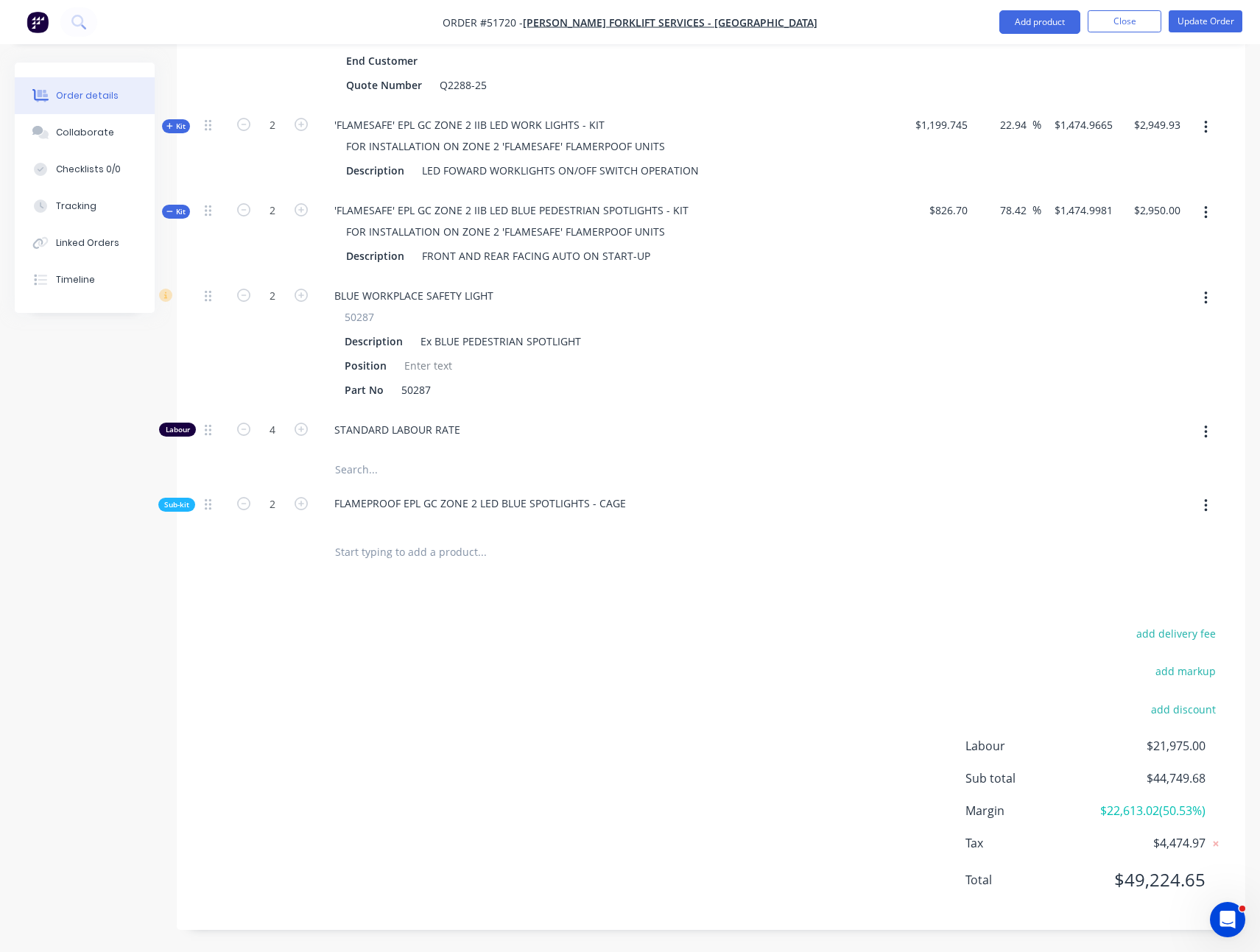
scroll to position [690, 0]
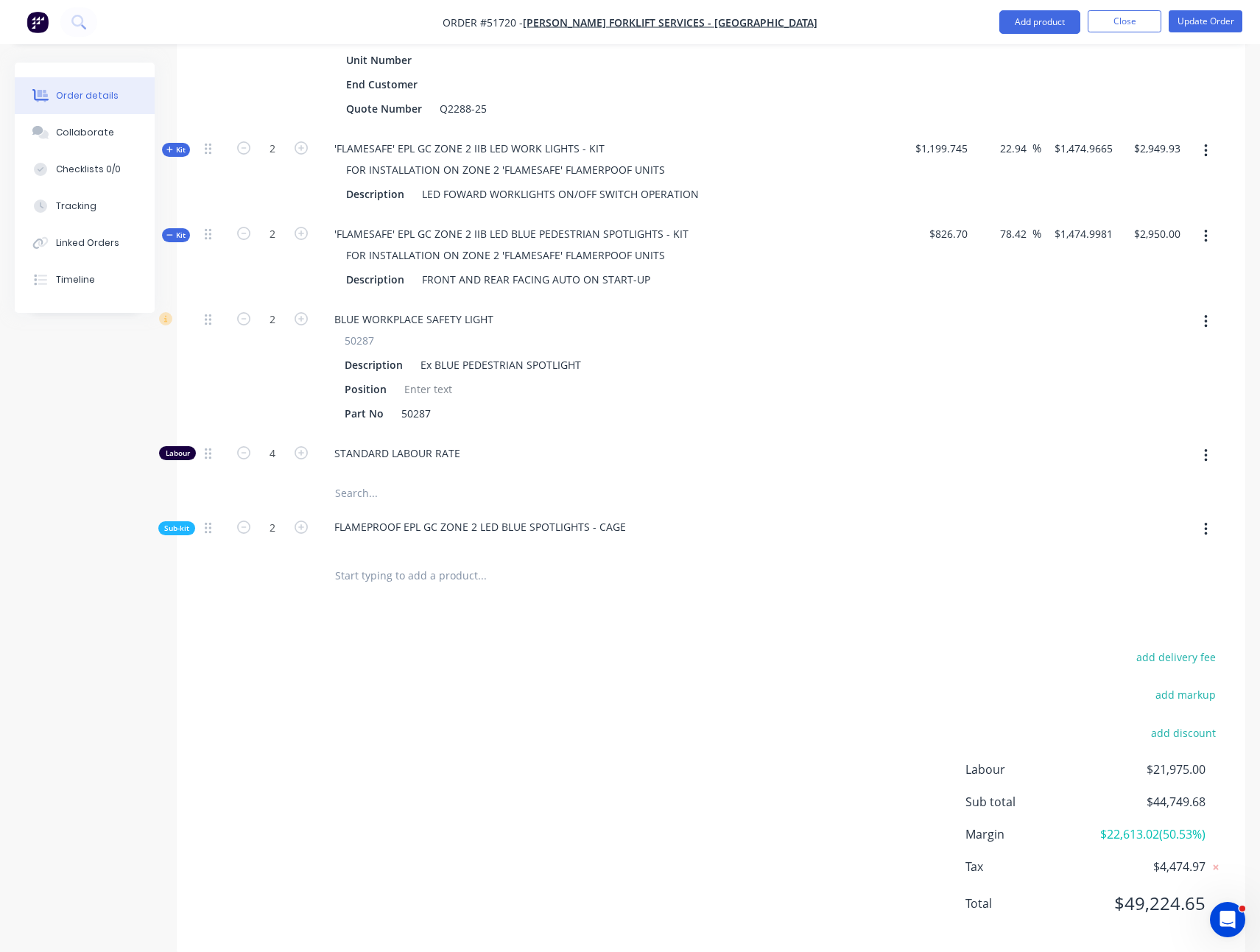
click at [181, 523] on span "Sub-kit" at bounding box center [177, 528] width 25 height 11
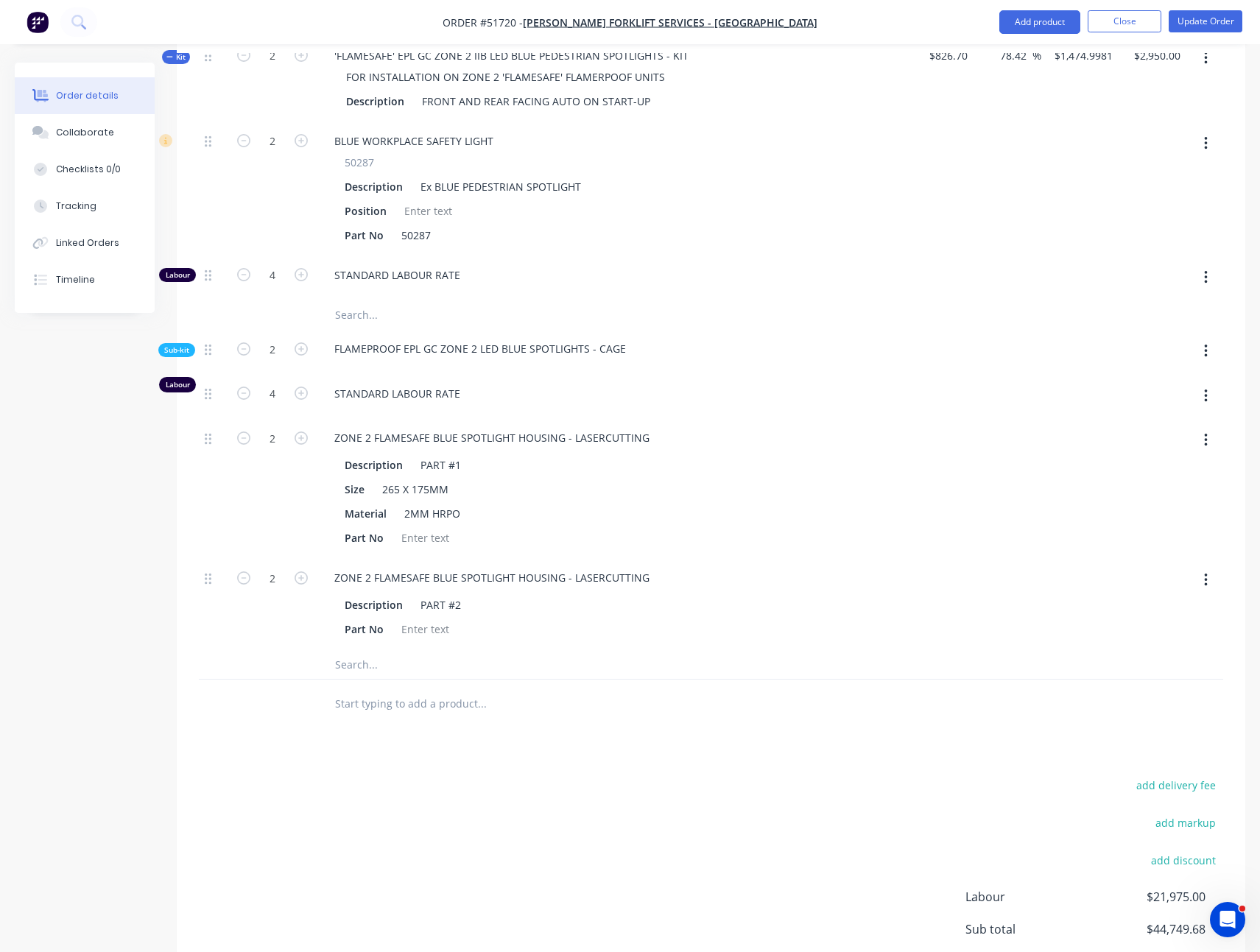
scroll to position [867, 0]
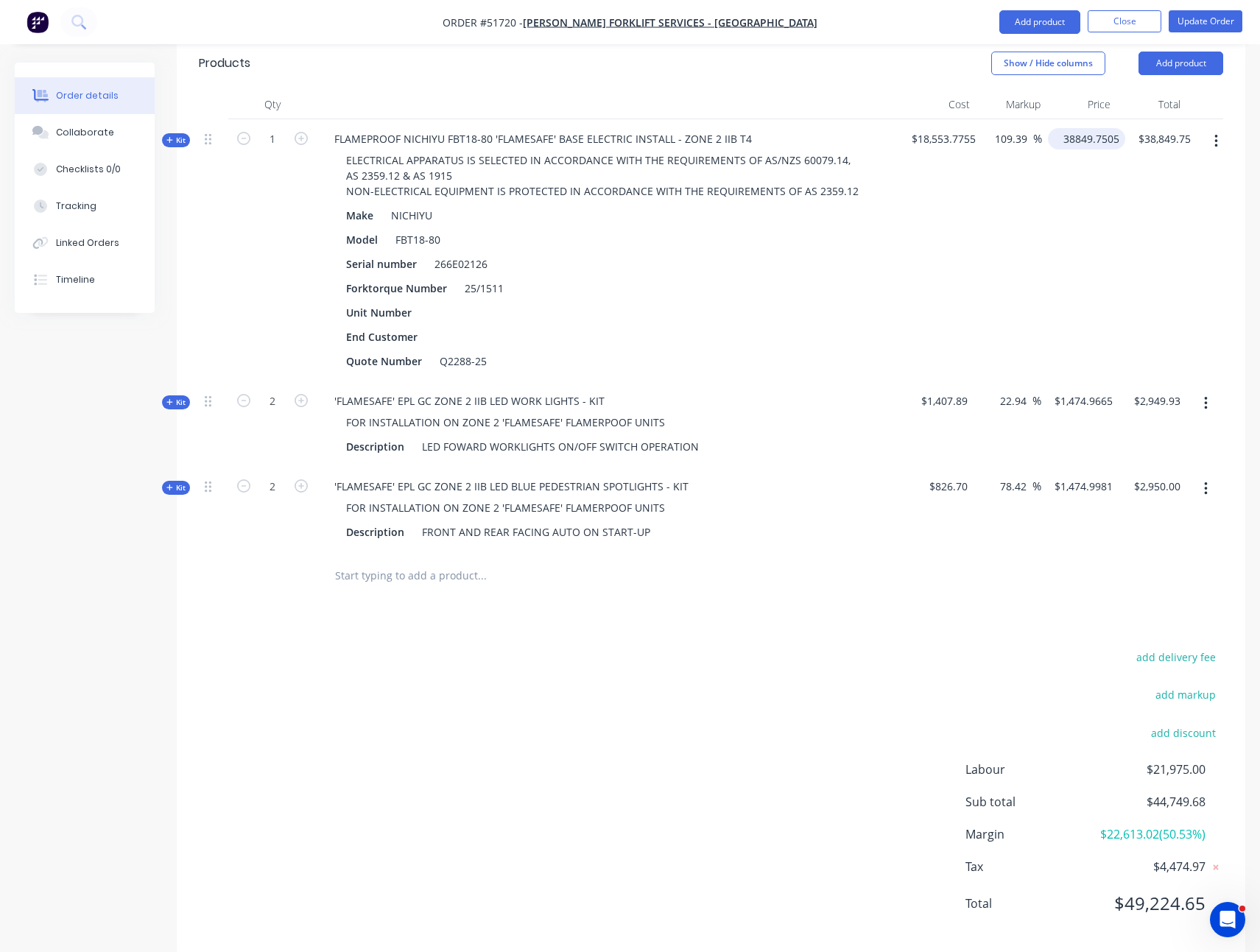
click at [1092, 128] on input "38849.7505" at bounding box center [1090, 138] width 72 height 21
type input "$38,849.7505"
click at [1092, 156] on div "$38,849.7505 $38,849.7505" at bounding box center [1083, 250] width 83 height 262
type input "1474.9665"
click at [1079, 390] on input "1474.9665" at bounding box center [1086, 400] width 66 height 21
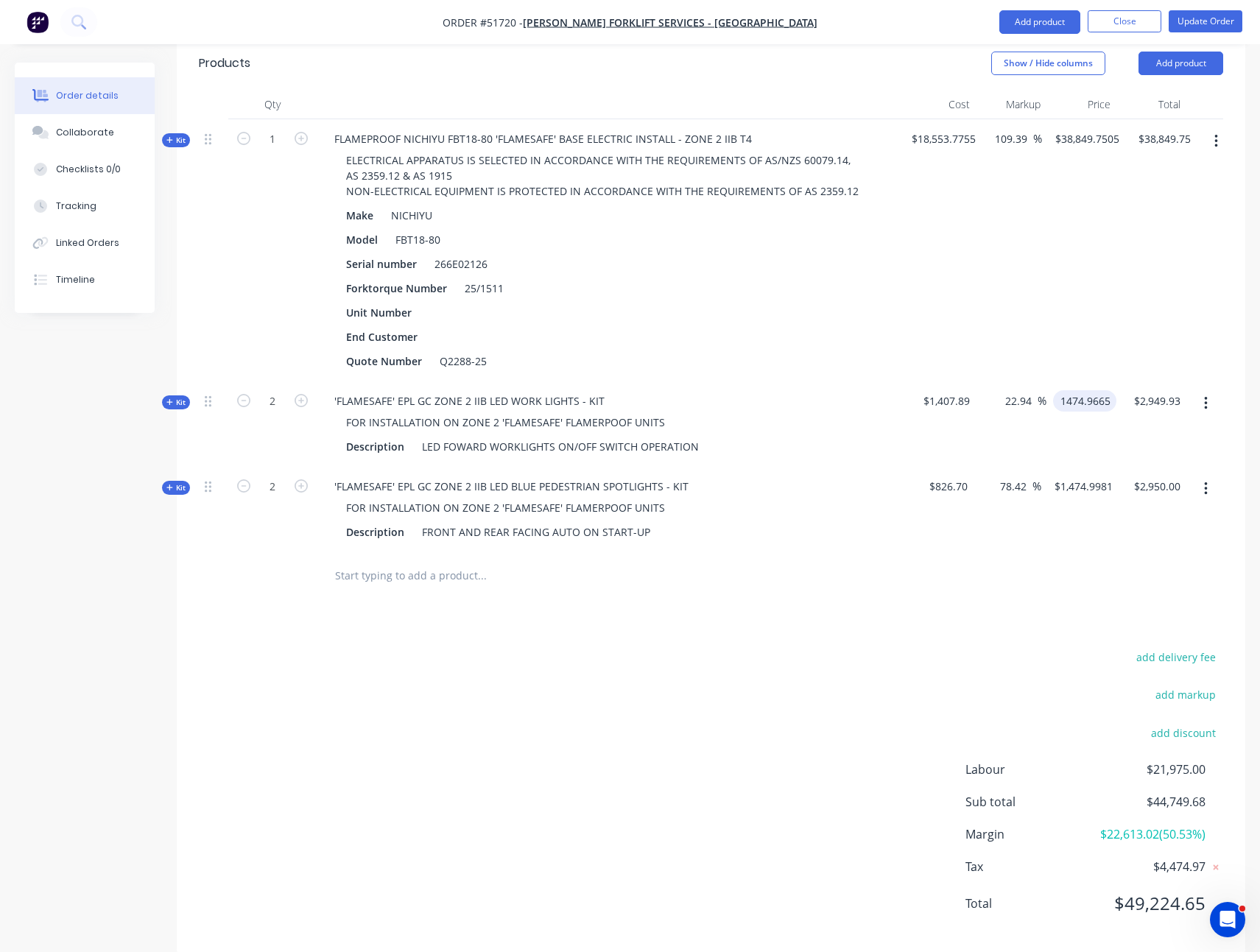
type input "4.76"
click at [1088, 317] on div "$38,849.7505 $38,849.7505" at bounding box center [1083, 250] width 83 height 262
click at [1023, 390] on input "4.76" at bounding box center [1018, 400] width 28 height 21
type input "$1,474.9056"
type input "$2,949.81"
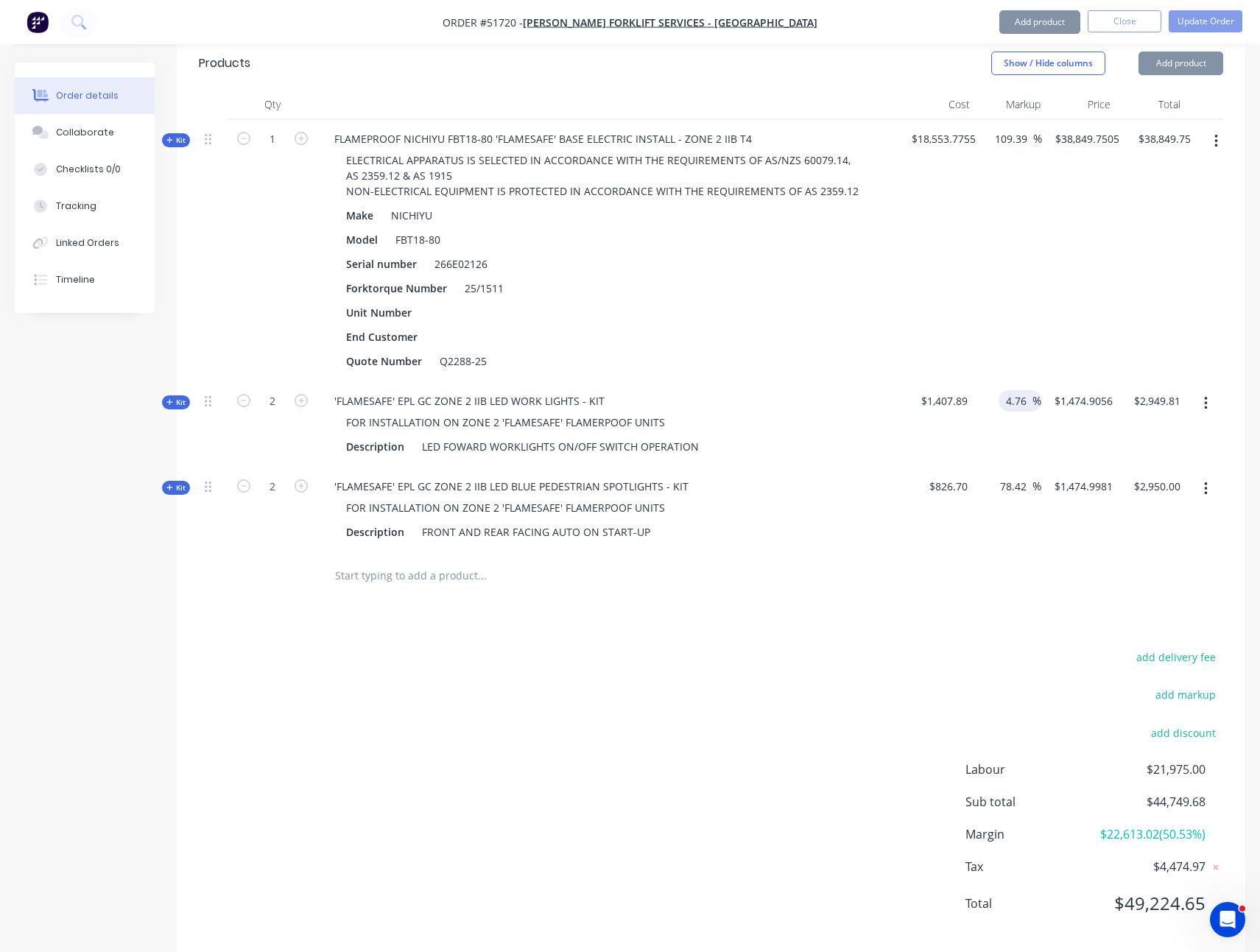
click at [1018, 297] on div "109.39 109.39 %" at bounding box center [1011, 250] width 60 height 262
click at [1010, 476] on input "78.42" at bounding box center [1015, 486] width 34 height 21
click at [1021, 473] on div "78.42 78.42 %" at bounding box center [1007, 510] width 68 height 86
click at [1017, 476] on input "78.42" at bounding box center [1015, 486] width 34 height 21
click at [1036, 489] on div "78.42 78.42 %" at bounding box center [1007, 510] width 68 height 86
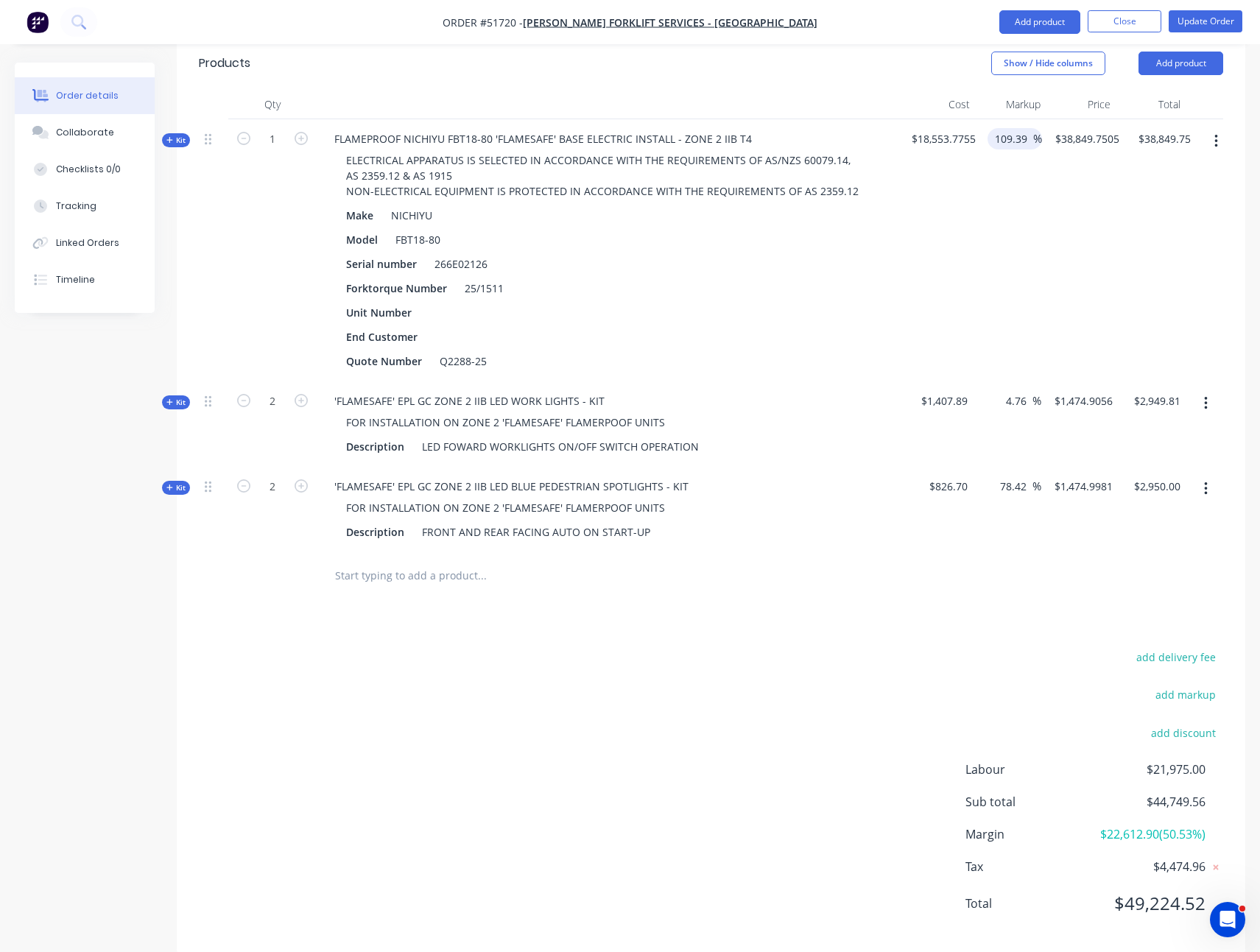
click at [1003, 128] on input "109.39" at bounding box center [1013, 138] width 40 height 21
click at [1042, 218] on div "$38,849.7505 $38,849.7505" at bounding box center [1083, 250] width 83 height 262
type input "38849.75"
drag, startPoint x: 1163, startPoint y: 99, endPoint x: 1163, endPoint y: 112, distance: 13.0
click at [1163, 128] on input "38849.75" at bounding box center [1167, 138] width 60 height 21
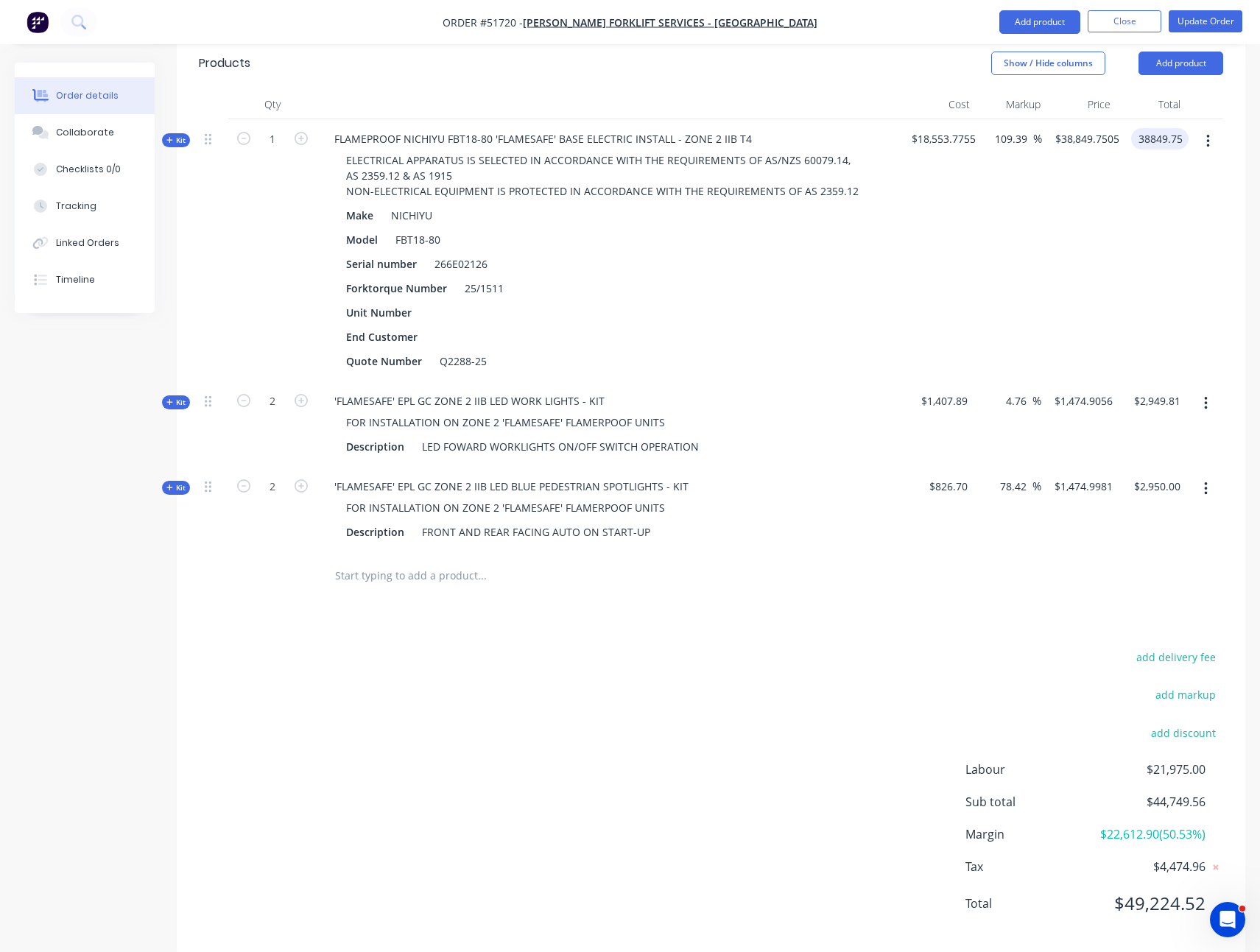
type input "$38,849.75"
click at [1171, 167] on div "$38,849.75 38849.75" at bounding box center [1156, 250] width 63 height 262
type input "2949.81"
click at [1157, 390] on input "2949.81" at bounding box center [1160, 400] width 54 height 21
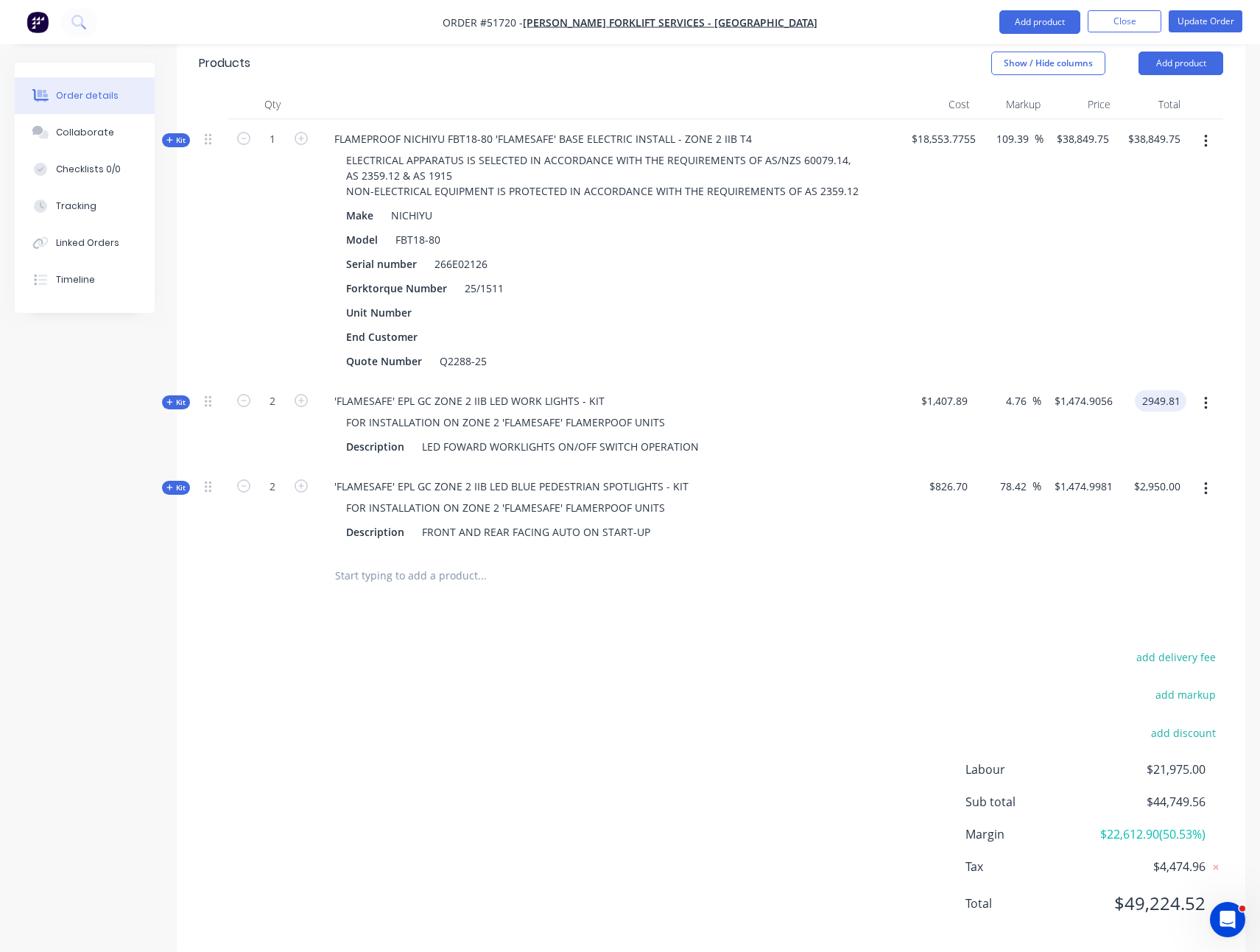
type input "$1,474.905"
type input "$2,949.81"
click at [1158, 292] on div "$38,849.75 $38,849.75" at bounding box center [1151, 250] width 72 height 262
type input "2950.00"
click at [1162, 476] on input "2950.00" at bounding box center [1160, 486] width 54 height 21
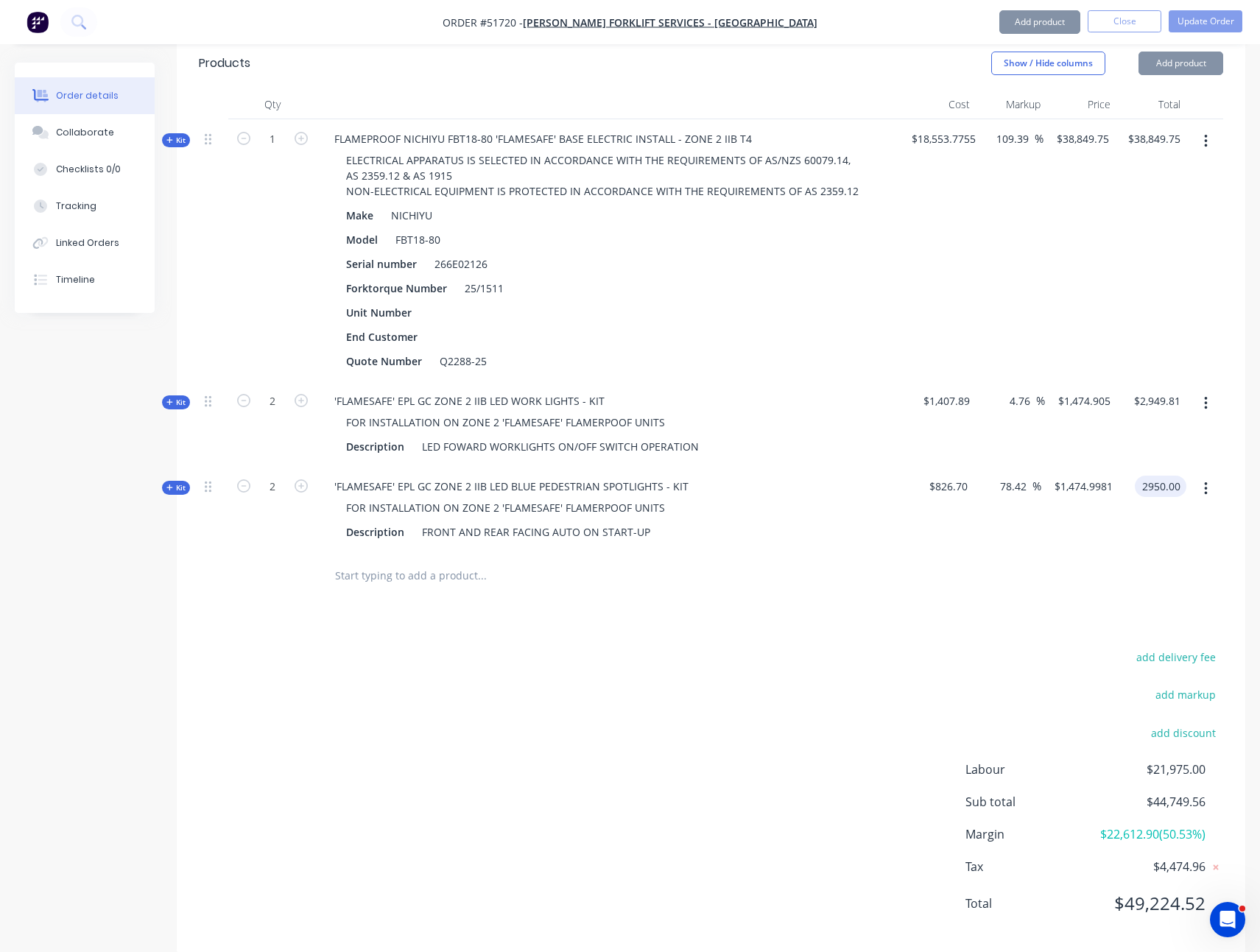
type input "$1,475.00"
type input "$2,950.00"
click at [1163, 395] on div "$2,949.81 $2,949.81" at bounding box center [1151, 424] width 70 height 86
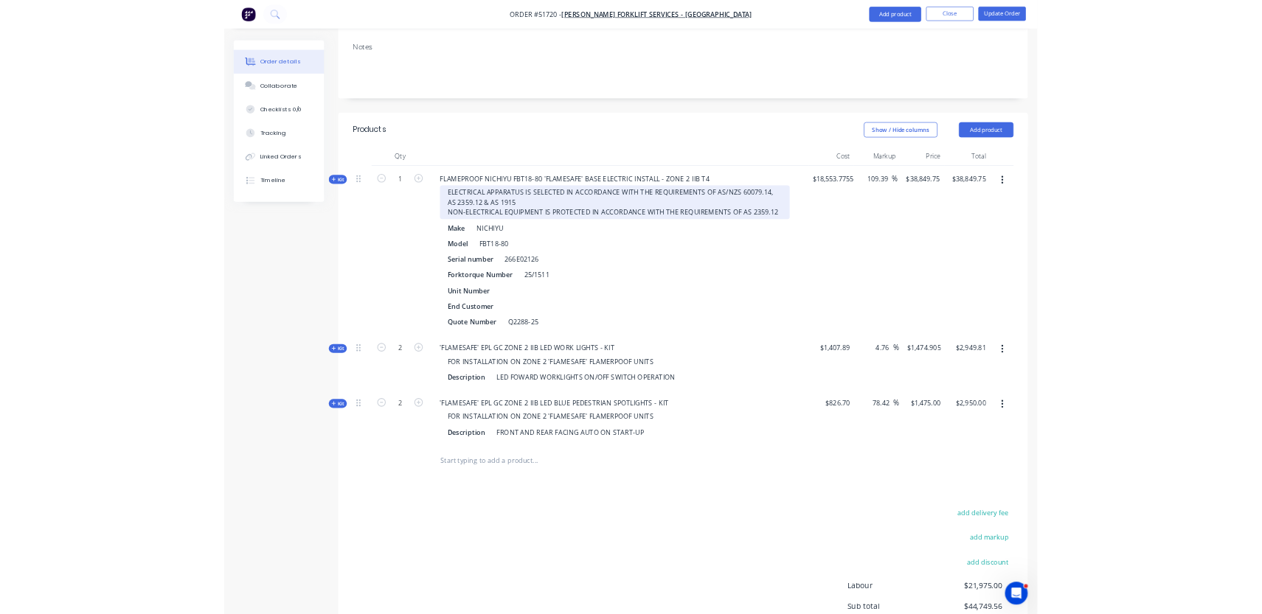
scroll to position [438, 0]
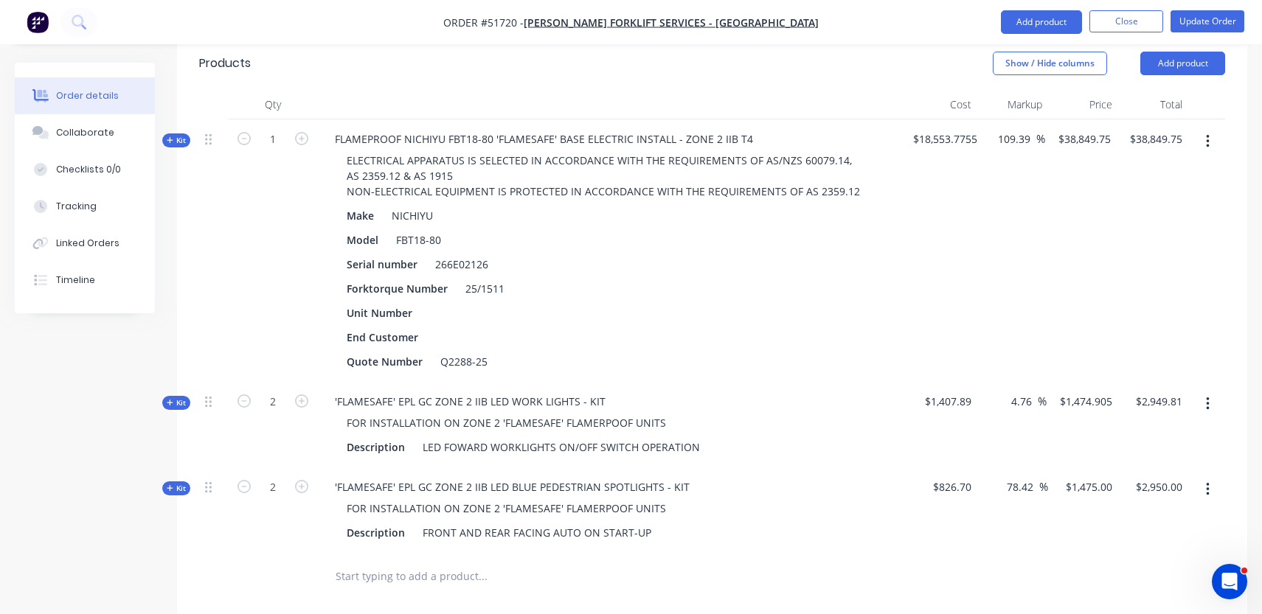
click at [193, 533] on div "Qty Cost Markup Price Total Kit 1 FLAMEPROOF NICHIYU FBT18-80 'FLAMESAFE' BASE …" at bounding box center [712, 345] width 1070 height 511
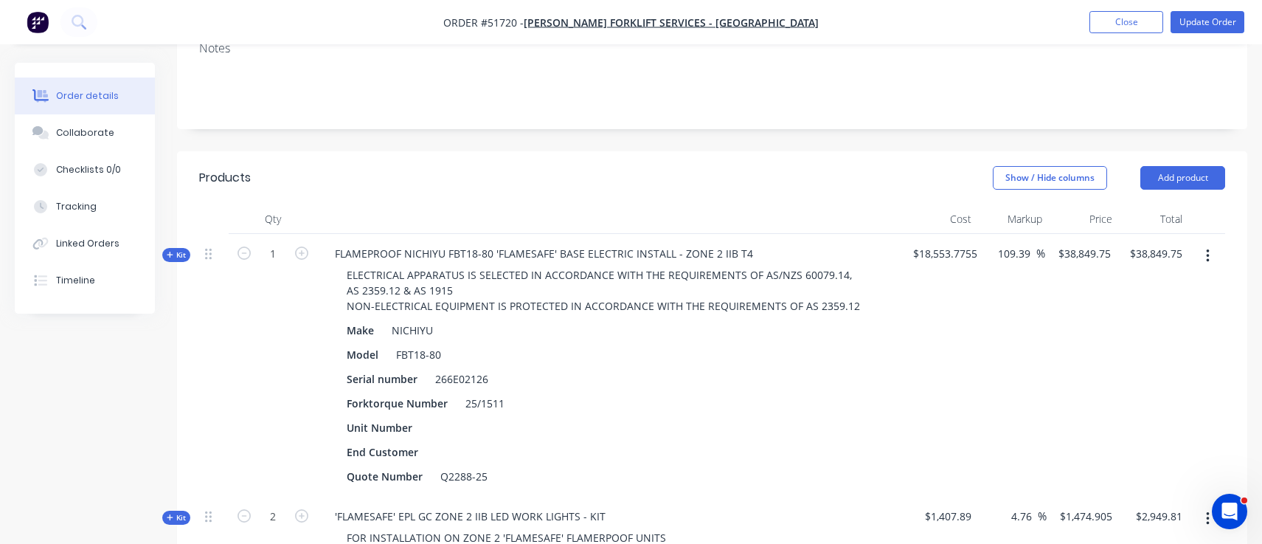
scroll to position [297, 0]
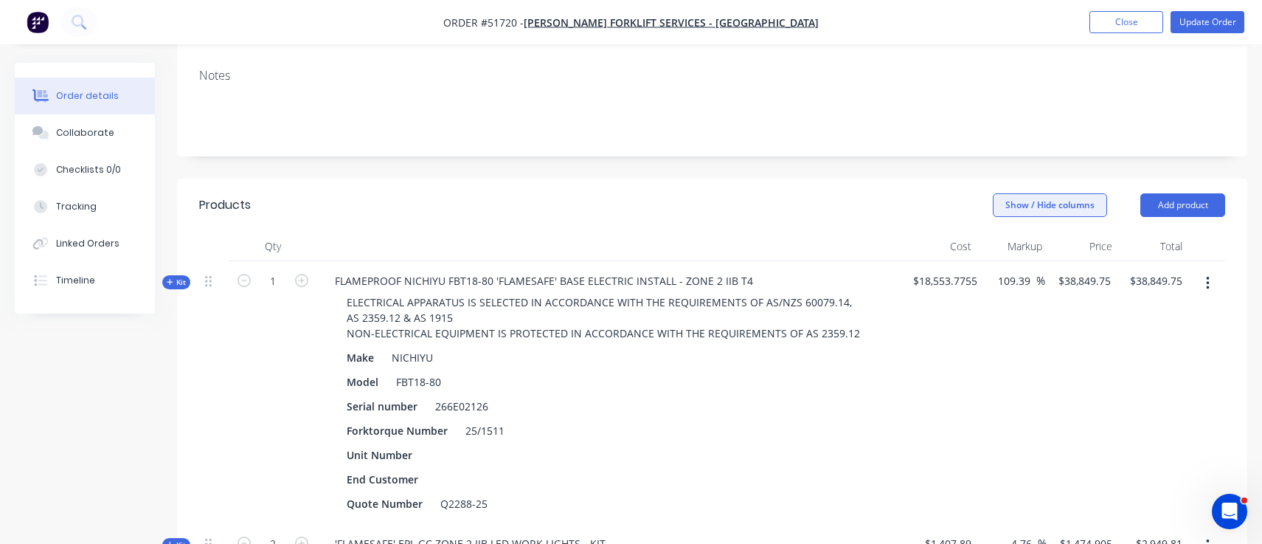
click at [1041, 193] on button "Show / Hide columns" at bounding box center [1050, 205] width 114 height 24
click at [1011, 266] on label "Discount" at bounding box center [1012, 272] width 26 height 13
click at [999, 266] on input "Discount" at bounding box center [999, 266] width 0 height 0
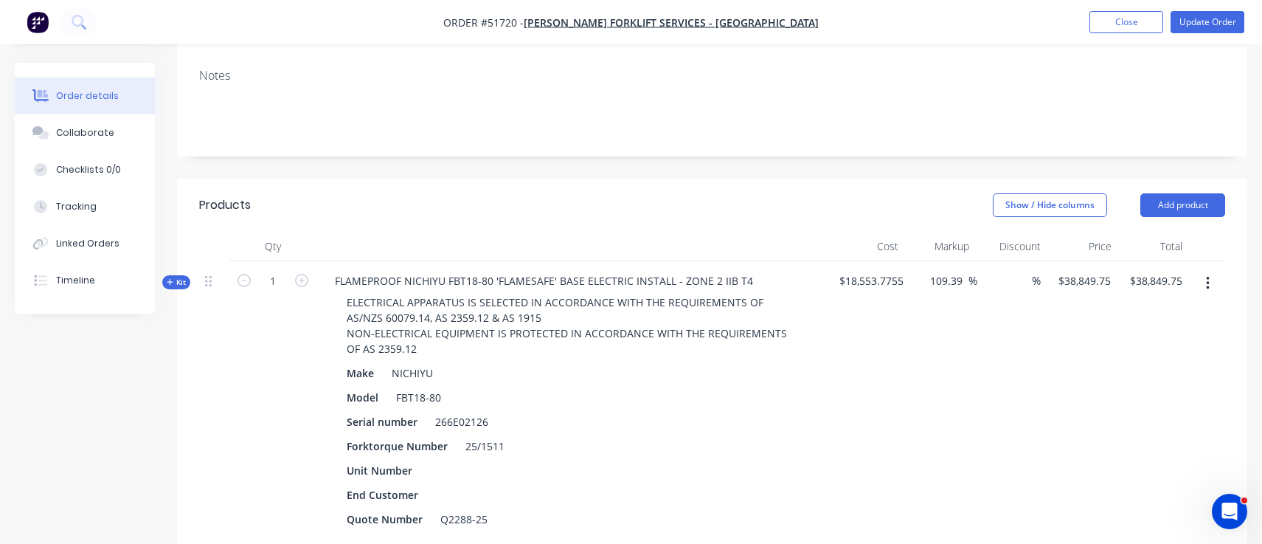
click at [904, 353] on div "$18,553.7755" at bounding box center [872, 400] width 76 height 278
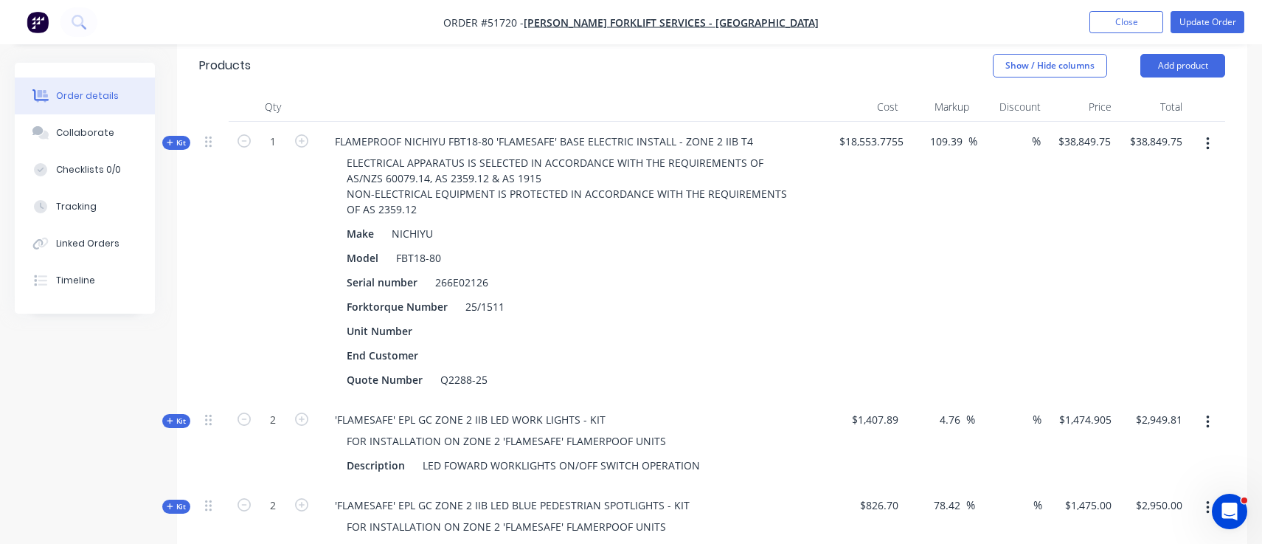
scroll to position [226, 0]
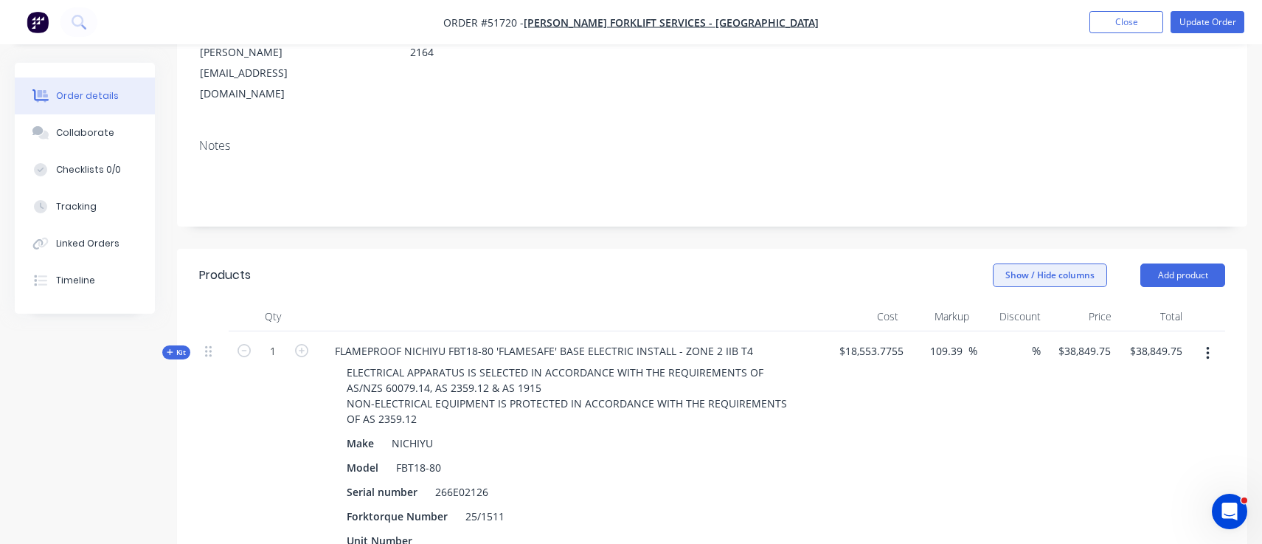
click at [1030, 263] on button "Show / Hide columns" at bounding box center [1050, 275] width 114 height 24
click at [1009, 340] on label "Discount" at bounding box center [1012, 342] width 26 height 13
click at [999, 336] on input "Discount" at bounding box center [999, 336] width 0 height 0
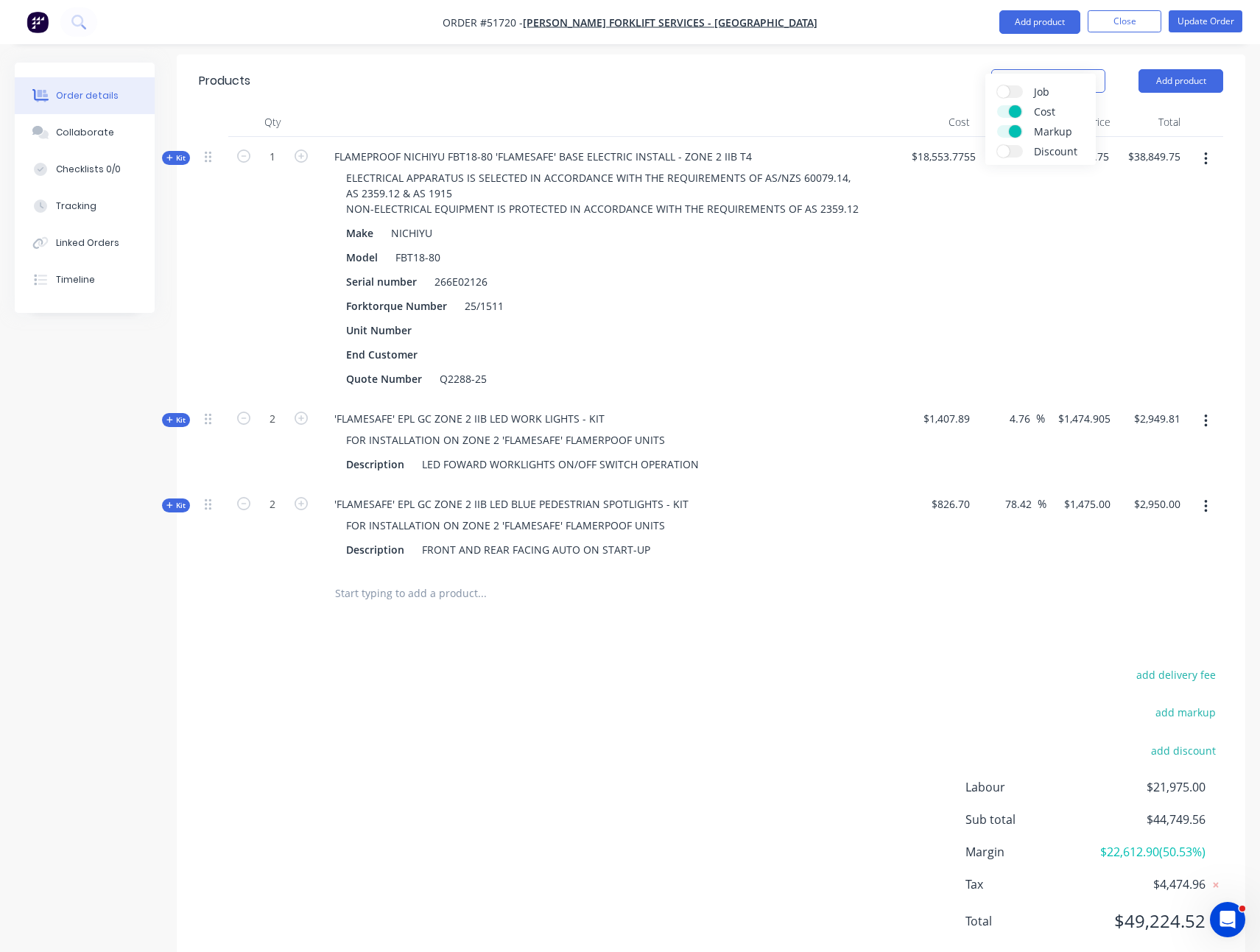
scroll to position [415, 0]
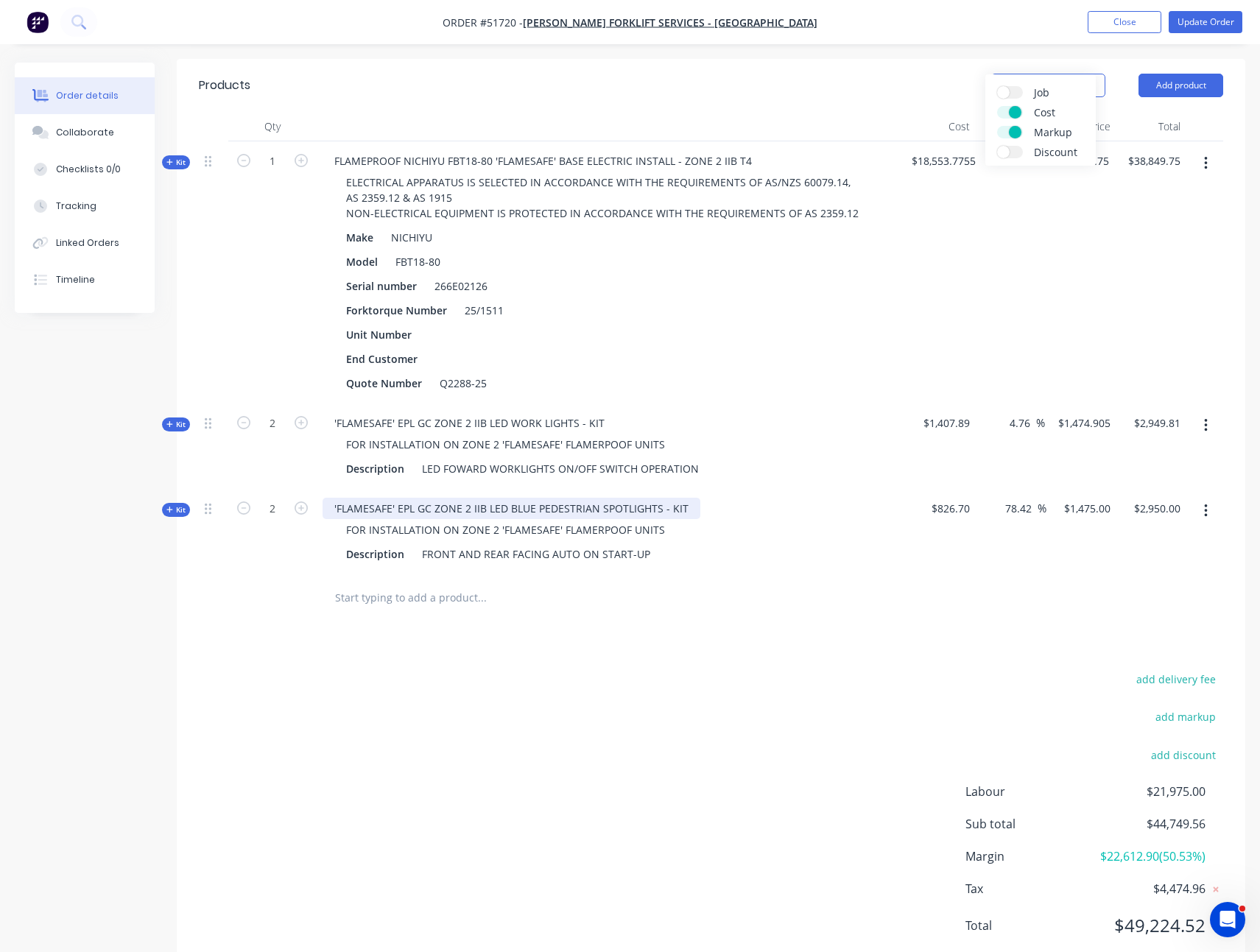
click at [351, 498] on div "'FLAMESAFE' EPL GC ZONE 2 IIB LED BLUE PEDESTRIAN SPOTLIGHTS - KIT" at bounding box center [511, 508] width 377 height 21
copy div "'FLAMESAFE' EPL GC ZONE 2 IIB LED BLUE PEDESTRIAN SPOTLIGHTS - KIT"
click at [570, 613] on div "add delivery fee add markup add discount Labour $21,975.00 Sub total $44,749.56…" at bounding box center [711, 811] width 1024 height 284
click at [170, 504] on span "Kit" at bounding box center [176, 509] width 19 height 11
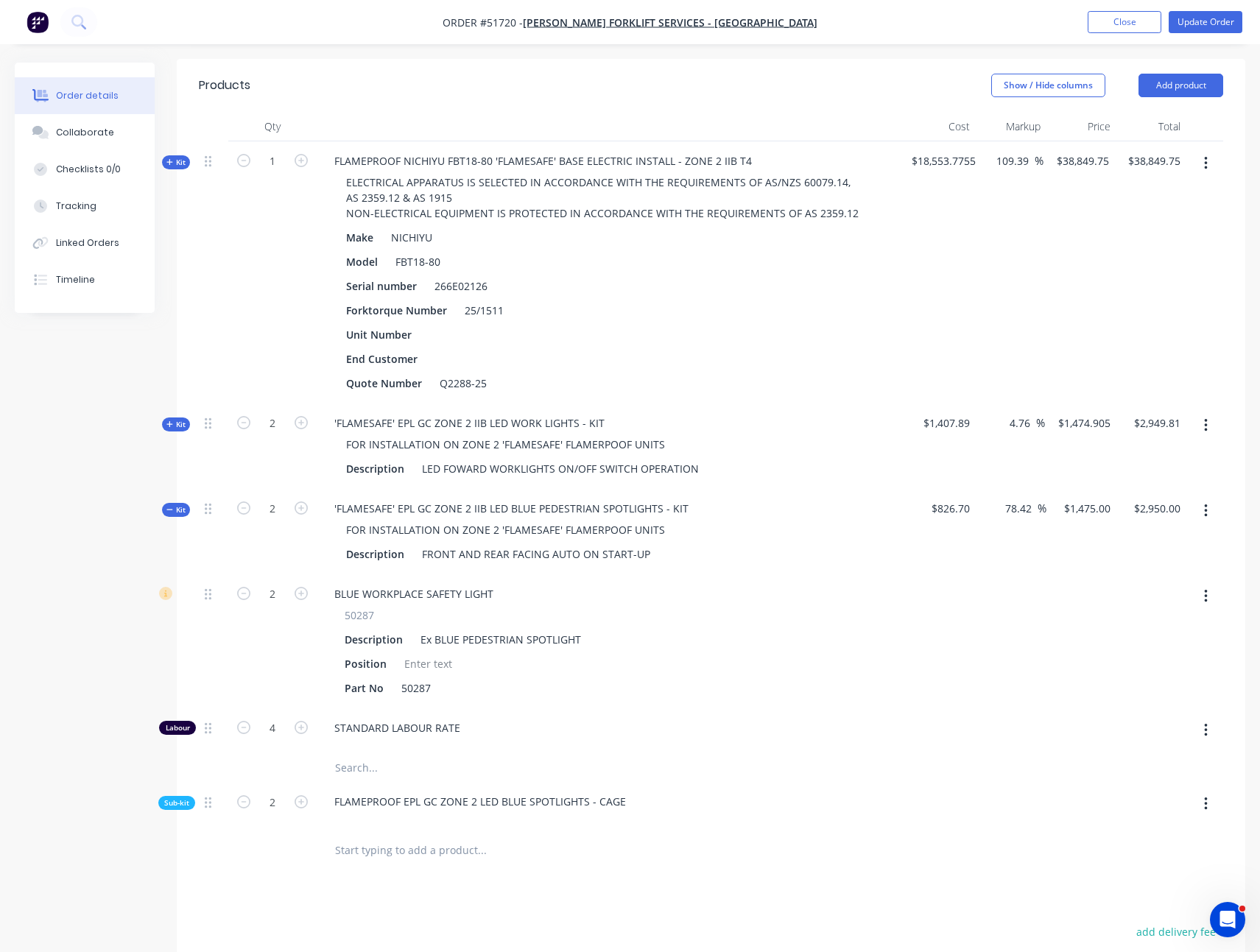
click at [188, 613] on div "Sub-kit" at bounding box center [177, 802] width 37 height 14
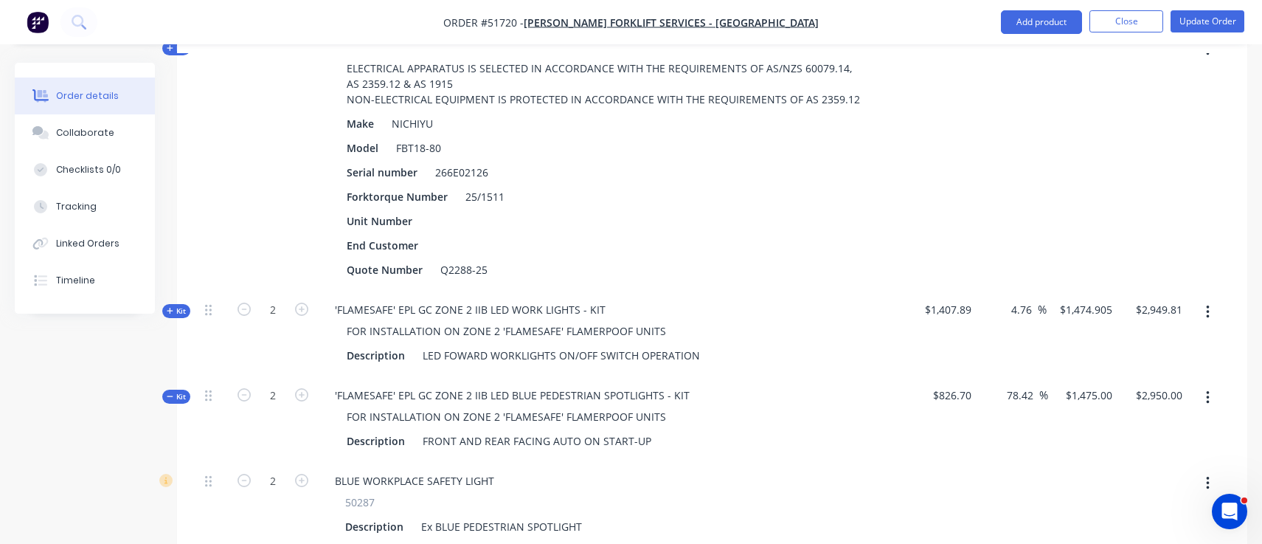
scroll to position [691, 0]
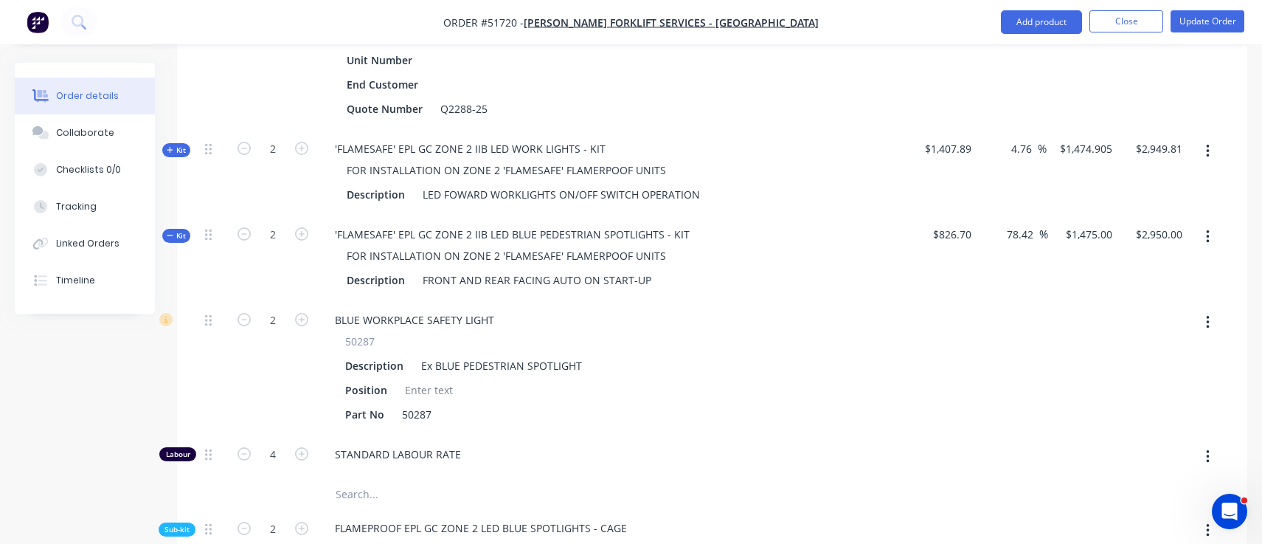
click at [172, 232] on icon at bounding box center [170, 235] width 7 height 7
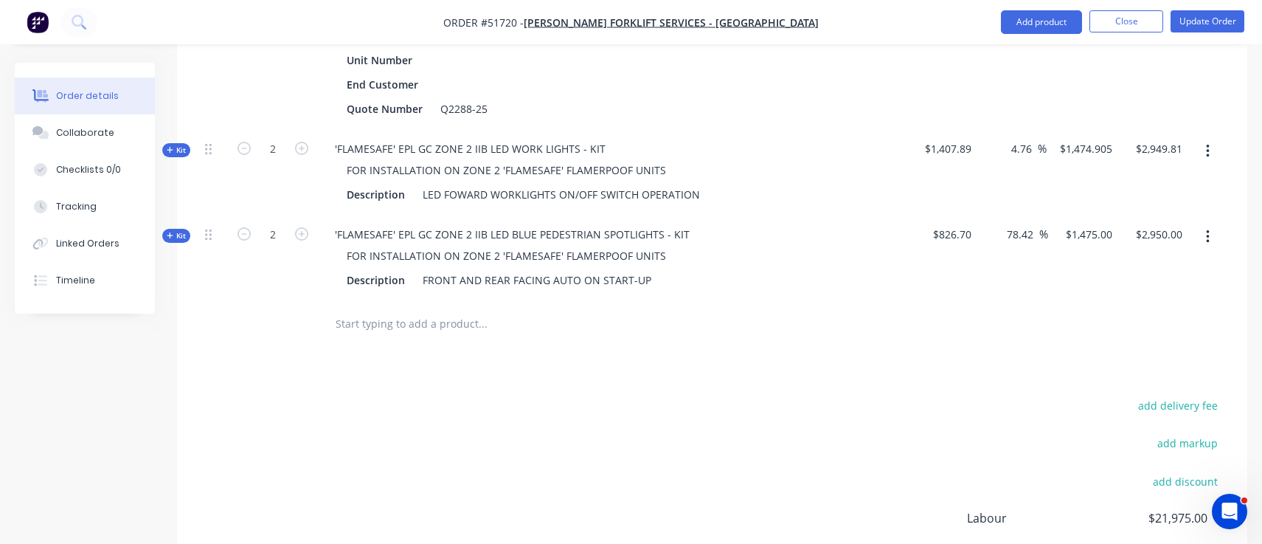
click at [190, 193] on div "Qty Cost Markup Price Total Kit 1 FLAMEPROOF NICHIYU FBT18-80 'FLAMESAFE' BASE …" at bounding box center [712, 92] width 1070 height 511
click at [184, 230] on span "Kit" at bounding box center [176, 235] width 19 height 11
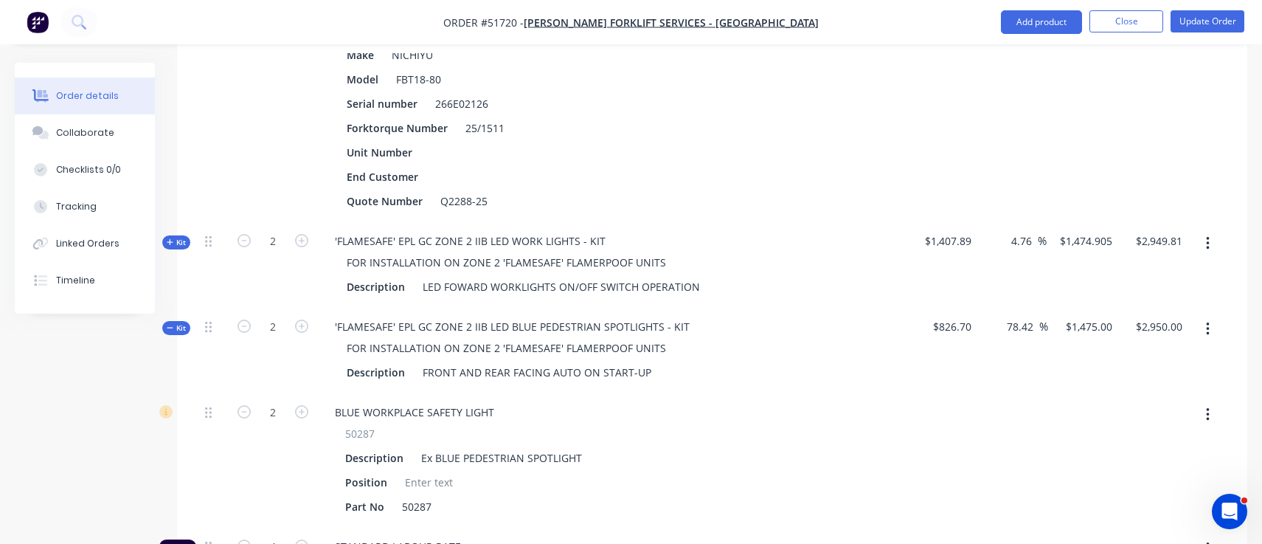
scroll to position [534, 0]
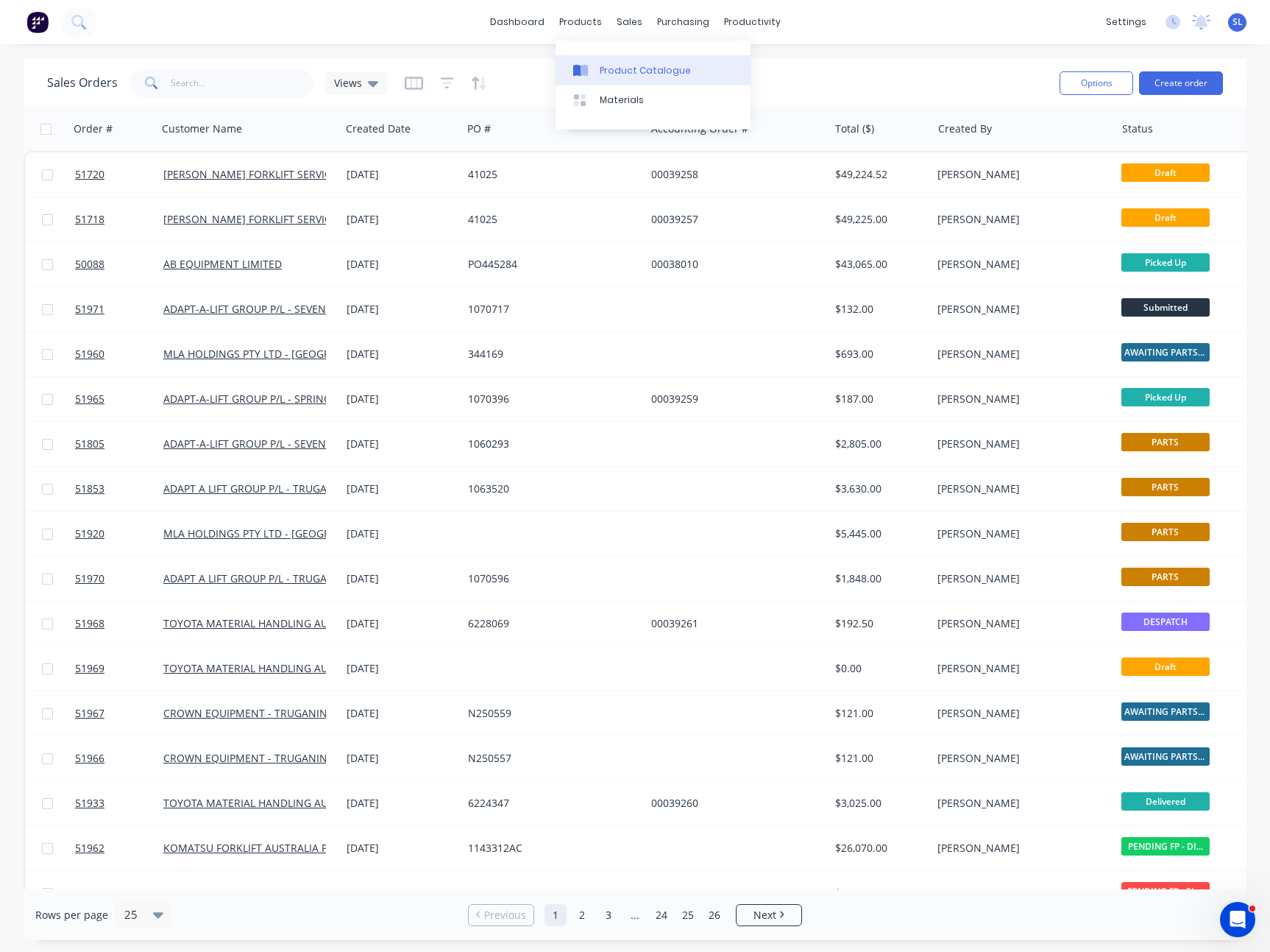
click at [597, 69] on link "Product Catalogue" at bounding box center [652, 70] width 195 height 30
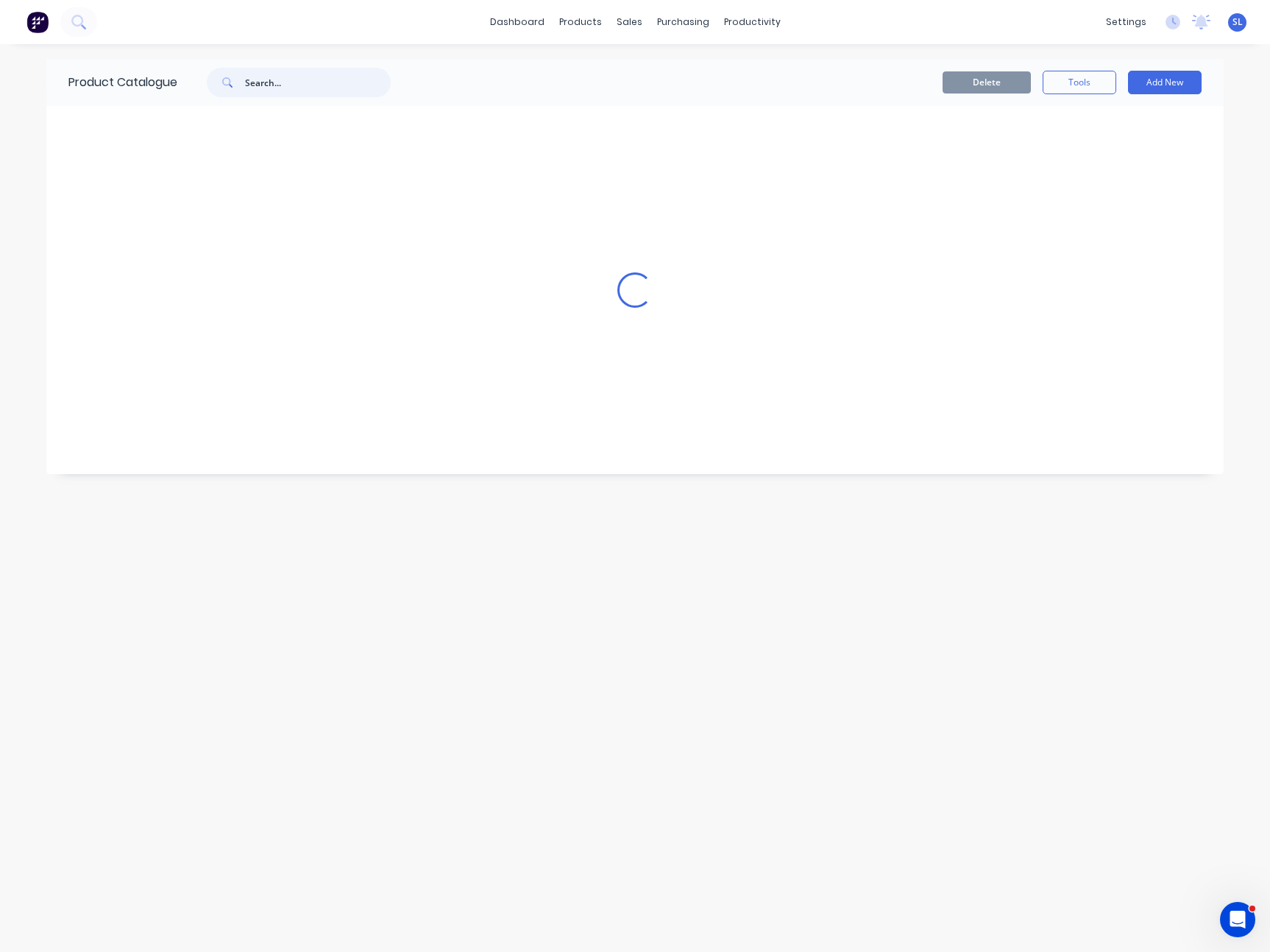
click at [290, 77] on input "text" at bounding box center [318, 83] width 146 height 30
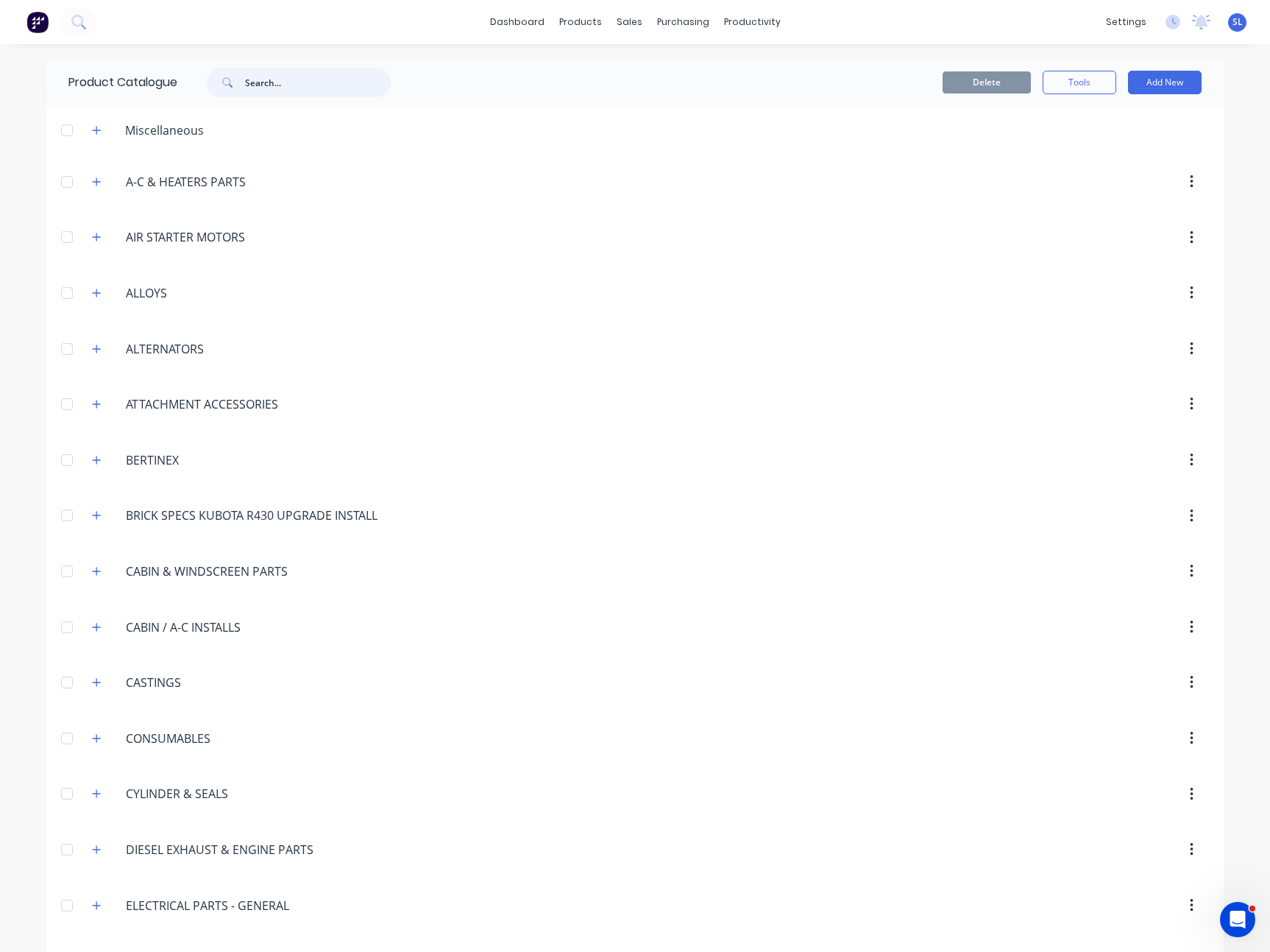
paste input "'FLAMESAFE' EPL GC ZONE 2 IIB LED BLUE PEDESTRIAN SPOTLIGHTS - KIT"
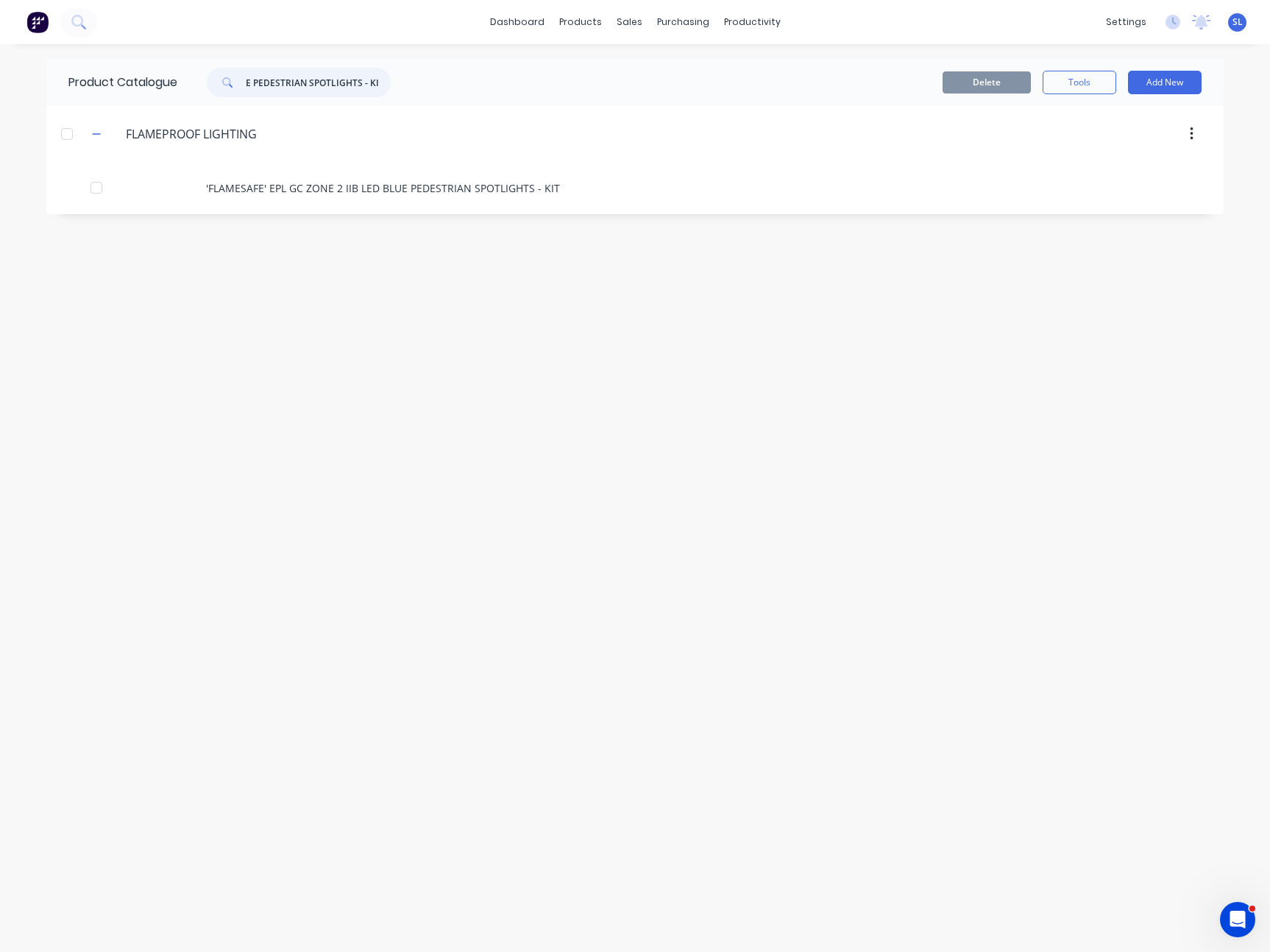
type input "'FLAMESAFE' EPL GC ZONE 2 IIB LED BLUE PEDESTRIAN SPOTLIGHTS - KIT"
click at [714, 176] on div "'FLAMESAFE' EPL GC ZONE 2 IIB LED BLUE PEDESTRIAN SPOTLIGHTS - KIT" at bounding box center [635, 188] width 1177 height 52
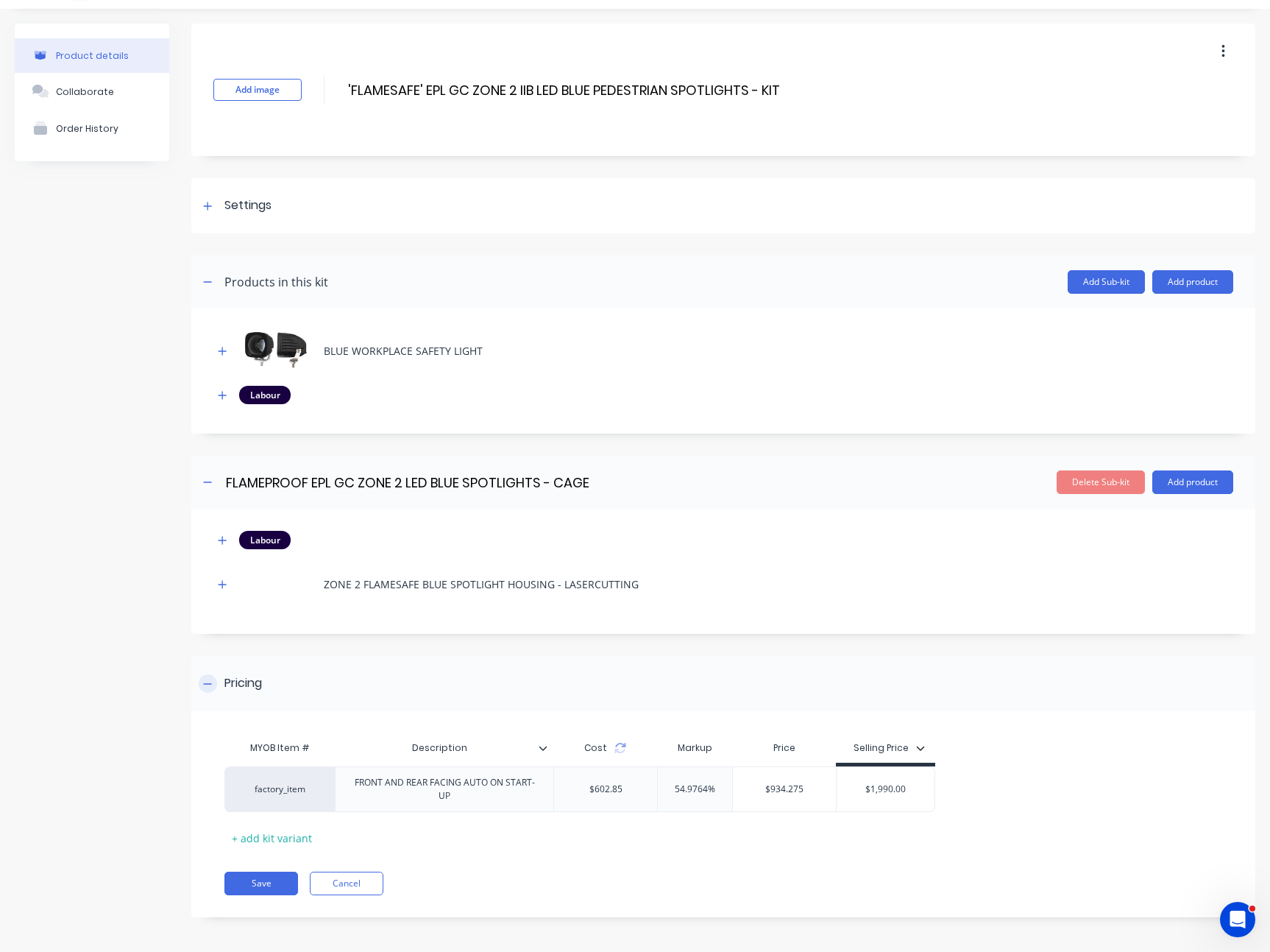
scroll to position [38, 0]
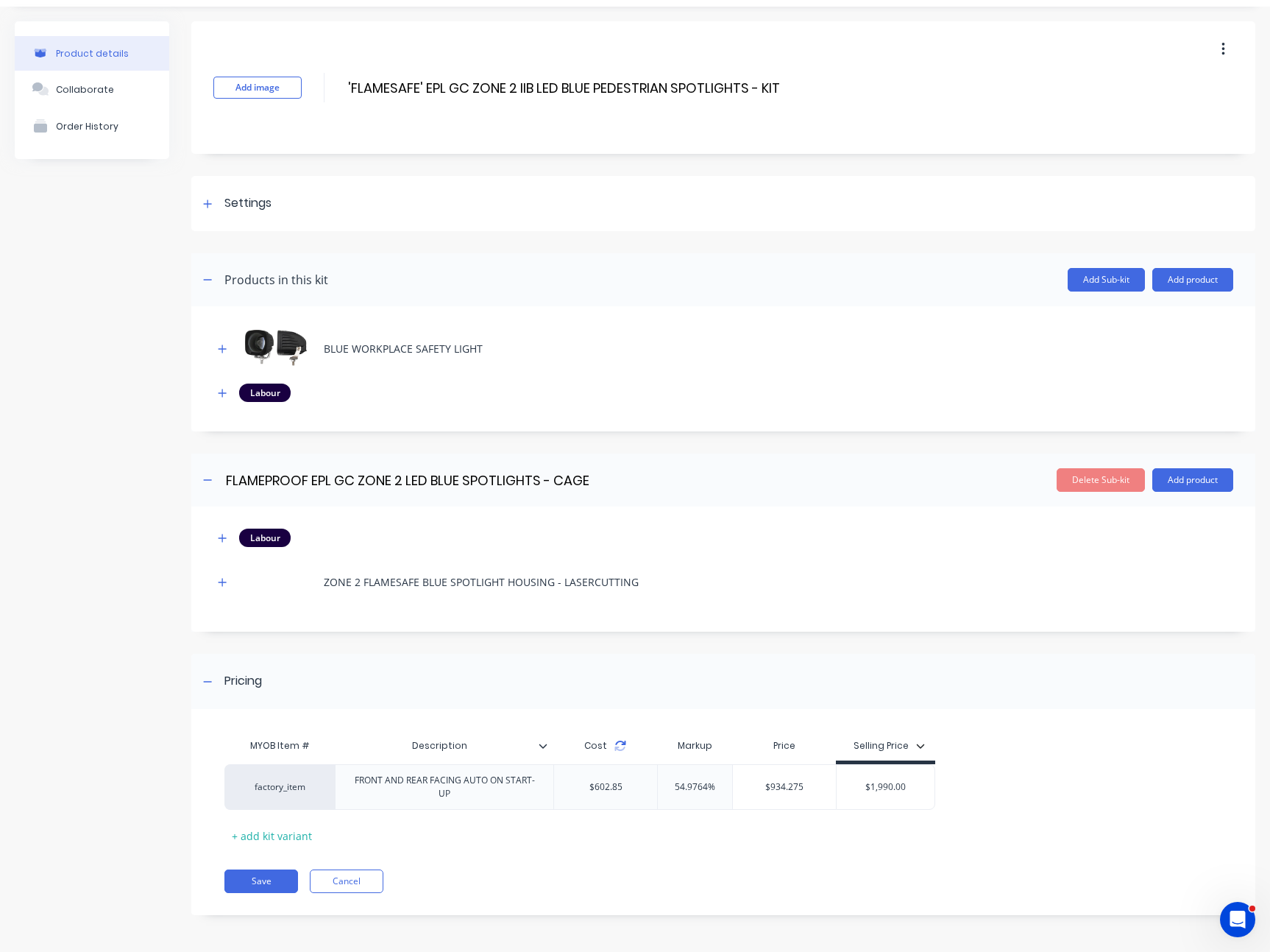
click at [616, 749] on icon at bounding box center [621, 745] width 12 height 12
click at [616, 749] on icon at bounding box center [616, 748] width 10 height 4
click at [222, 585] on icon "button" at bounding box center [222, 582] width 8 height 8
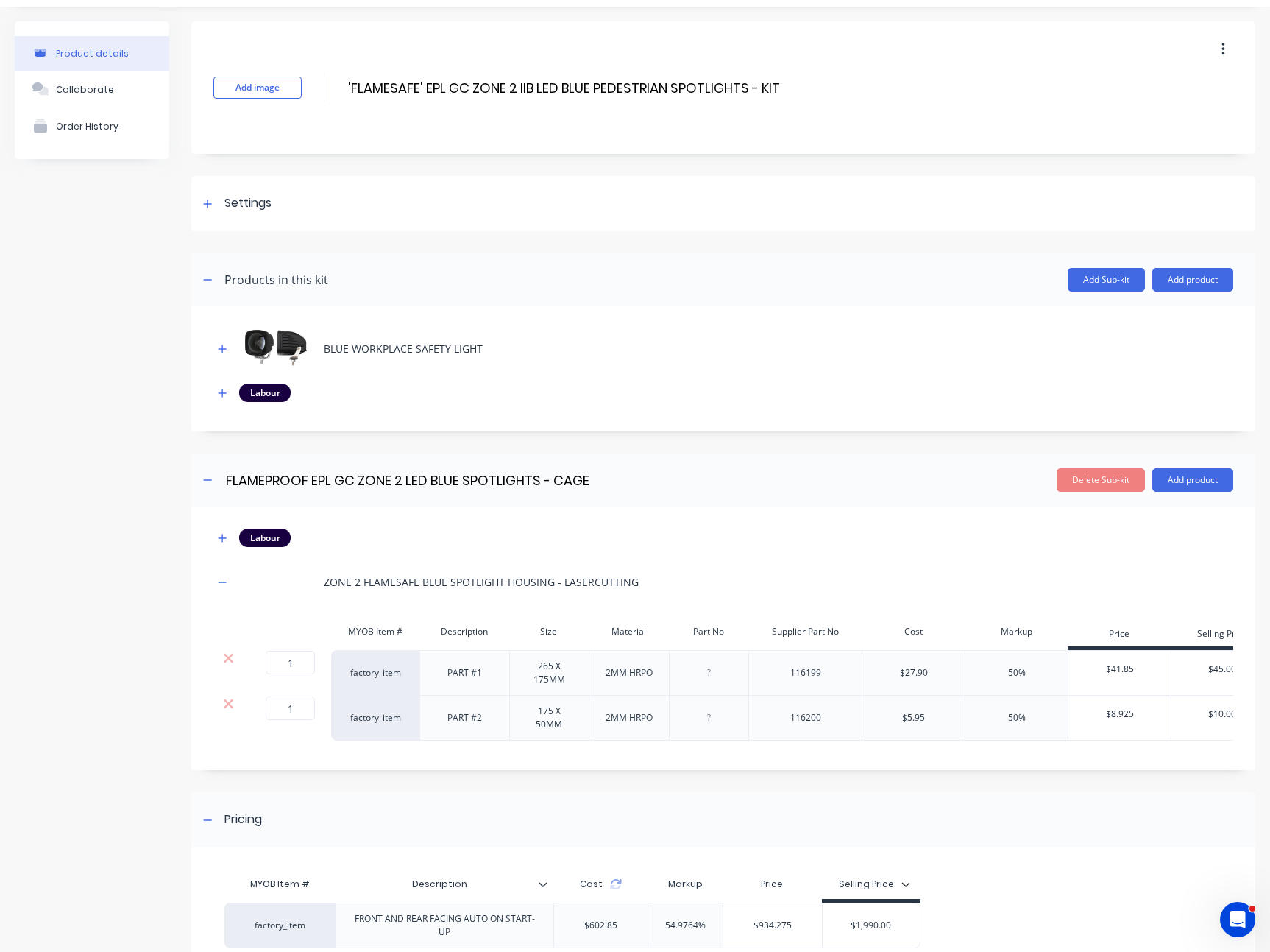
click at [219, 524] on div "Labour ZONE 2 FLAMESAFE BLUE SPOTLIGHT HOUSING - LASERCUTTING MYOB Item # Descr…" at bounding box center [723, 639] width 1064 height 263
click at [221, 543] on button "button" at bounding box center [222, 538] width 18 height 18
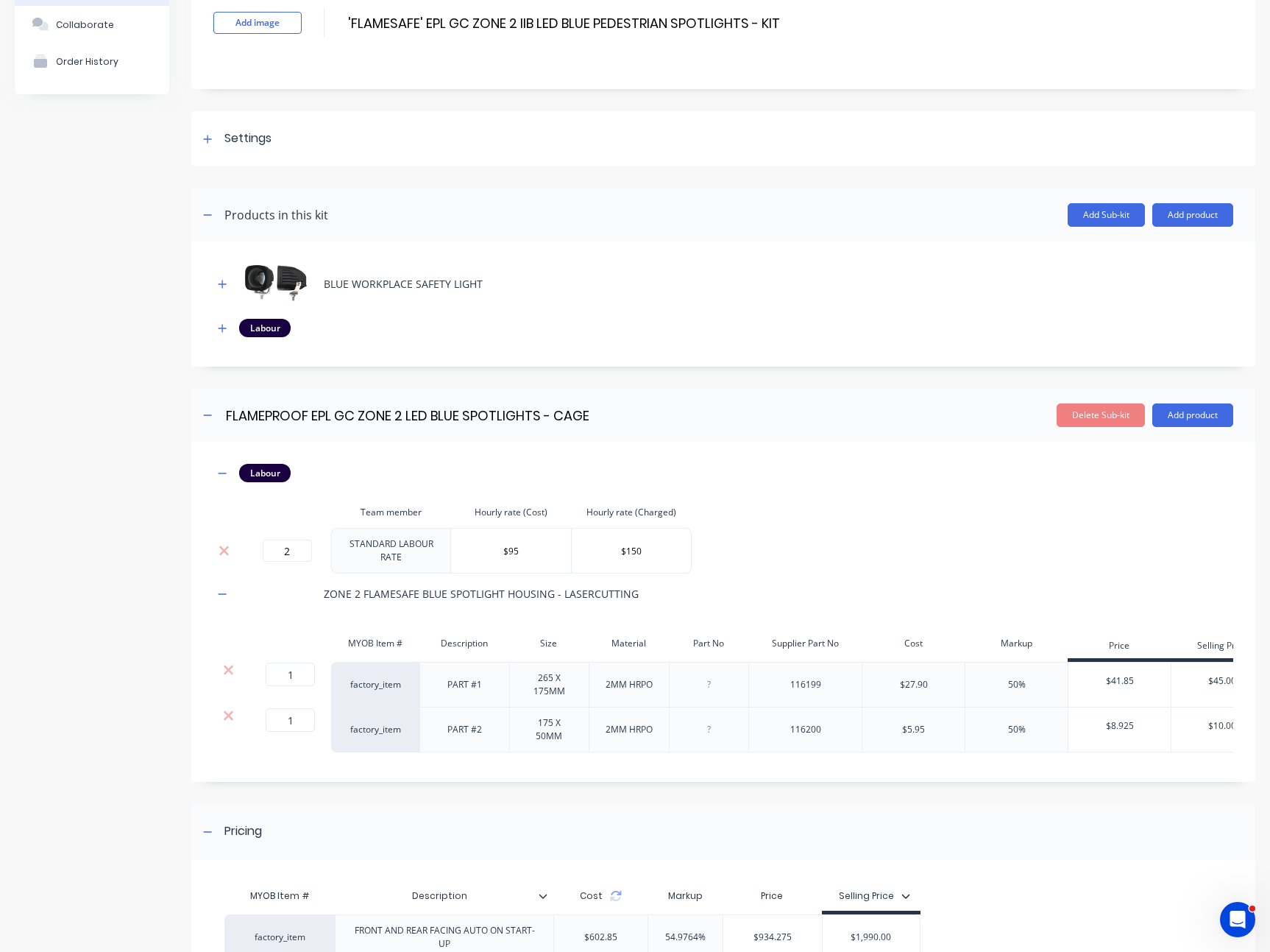
scroll to position [0, 0]
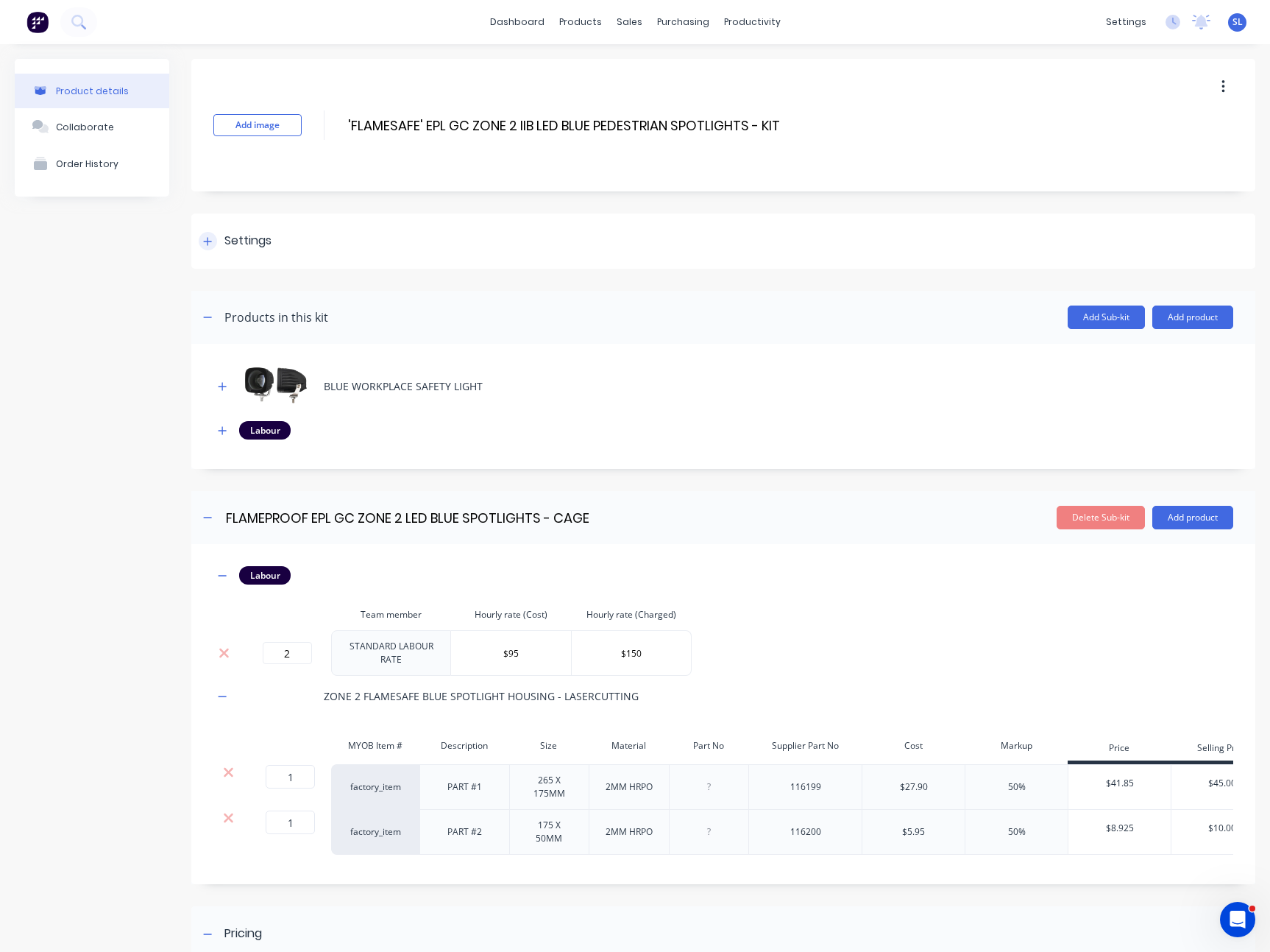
click at [207, 248] on div at bounding box center [208, 240] width 18 height 18
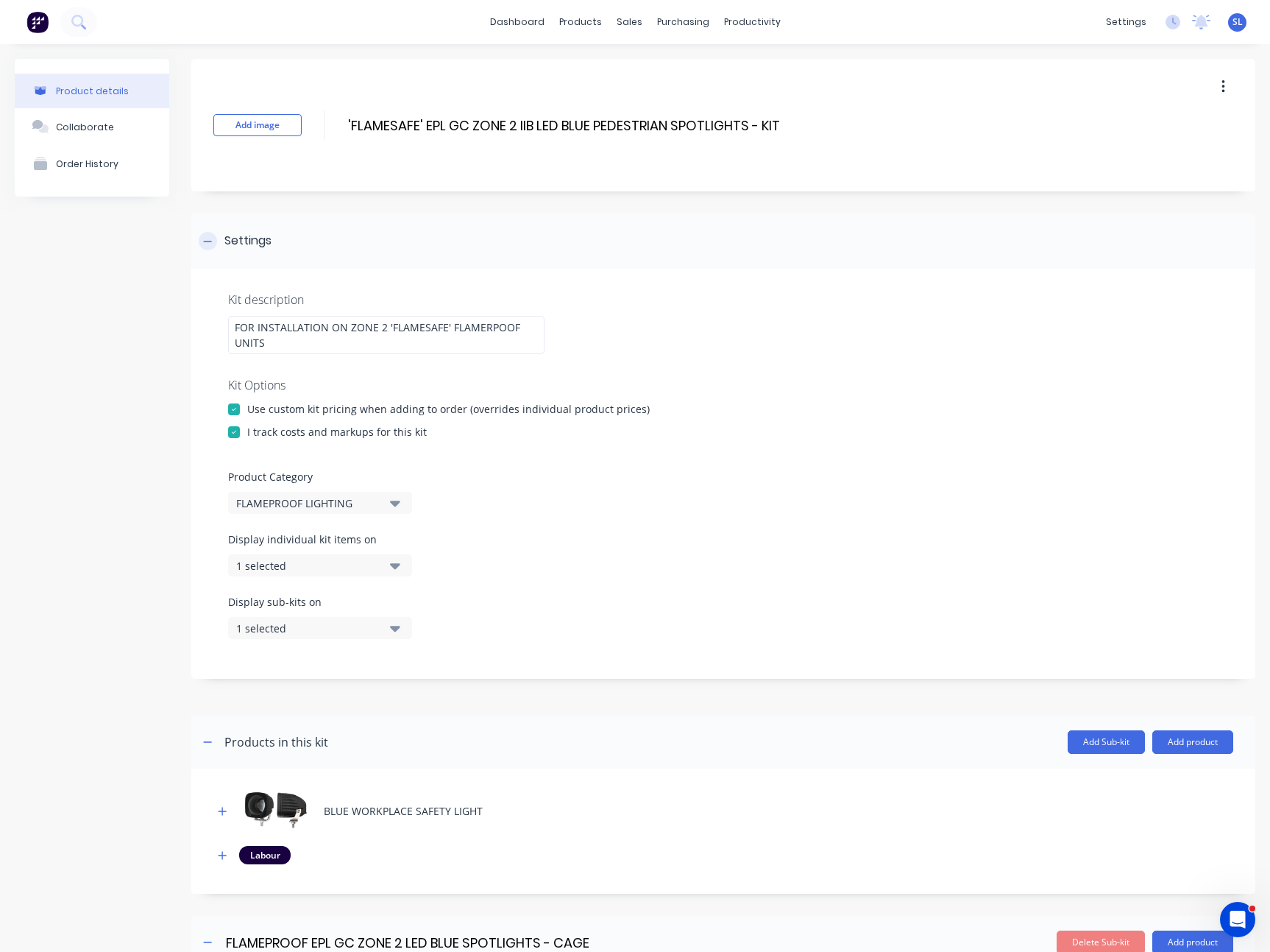
click at [207, 248] on div at bounding box center [208, 240] width 18 height 18
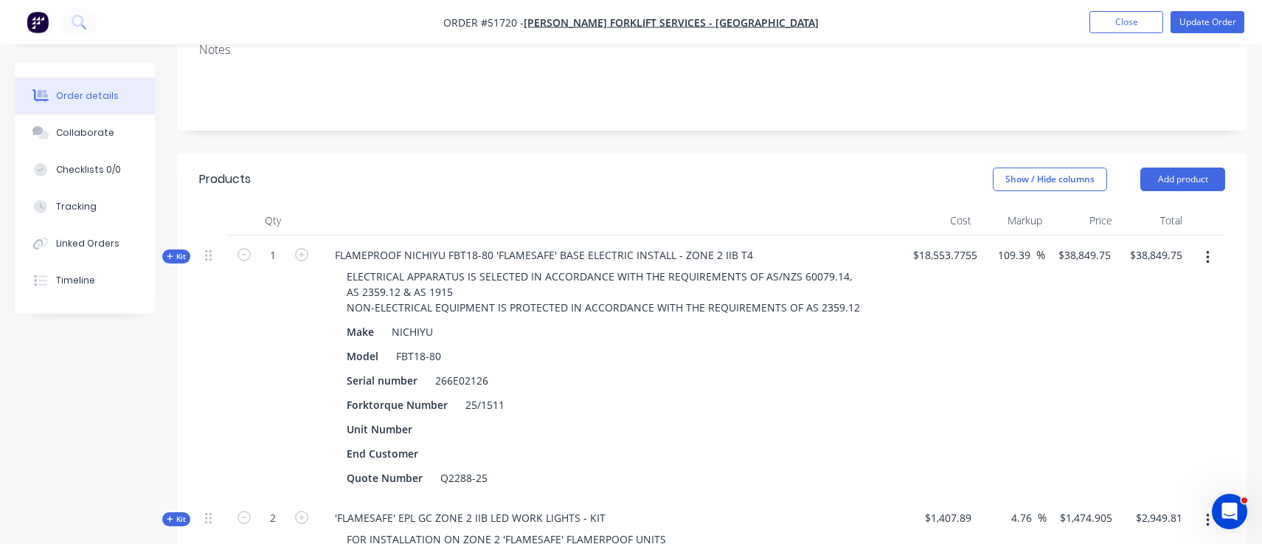
scroll to position [432, 0]
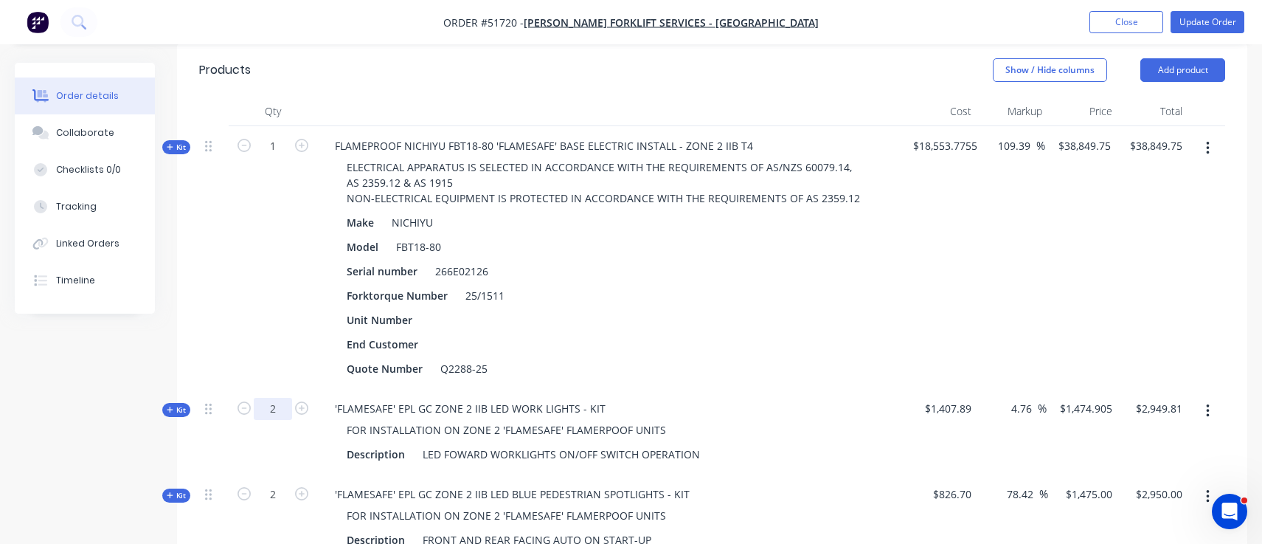
click at [283, 157] on input "2" at bounding box center [273, 146] width 38 height 22
click at [65, 428] on div "Created by [PERSON_NAME] Created [DATE] Required [DATE] Assigned to Add team me…" at bounding box center [631, 307] width 1233 height 1353
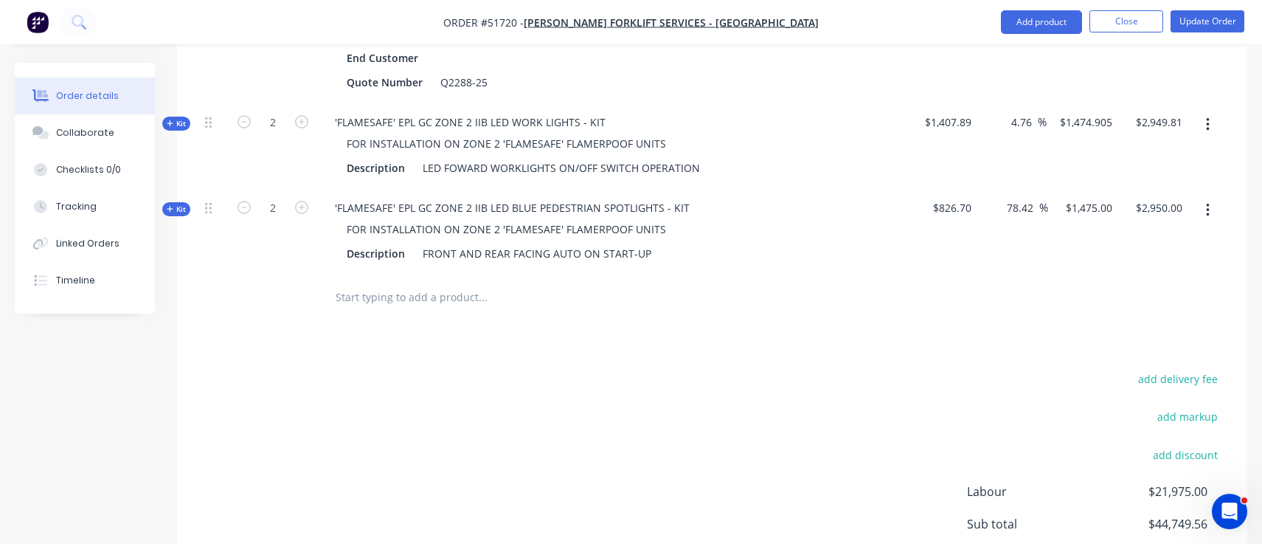
scroll to position [721, 0]
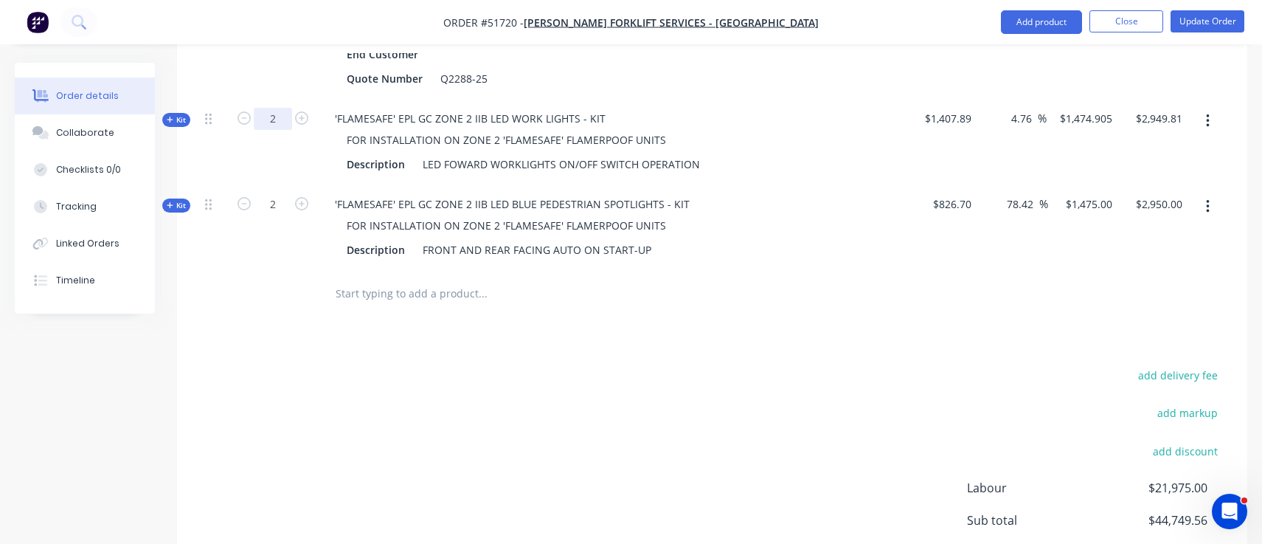
click at [155, 442] on div "Created by [PERSON_NAME] Created [DATE] Required [DATE] Assigned to Add team me…" at bounding box center [631, 17] width 1233 height 1353
click at [251, 381] on div "add delivery fee add markup add discount Labour $21,975.00 Sub total $44,749.56…" at bounding box center [712, 507] width 1026 height 285
click at [293, 302] on div "Products Show / Hide columns Add product Qty Cost Markup Price Total Kit 1 FLAM…" at bounding box center [712, 213] width 1070 height 918
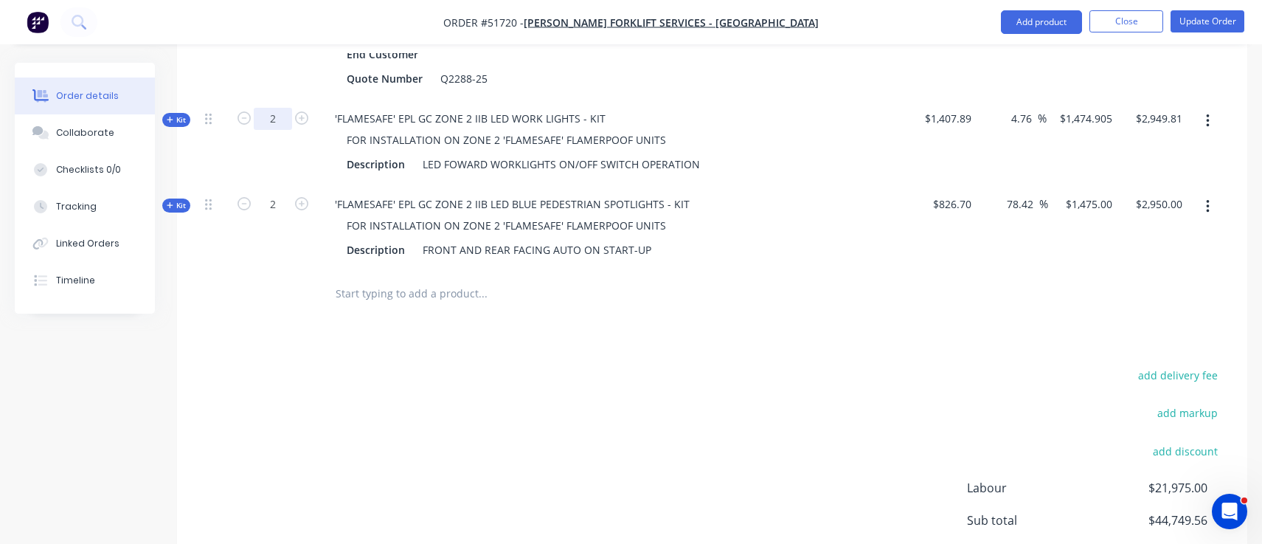
click at [333, 365] on div "add delivery fee add markup add discount Labour $21,975.00 Sub total $44,749.56…" at bounding box center [712, 507] width 1026 height 285
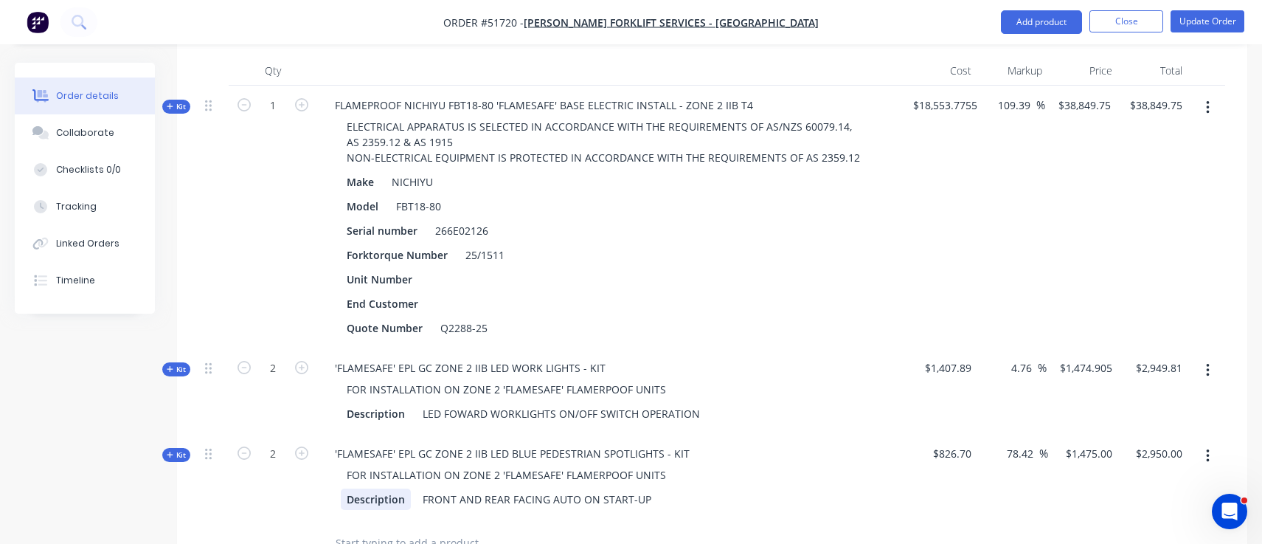
scroll to position [443, 0]
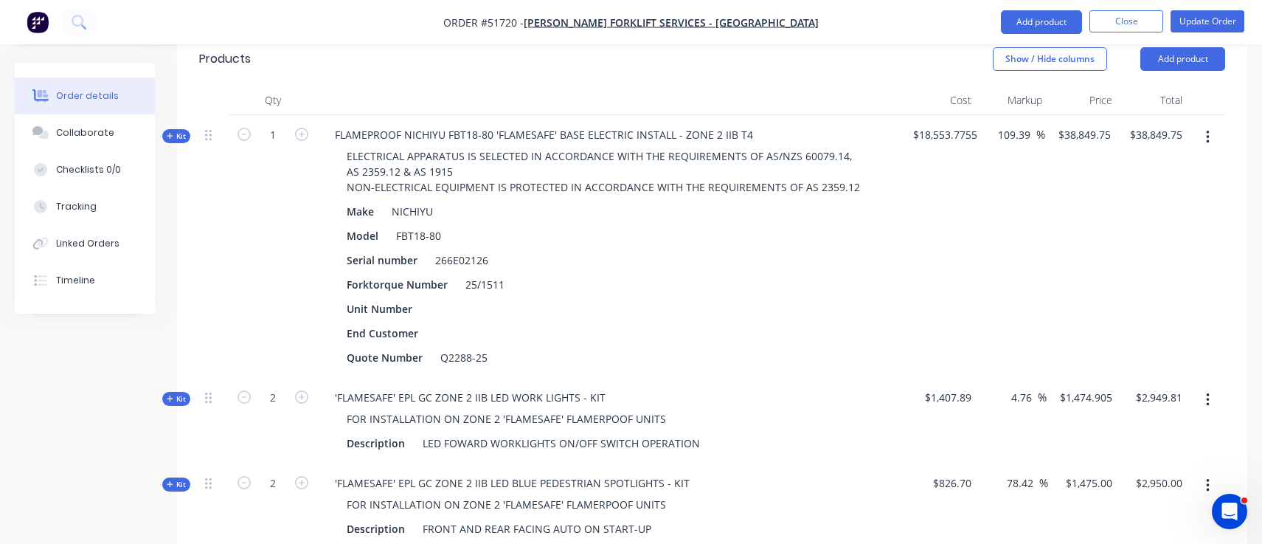
click at [958, 127] on span "$18,553.7755" at bounding box center [945, 134] width 64 height 15
click at [254, 124] on input "1" at bounding box center [273, 135] width 38 height 22
click at [261, 203] on div "1" at bounding box center [273, 246] width 89 height 263
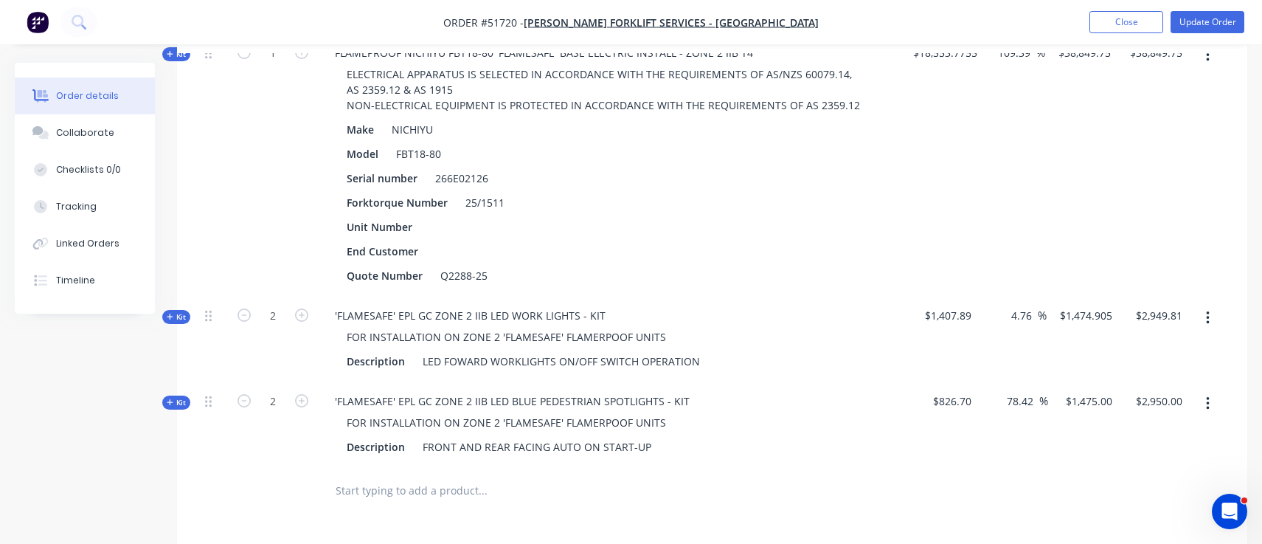
scroll to position [799, 0]
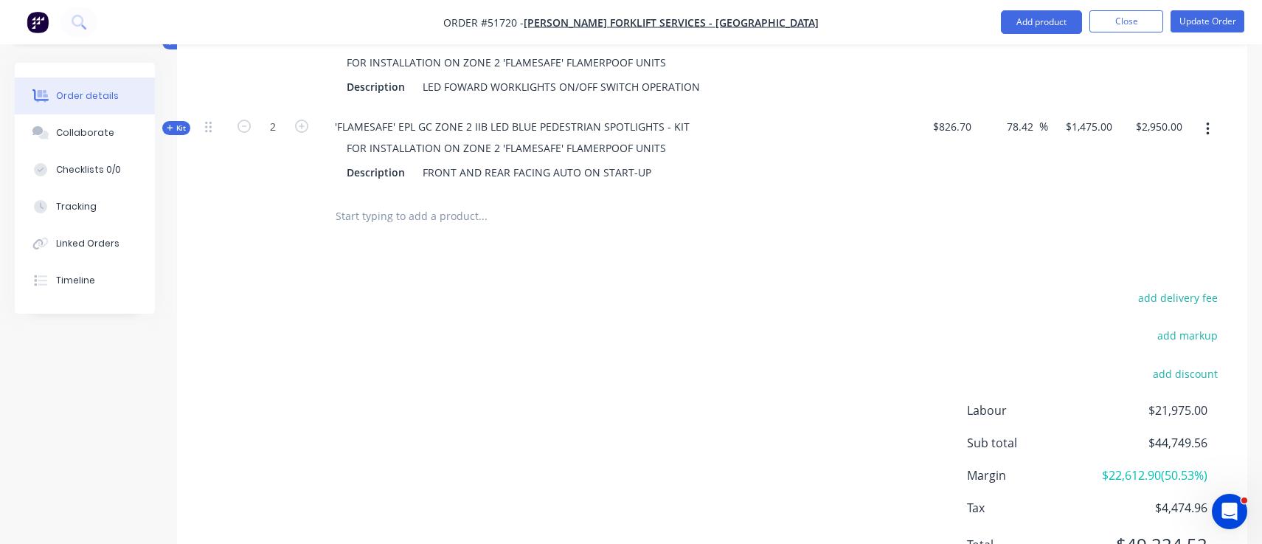
click at [186, 121] on div "Kit" at bounding box center [176, 128] width 28 height 14
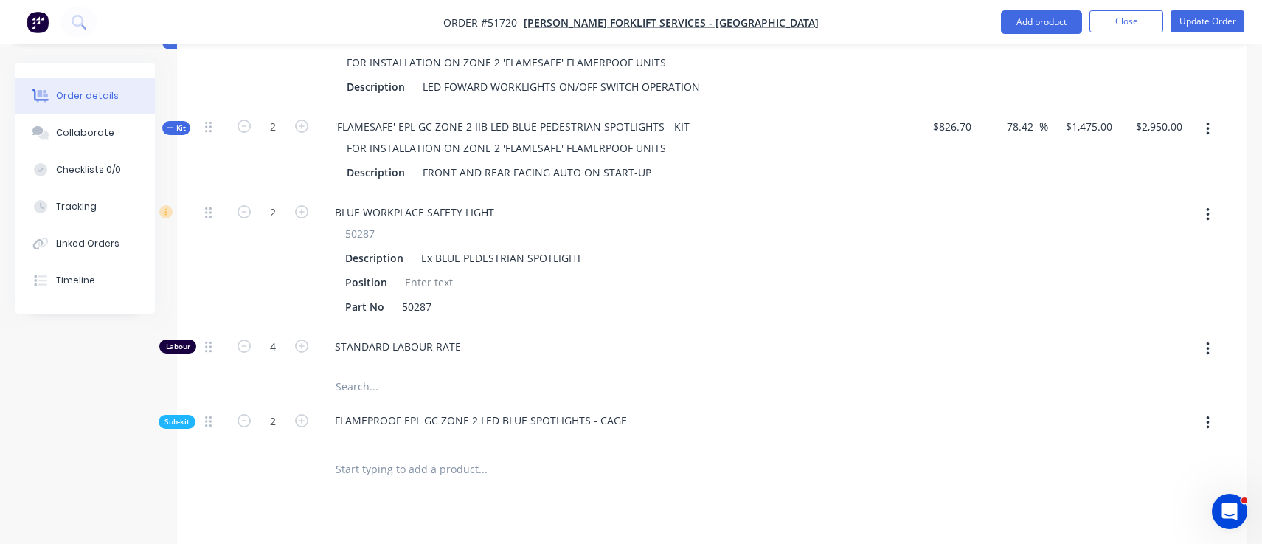
click at [169, 416] on span "Sub-kit" at bounding box center [177, 421] width 25 height 11
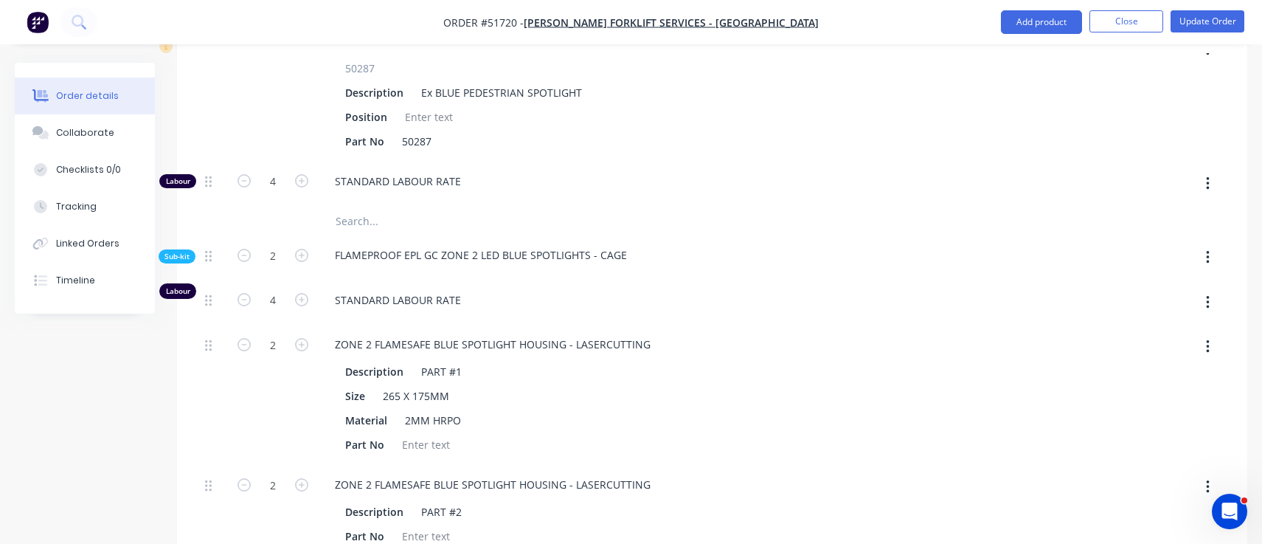
scroll to position [925, 0]
